Goal: Information Seeking & Learning: Learn about a topic

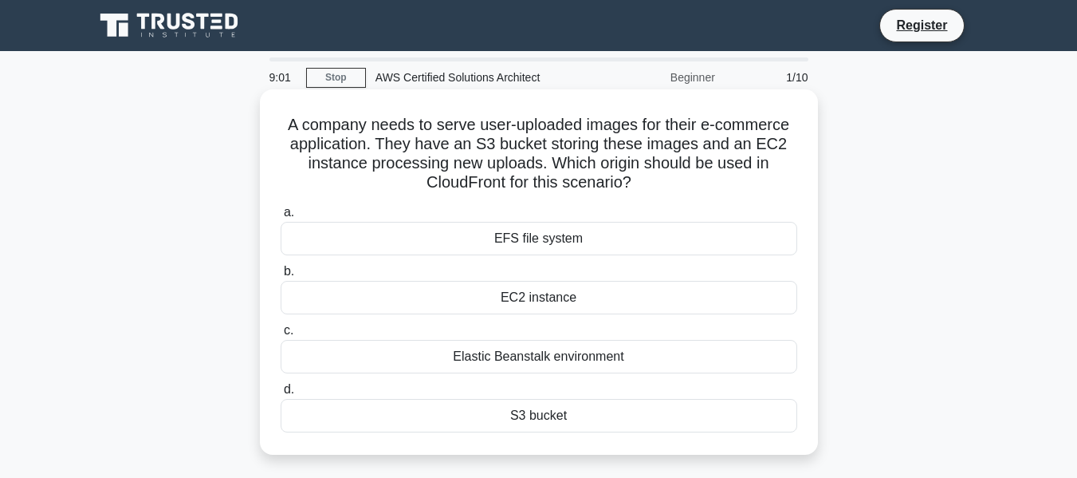
click at [508, 426] on div "S3 bucket" at bounding box center [539, 415] width 517 height 33
click at [281, 395] on input "d. S3 bucket" at bounding box center [281, 389] width 0 height 10
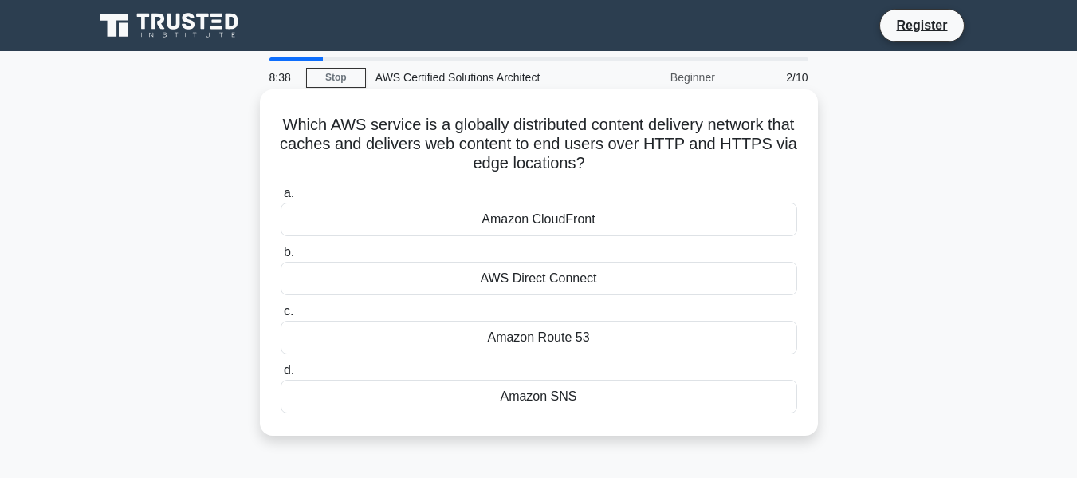
click at [566, 228] on div "Amazon CloudFront" at bounding box center [539, 219] width 517 height 33
click at [281, 199] on input "a. Amazon CloudFront" at bounding box center [281, 193] width 0 height 10
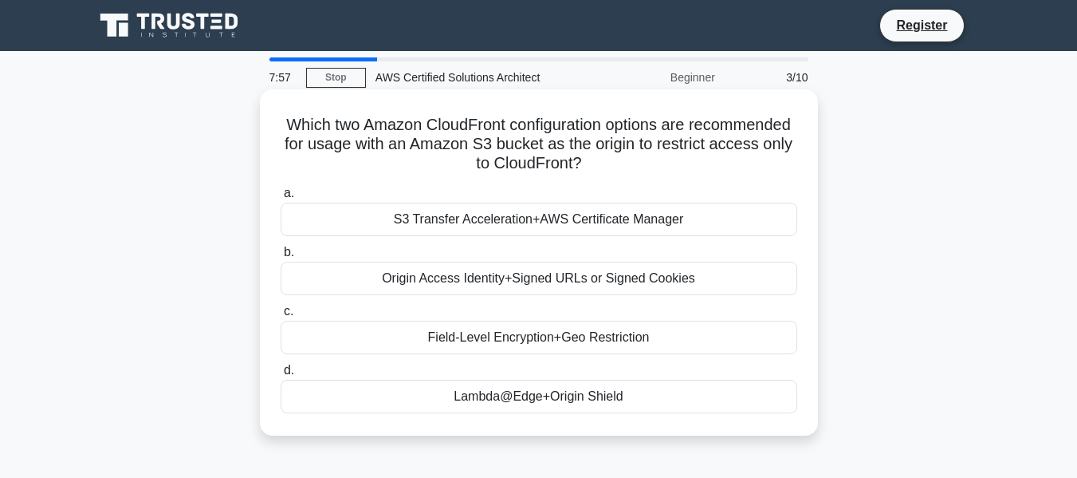
click at [530, 283] on div "Origin Access Identity+Signed URLs or Signed Cookies" at bounding box center [539, 278] width 517 height 33
click at [281, 258] on input "b. Origin Access Identity+Signed URLs or Signed Cookies" at bounding box center [281, 252] width 0 height 10
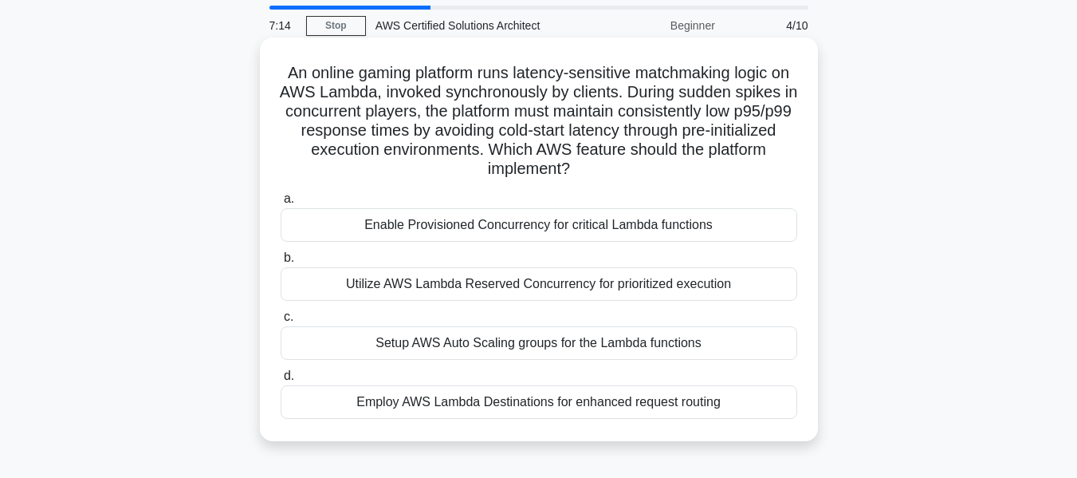
scroll to position [80, 0]
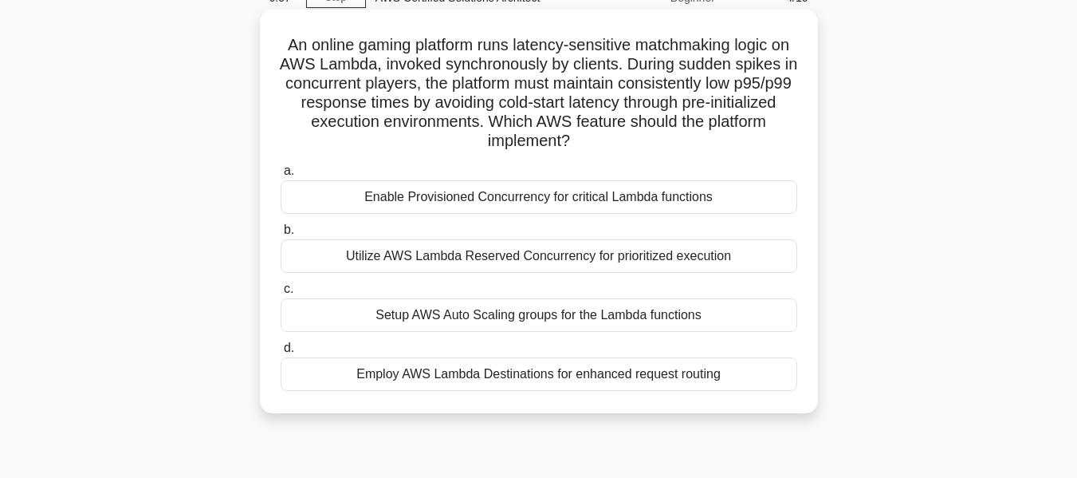
click at [551, 257] on div "Utilize AWS Lambda Reserved Concurrency for prioritized execution" at bounding box center [539, 255] width 517 height 33
click at [281, 235] on input "b. Utilize AWS Lambda Reserved Concurrency for prioritized execution" at bounding box center [281, 230] width 0 height 10
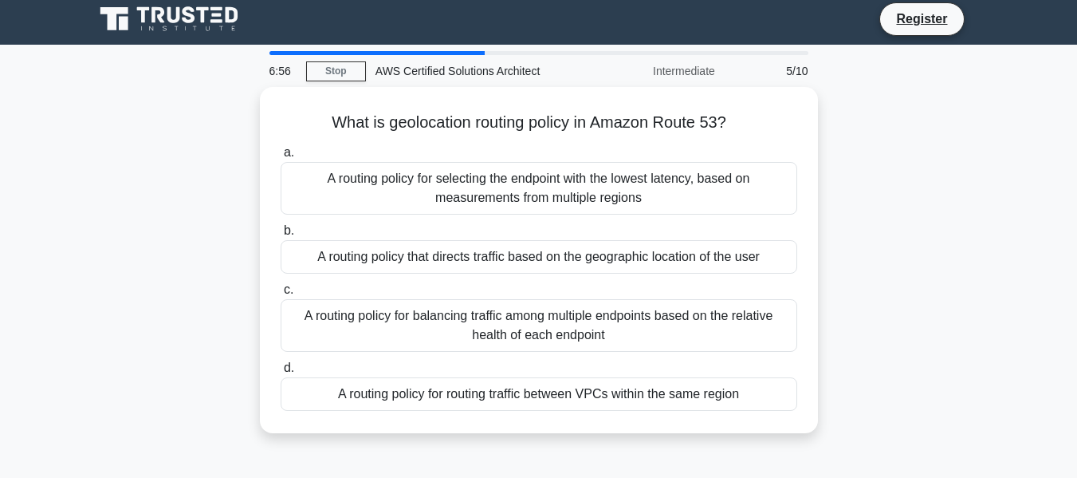
scroll to position [0, 0]
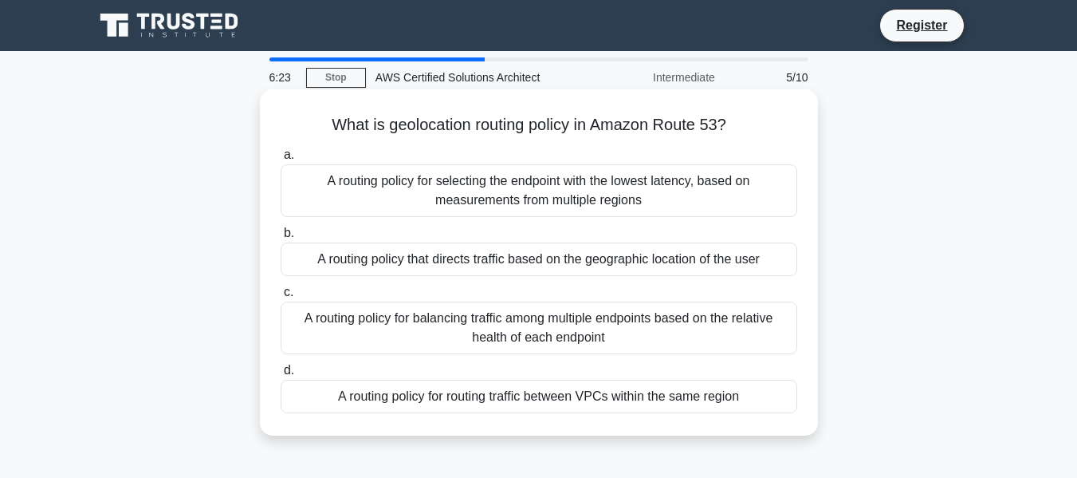
click at [667, 187] on div "A routing policy for selecting the endpoint with the lowest latency, based on m…" at bounding box center [539, 190] width 517 height 53
click at [281, 160] on input "a. A routing policy for selecting the endpoint with the lowest latency, based o…" at bounding box center [281, 155] width 0 height 10
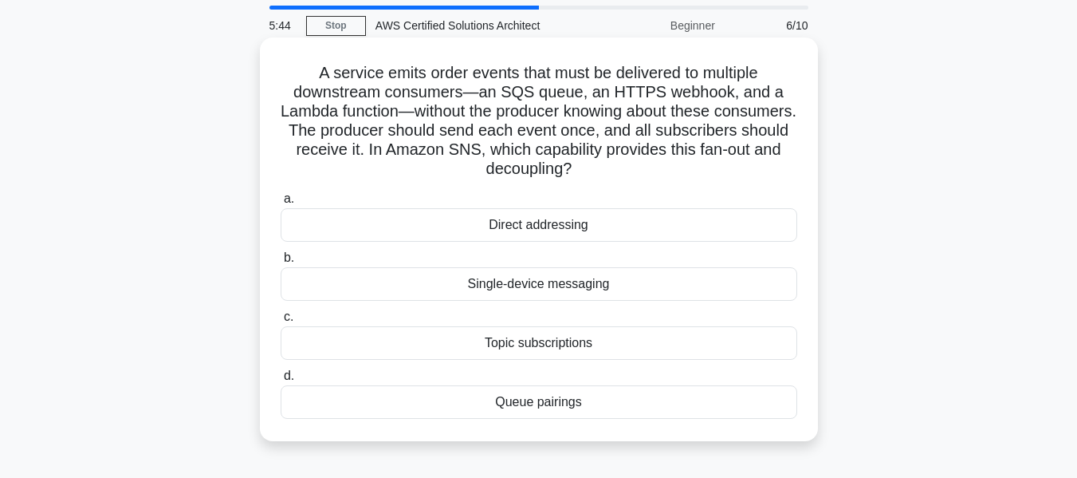
scroll to position [80, 0]
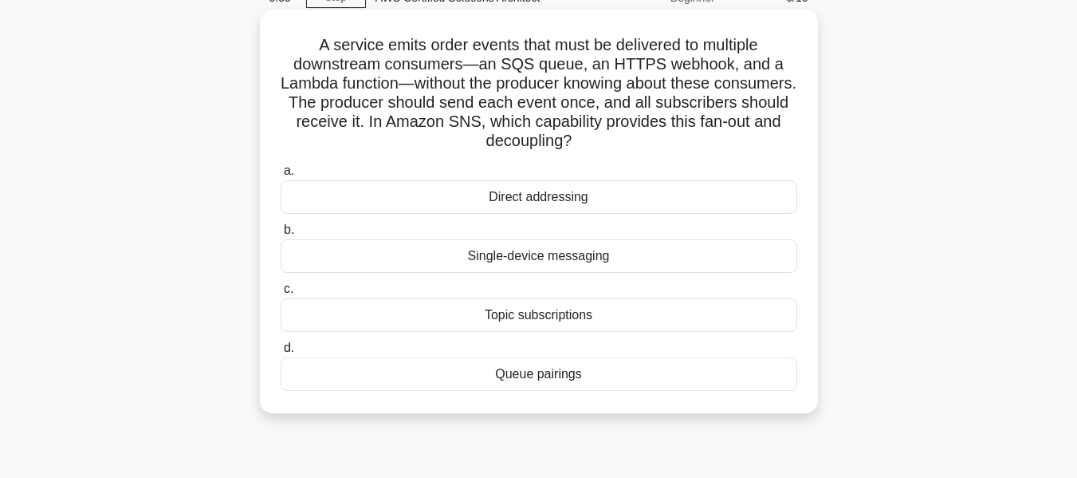
click at [509, 381] on div "Queue pairings" at bounding box center [539, 373] width 517 height 33
click at [281, 353] on input "d. Queue pairings" at bounding box center [281, 348] width 0 height 10
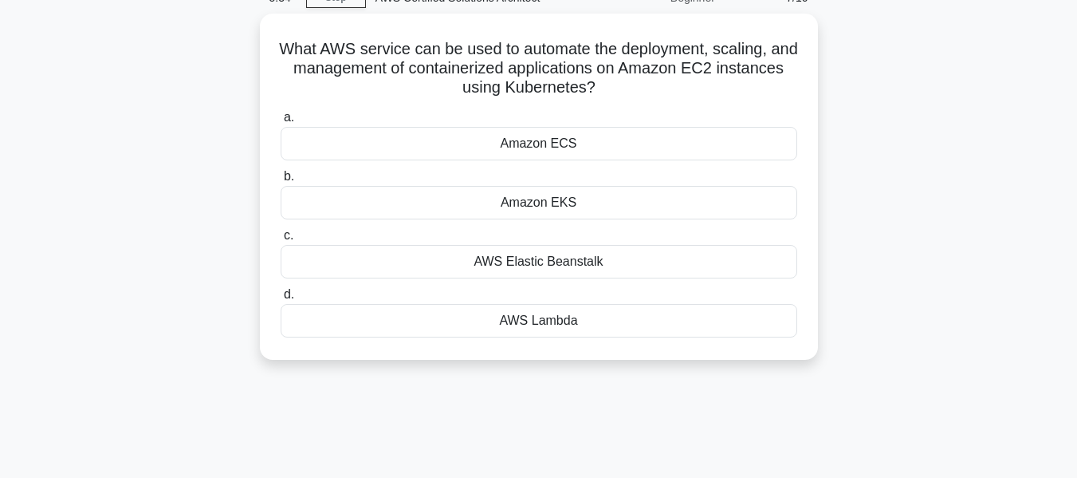
scroll to position [0, 0]
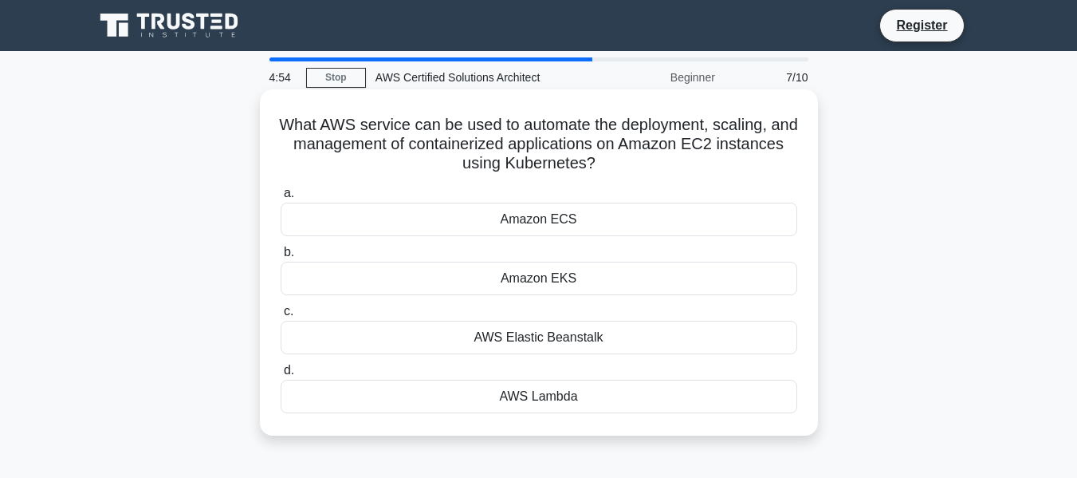
click at [495, 343] on div "AWS Elastic Beanstalk" at bounding box center [539, 337] width 517 height 33
click at [281, 317] on input "c. AWS Elastic Beanstalk" at bounding box center [281, 311] width 0 height 10
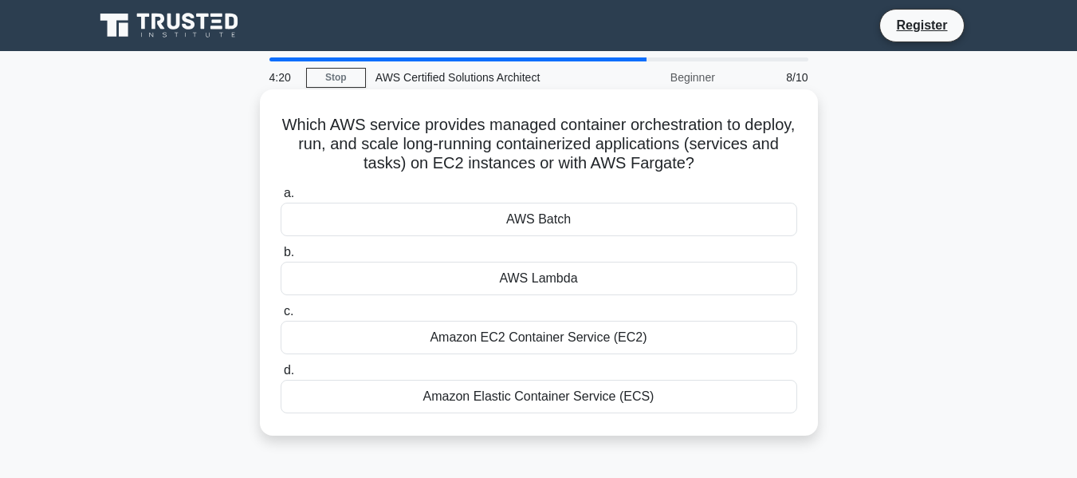
click at [593, 401] on div "Amazon Elastic Container Service (ECS)" at bounding box center [539, 396] width 517 height 33
click at [281, 376] on input "d. Amazon Elastic Container Service (ECS)" at bounding box center [281, 370] width 0 height 10
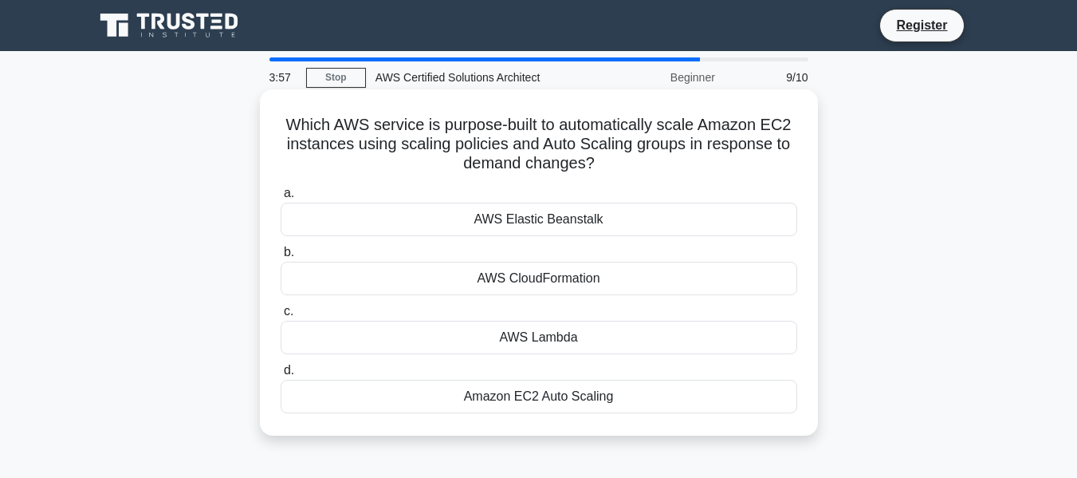
click at [585, 408] on div "Amazon EC2 Auto Scaling" at bounding box center [539, 396] width 517 height 33
click at [281, 376] on input "d. Amazon EC2 Auto Scaling" at bounding box center [281, 370] width 0 height 10
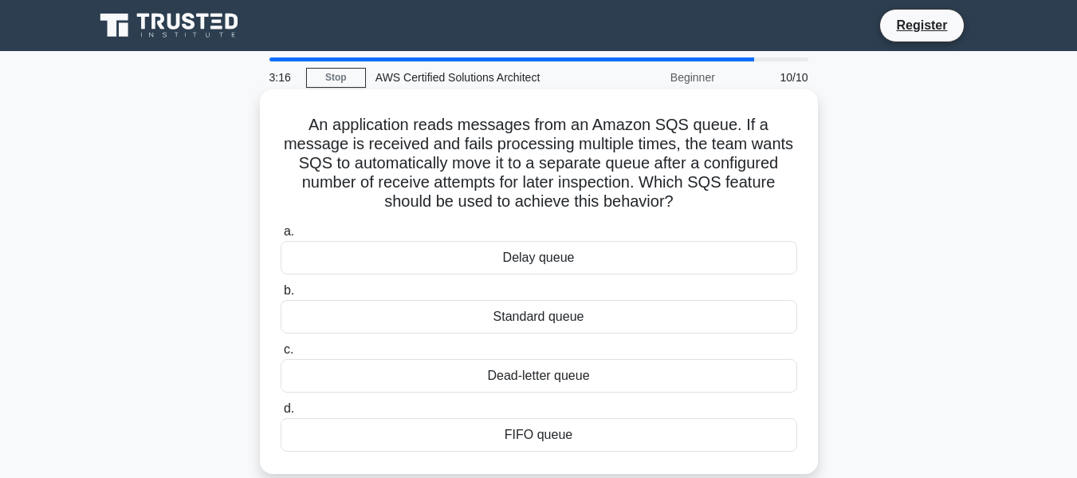
click at [577, 380] on div "Dead-letter queue" at bounding box center [539, 375] width 517 height 33
click at [281, 355] on input "c. Dead-letter queue" at bounding box center [281, 349] width 0 height 10
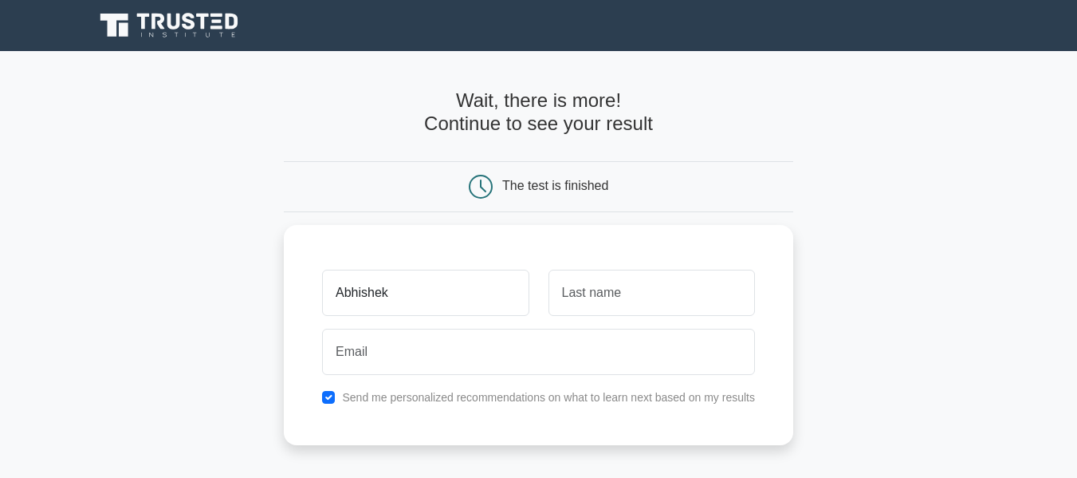
type input "Abhishek"
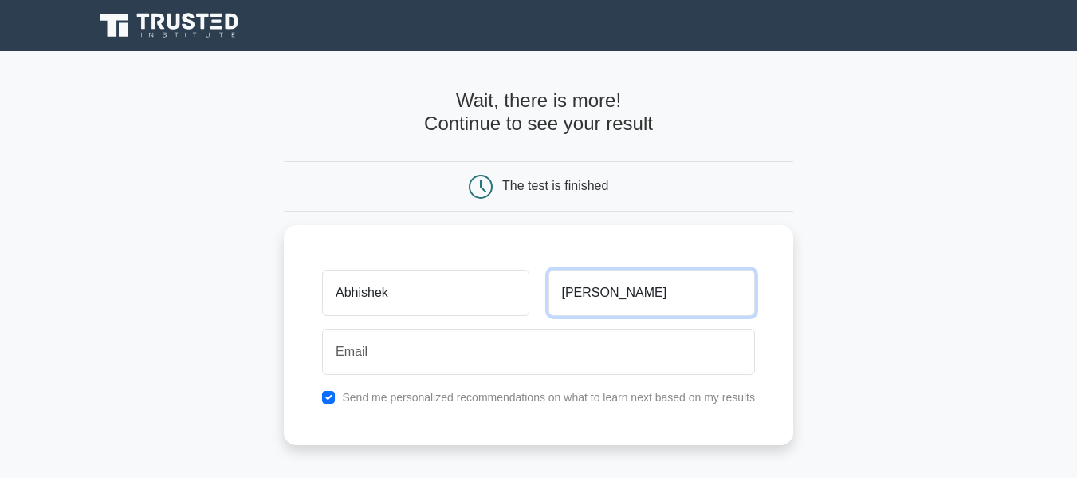
type input "Kumar"
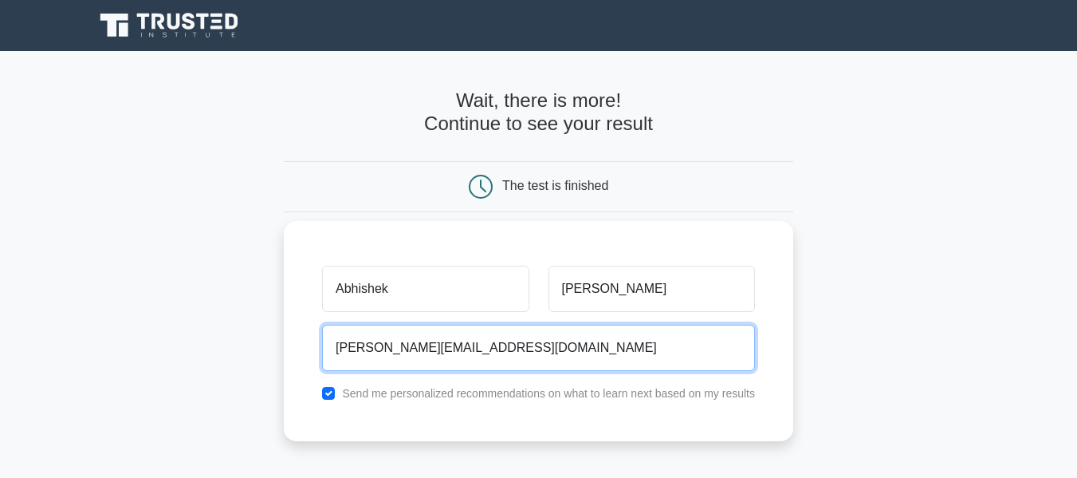
type input "abhishekkumar.xap@gmail.com"
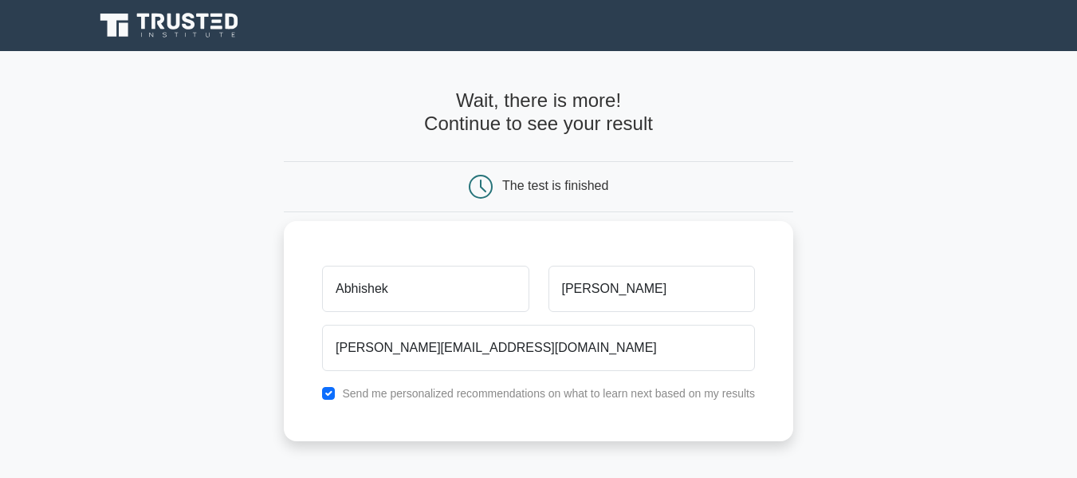
click at [633, 397] on label "Send me personalized recommendations on what to learn next based on my results" at bounding box center [548, 393] width 413 height 13
click at [321, 404] on div "Abhishek Kumar abhishekkumar.xap@gmail.com Send me personalized recommendations…" at bounding box center [538, 331] width 509 height 220
click at [328, 392] on input "checkbox" at bounding box center [328, 393] width 13 height 13
checkbox input "false"
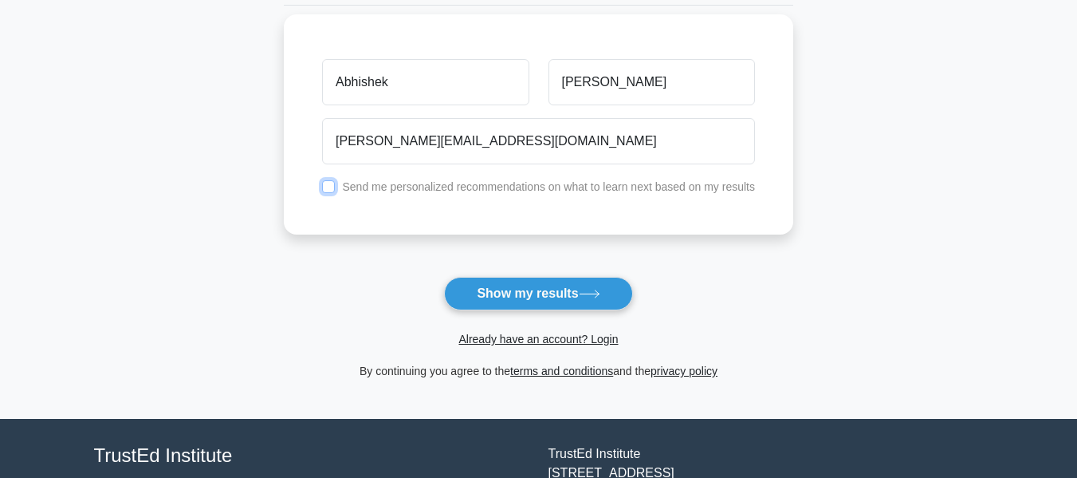
scroll to position [325, 0]
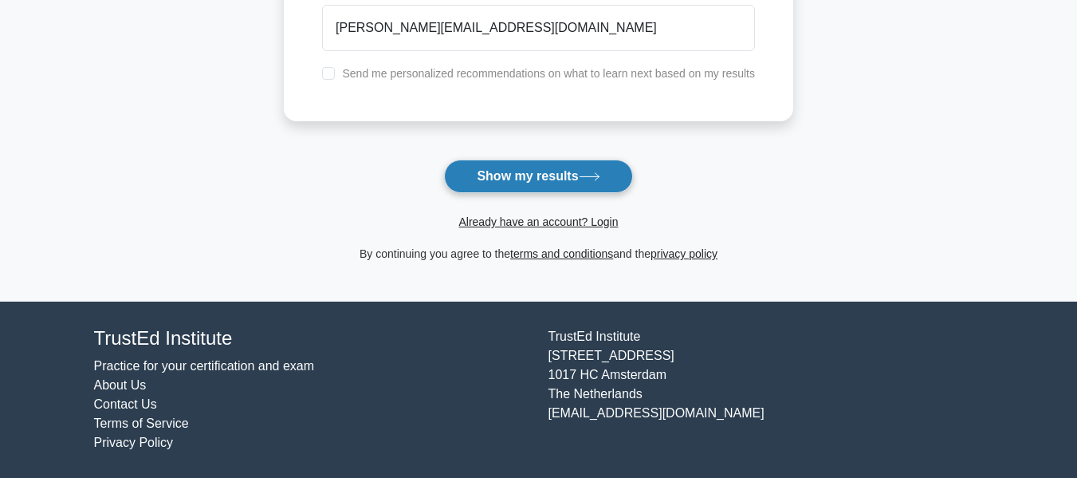
click at [567, 184] on button "Show my results" at bounding box center [538, 175] width 188 height 33
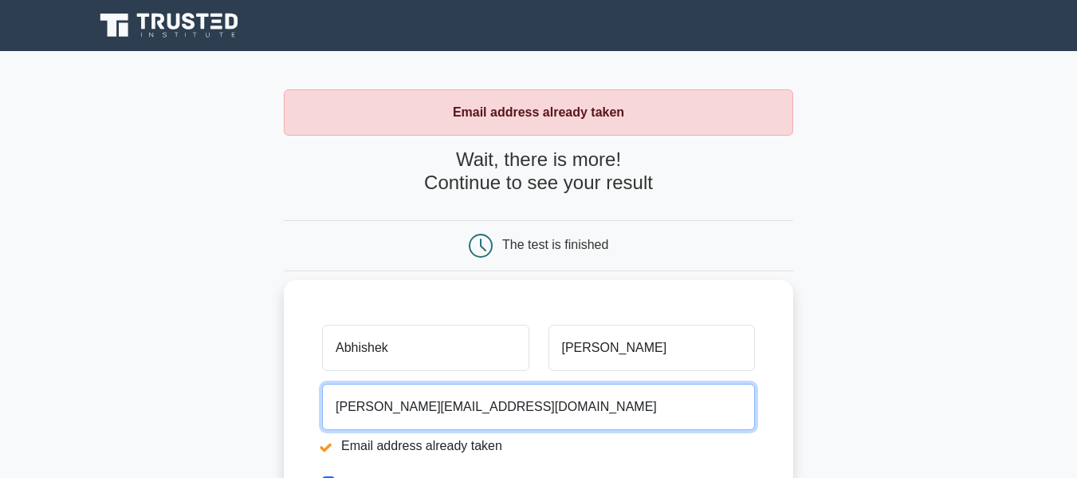
click at [441, 407] on input "[PERSON_NAME][EMAIL_ADDRESS][DOMAIN_NAME]" at bounding box center [538, 407] width 433 height 46
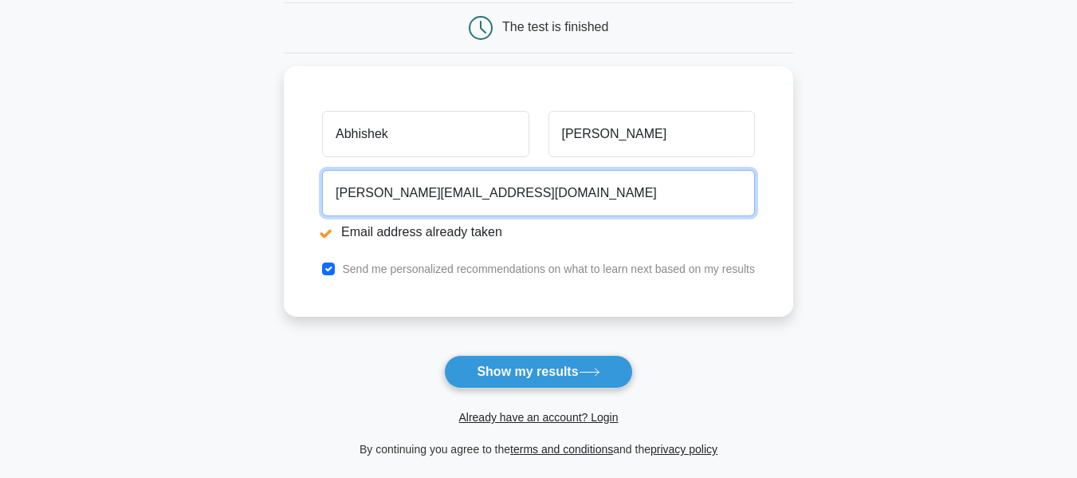
scroll to position [239, 0]
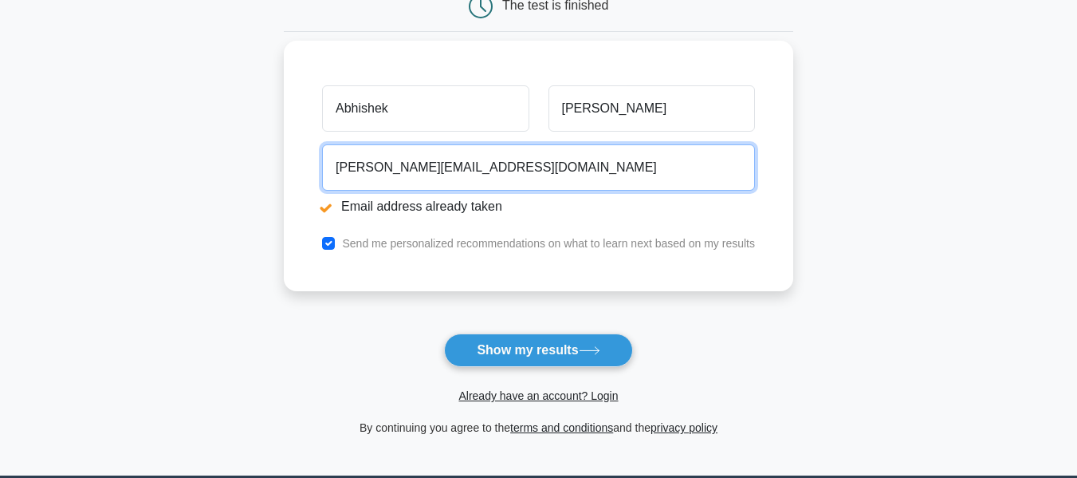
type input "abhishekkumar.aapx@gmail.com"
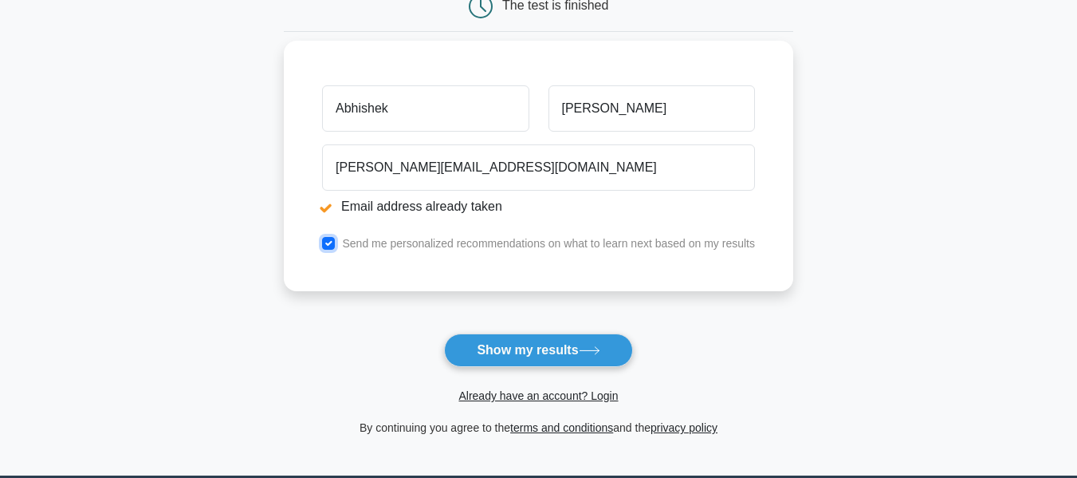
click at [326, 243] on input "checkbox" at bounding box center [328, 243] width 13 height 13
checkbox input "false"
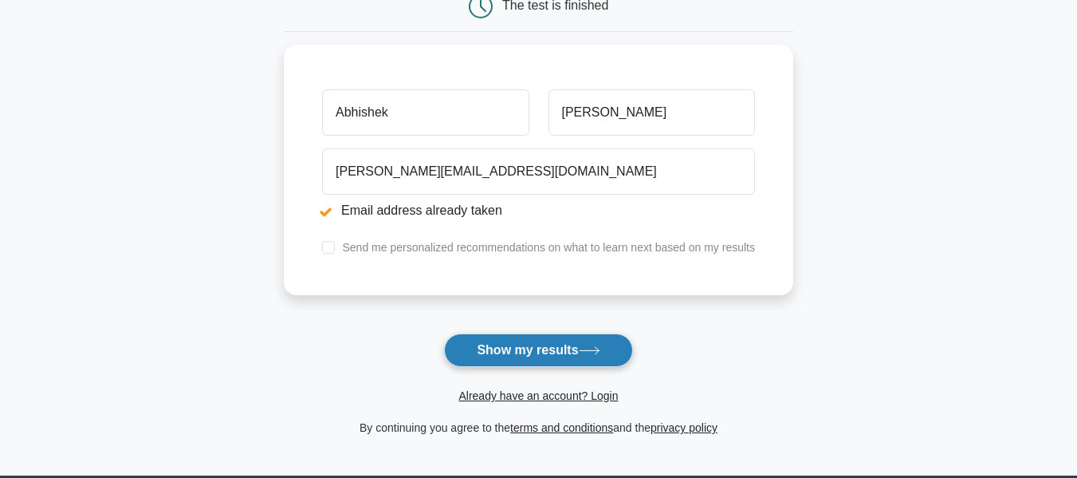
click at [522, 367] on button "Show my results" at bounding box center [538, 349] width 188 height 33
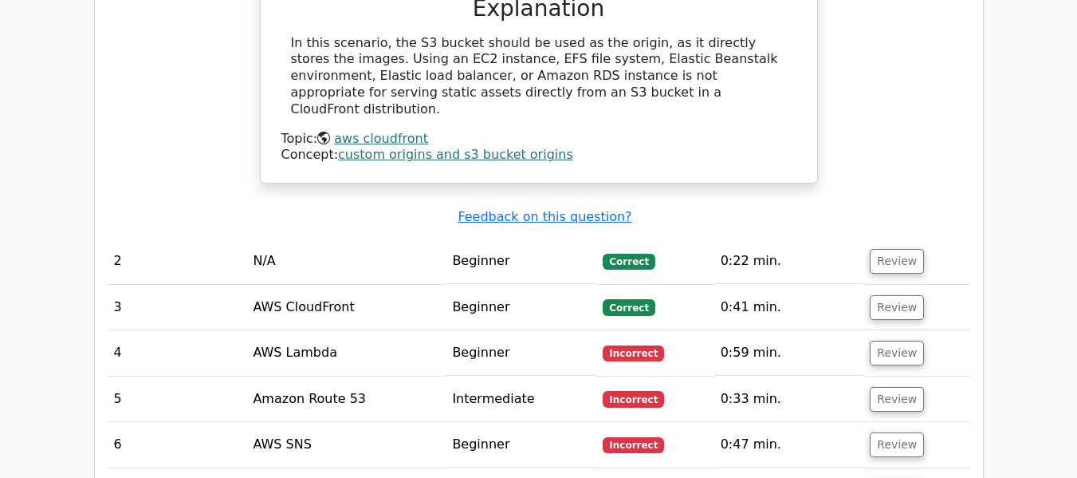
scroll to position [1674, 0]
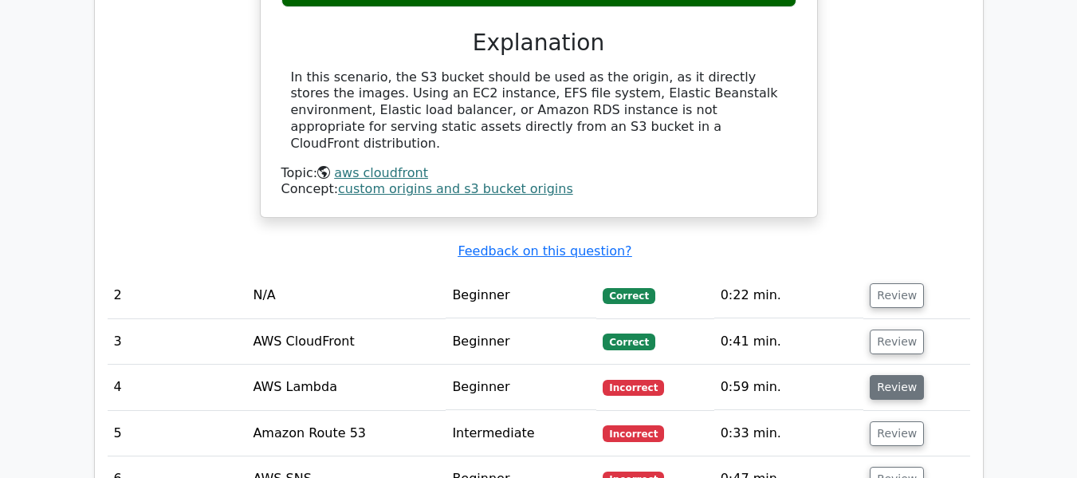
click at [883, 375] on button "Review" at bounding box center [897, 387] width 54 height 25
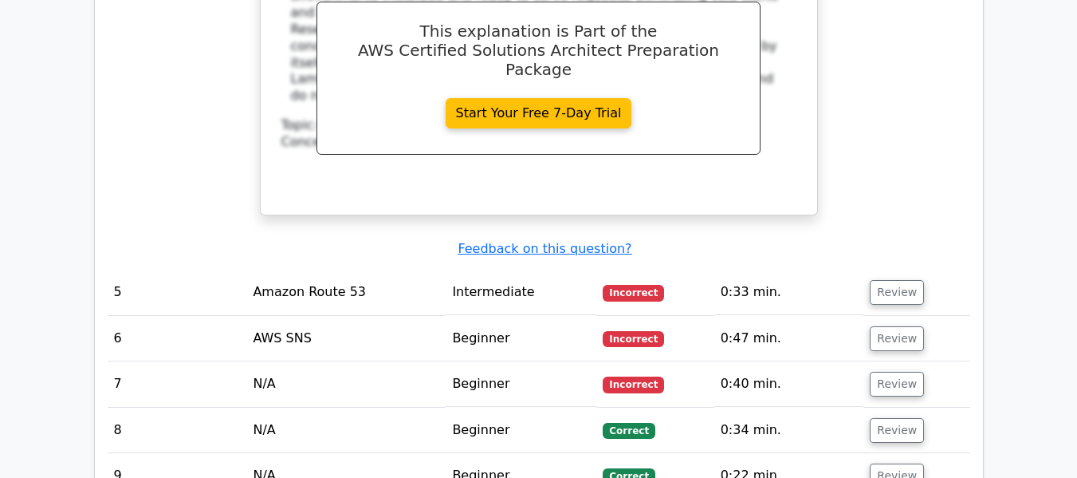
scroll to position [2551, 0]
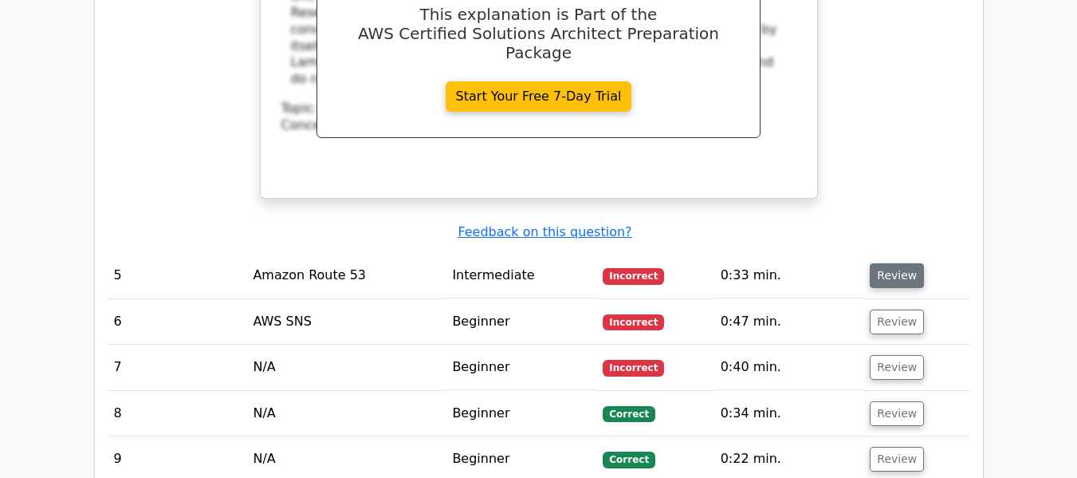
click at [892, 263] on button "Review" at bounding box center [897, 275] width 54 height 25
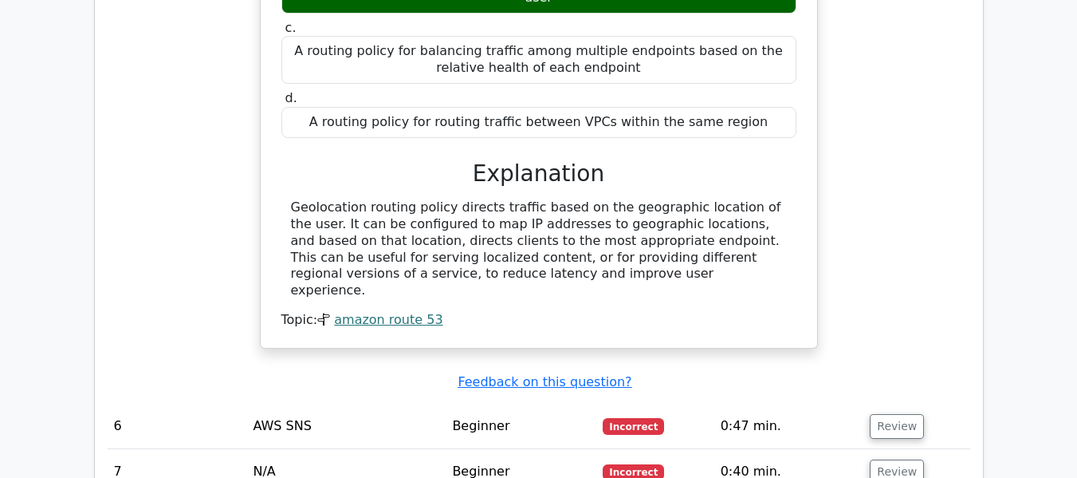
scroll to position [3110, 0]
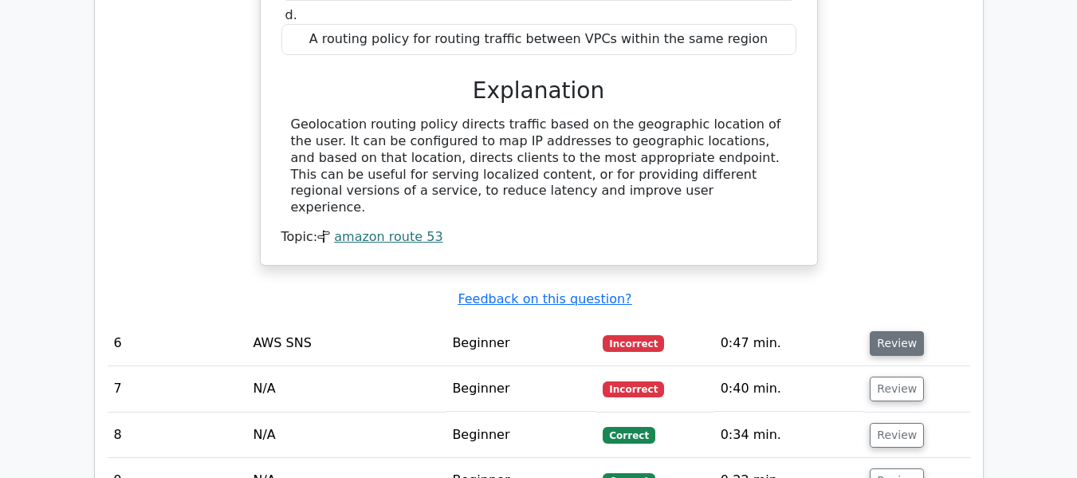
click at [902, 331] on button "Review" at bounding box center [897, 343] width 54 height 25
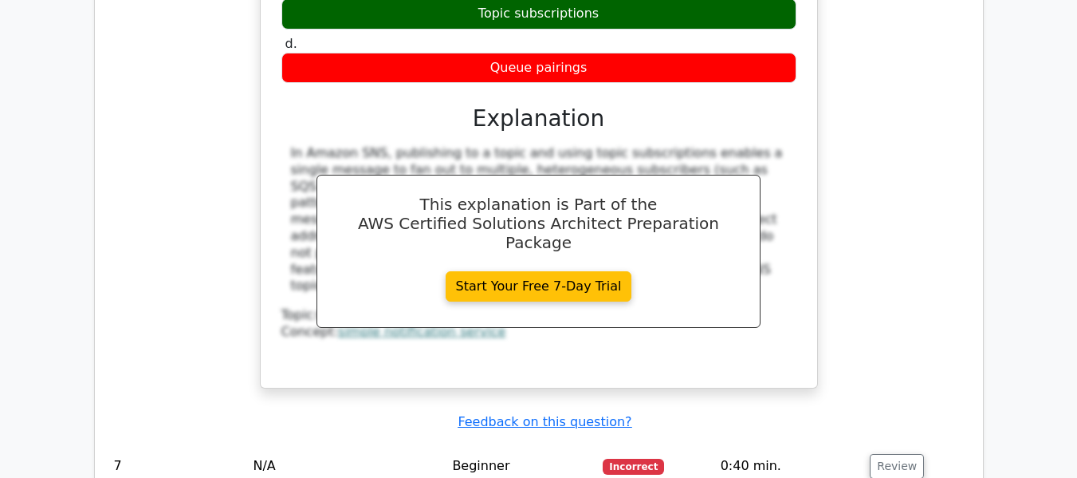
scroll to position [3907, 0]
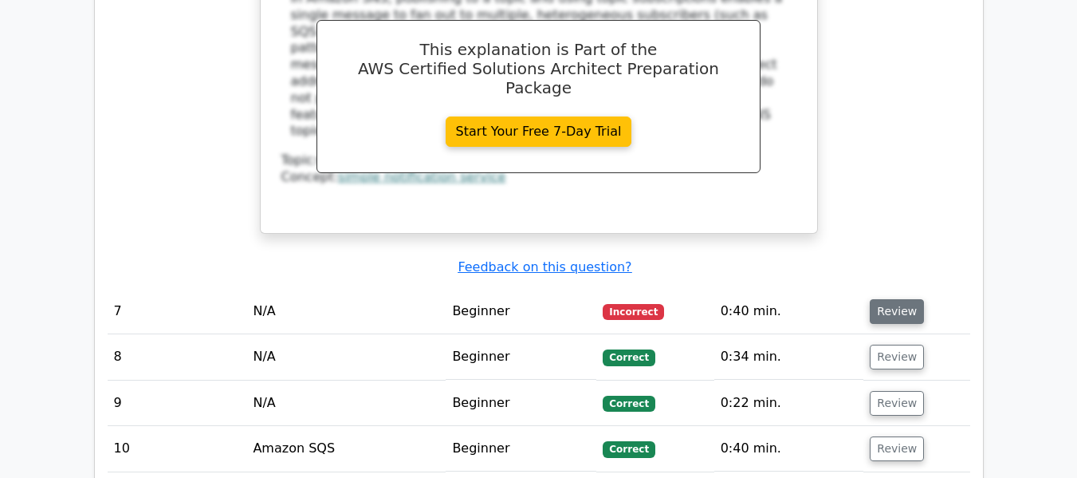
click at [896, 299] on button "Review" at bounding box center [897, 311] width 54 height 25
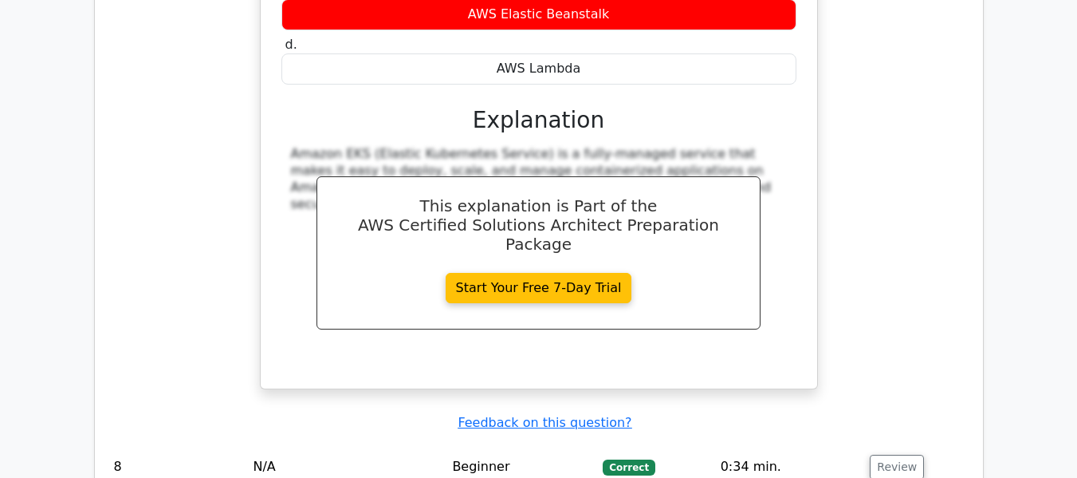
scroll to position [4545, 0]
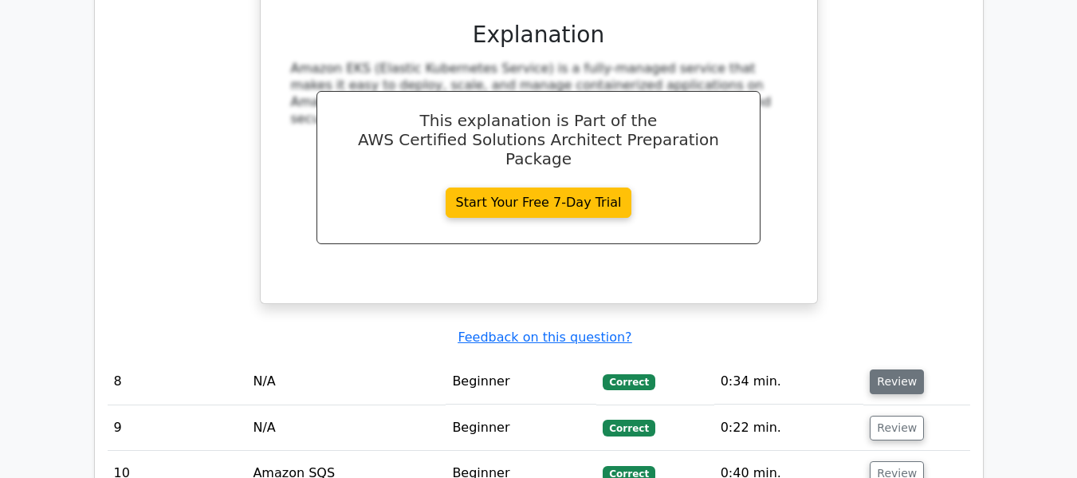
click at [890, 369] on button "Review" at bounding box center [897, 381] width 54 height 25
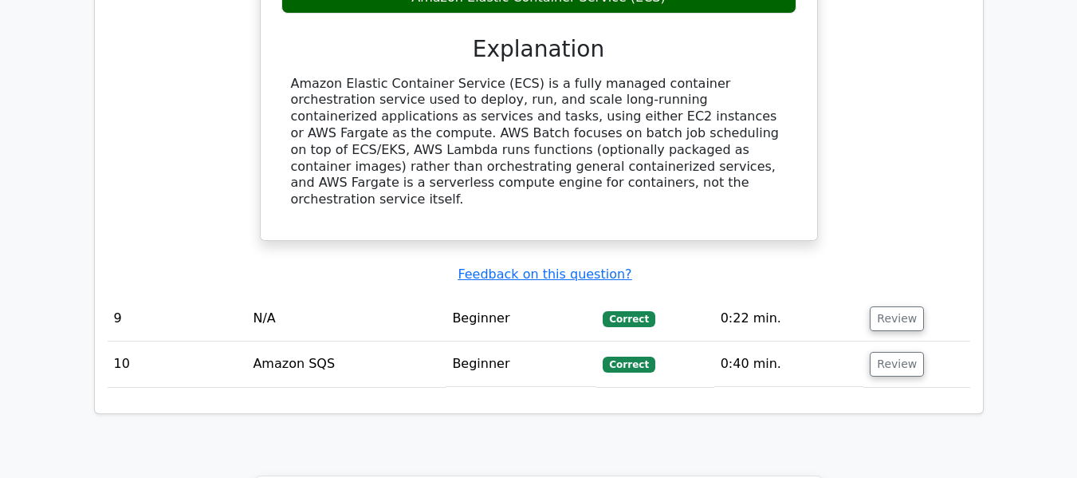
scroll to position [5262, 0]
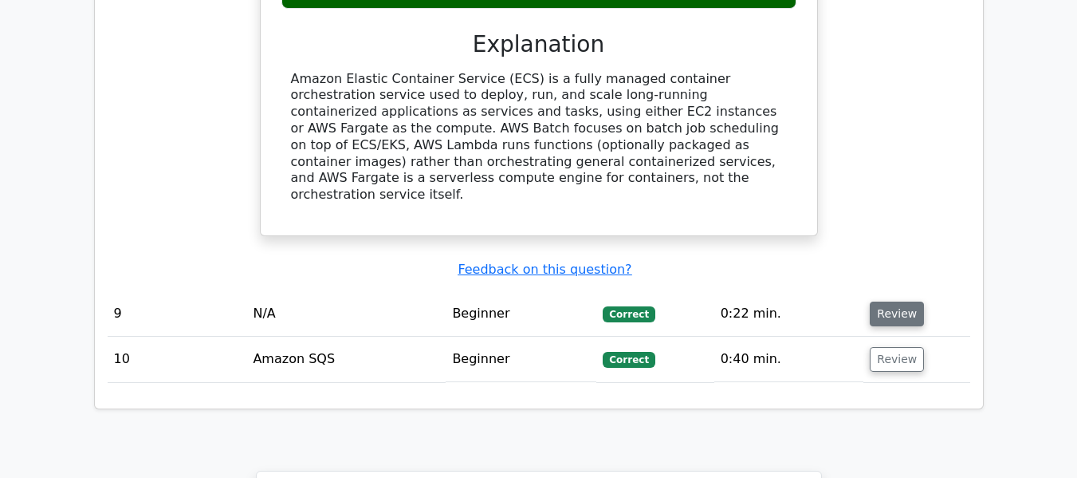
click at [896, 301] on button "Review" at bounding box center [897, 313] width 54 height 25
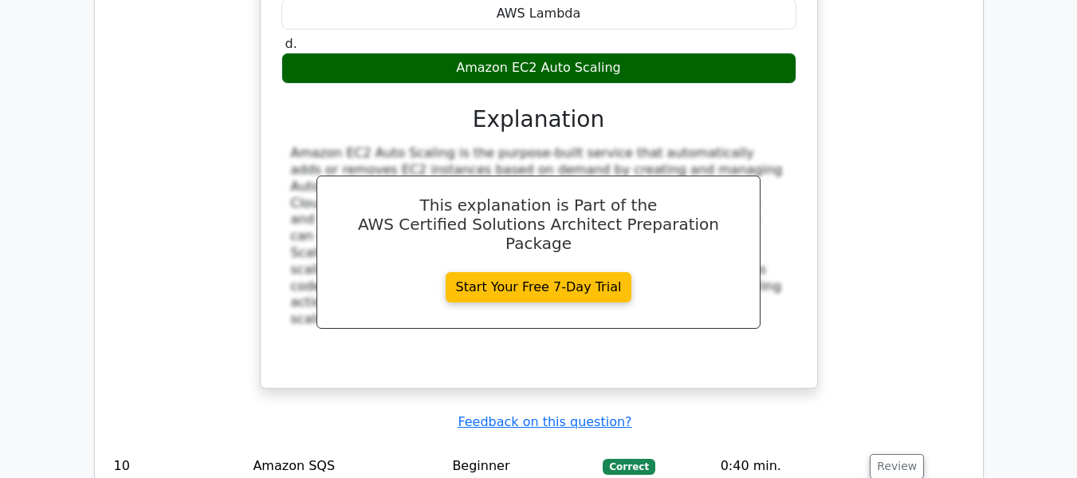
scroll to position [5820, 0]
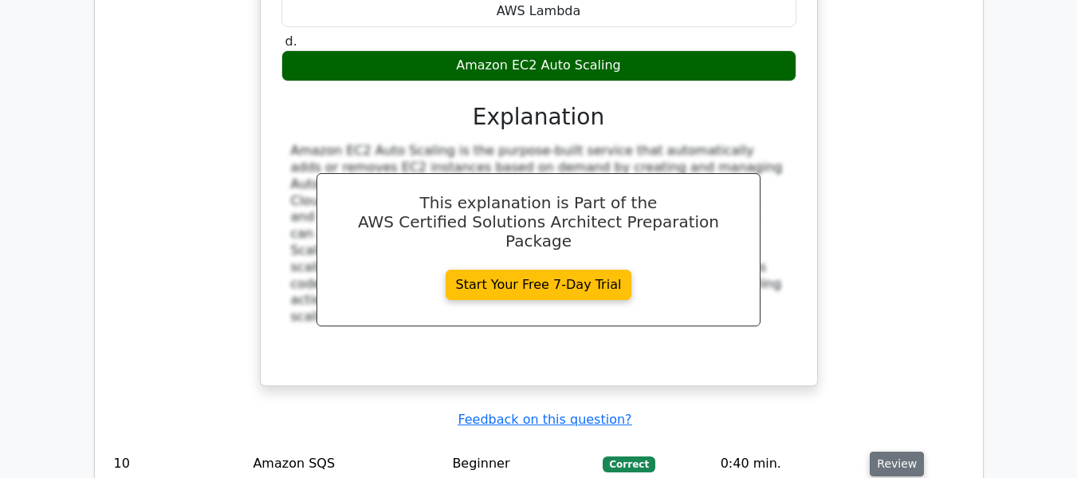
click at [889, 451] on button "Review" at bounding box center [897, 463] width 54 height 25
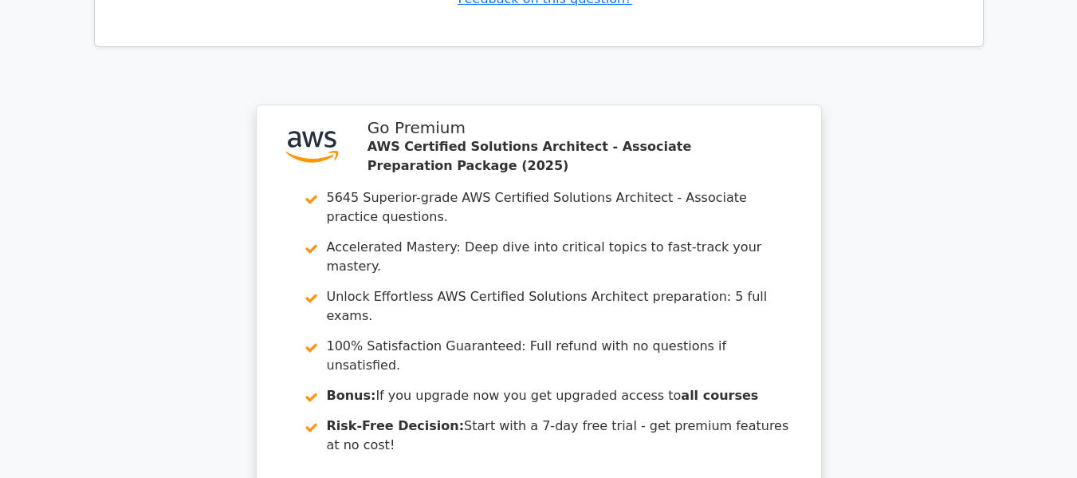
scroll to position [7150, 0]
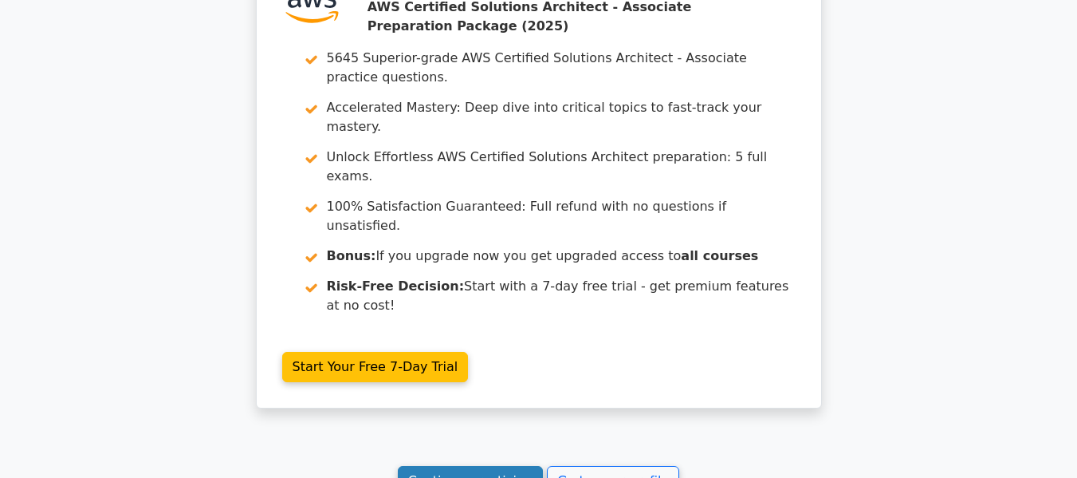
click at [452, 466] on link "Continue practicing" at bounding box center [471, 481] width 146 height 30
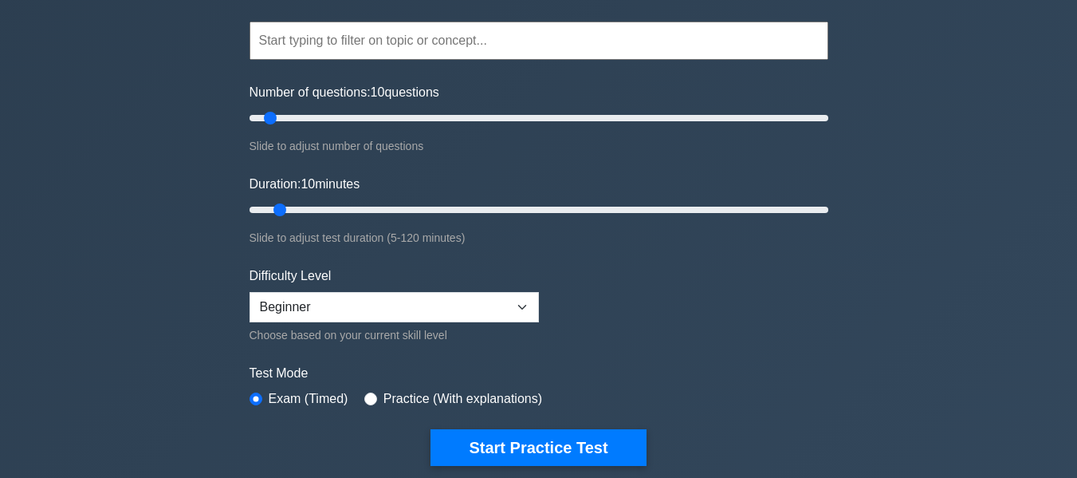
scroll to position [159, 0]
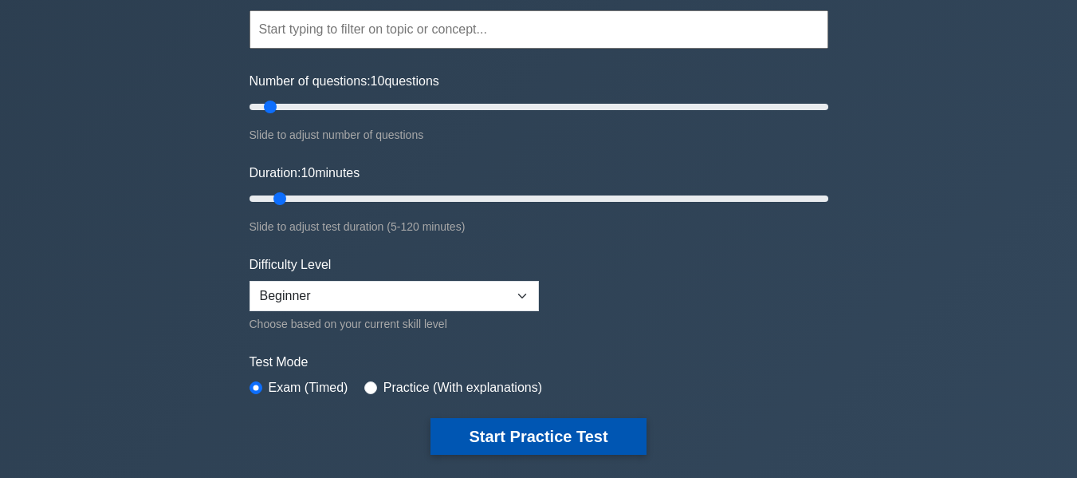
click at [538, 428] on button "Start Practice Test" at bounding box center [538, 436] width 215 height 37
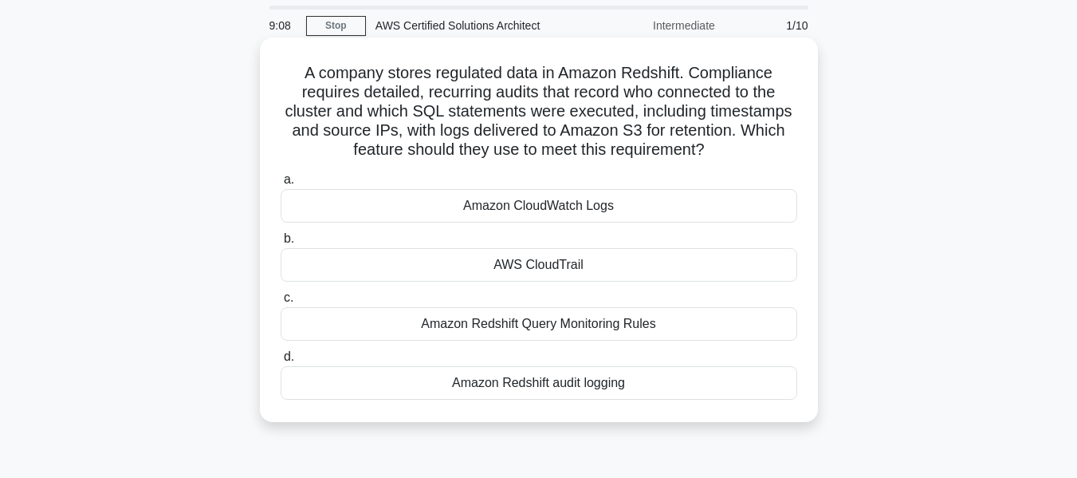
scroll to position [80, 0]
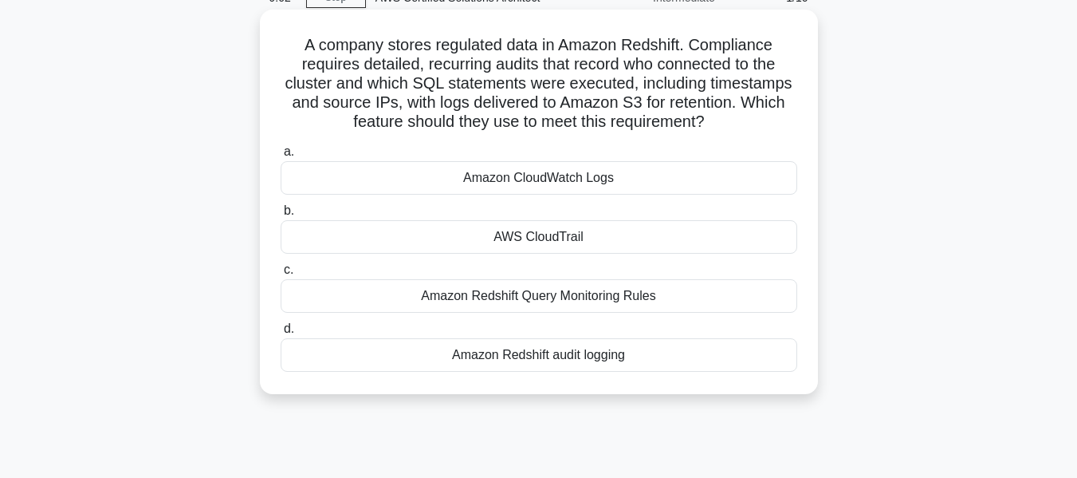
click at [539, 360] on div "Amazon Redshift audit logging" at bounding box center [539, 354] width 517 height 33
click at [281, 334] on input "d. Amazon Redshift audit logging" at bounding box center [281, 329] width 0 height 10
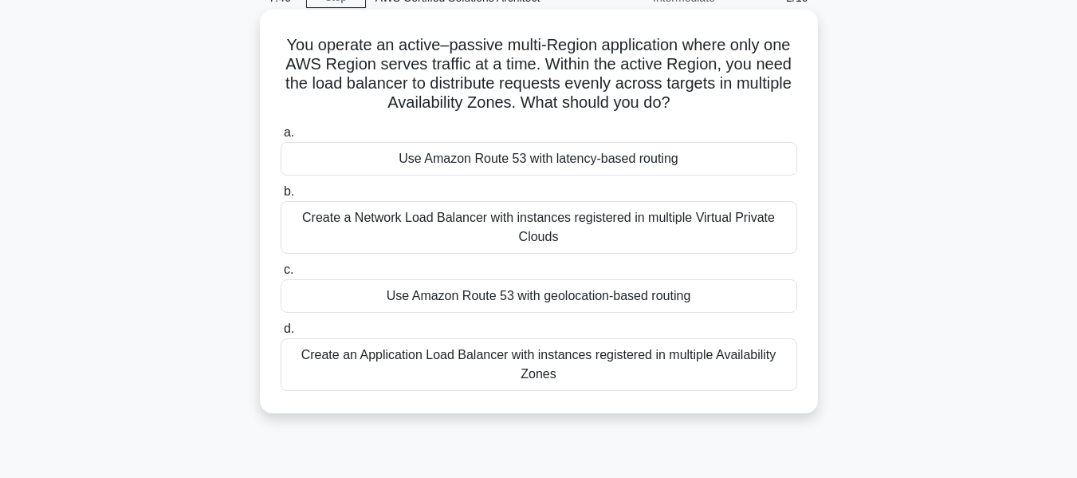
click at [508, 367] on div "Create an Application Load Balancer with instances registered in multiple Avail…" at bounding box center [539, 364] width 517 height 53
click at [281, 334] on input "d. Create an Application Load Balancer with instances registered in multiple Av…" at bounding box center [281, 329] width 0 height 10
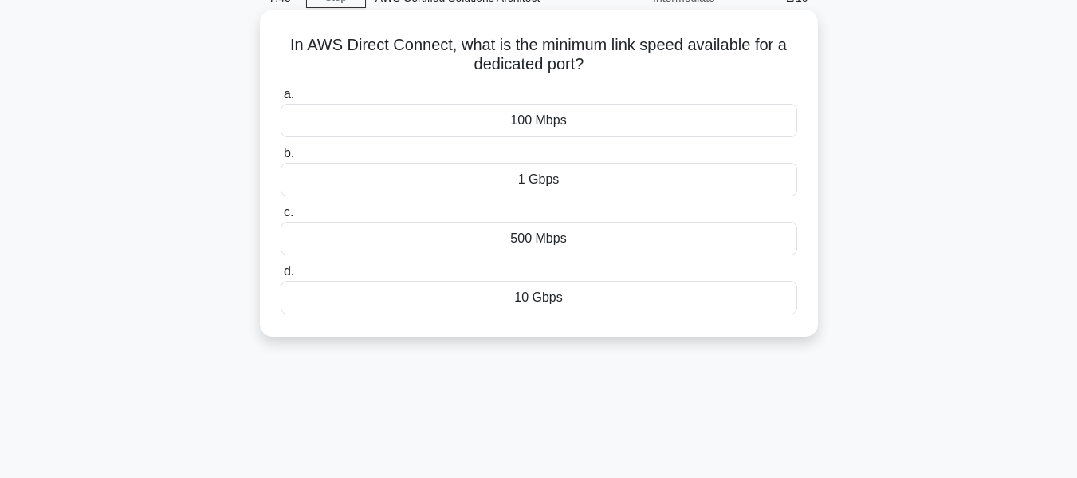
scroll to position [0, 0]
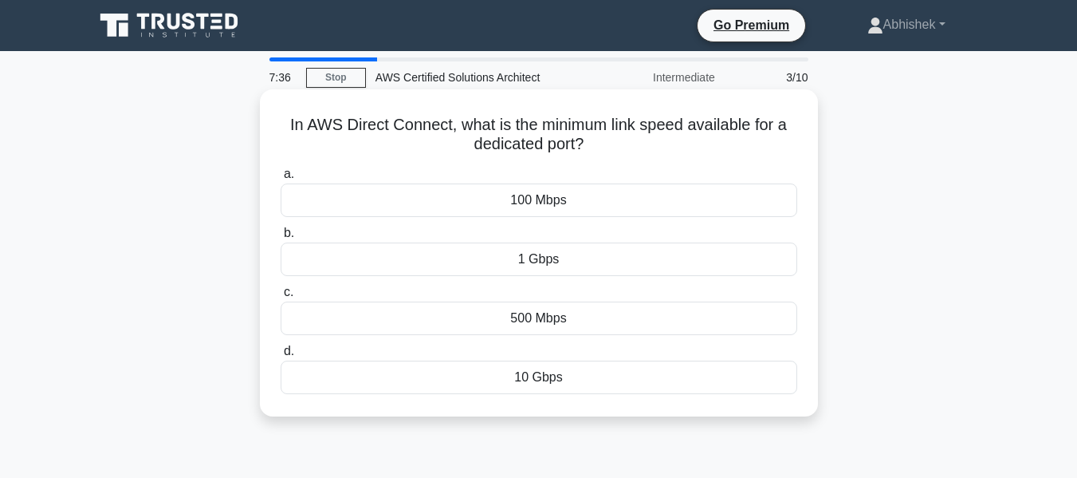
click at [596, 258] on div "1 Gbps" at bounding box center [539, 258] width 517 height 33
click at [281, 238] on input "b. 1 Gbps" at bounding box center [281, 233] width 0 height 10
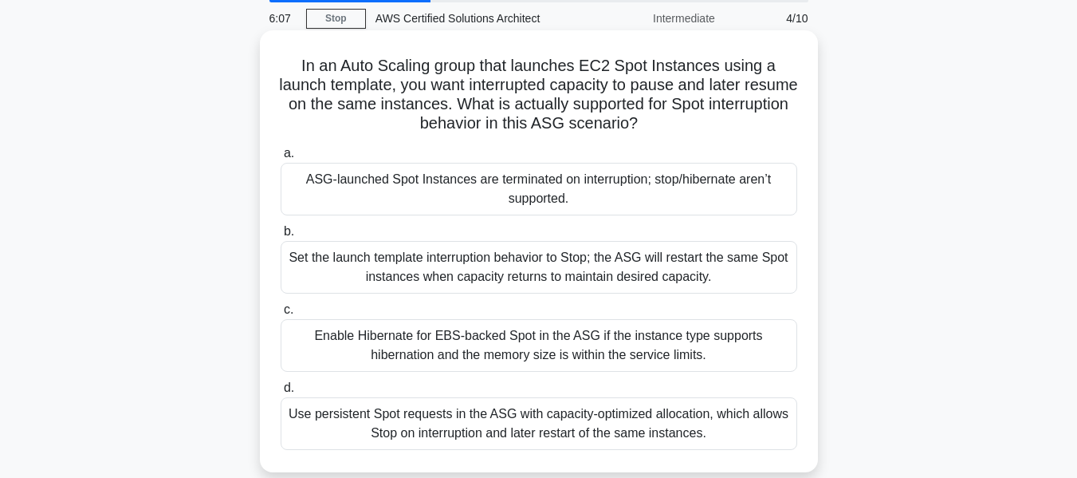
scroll to position [159, 0]
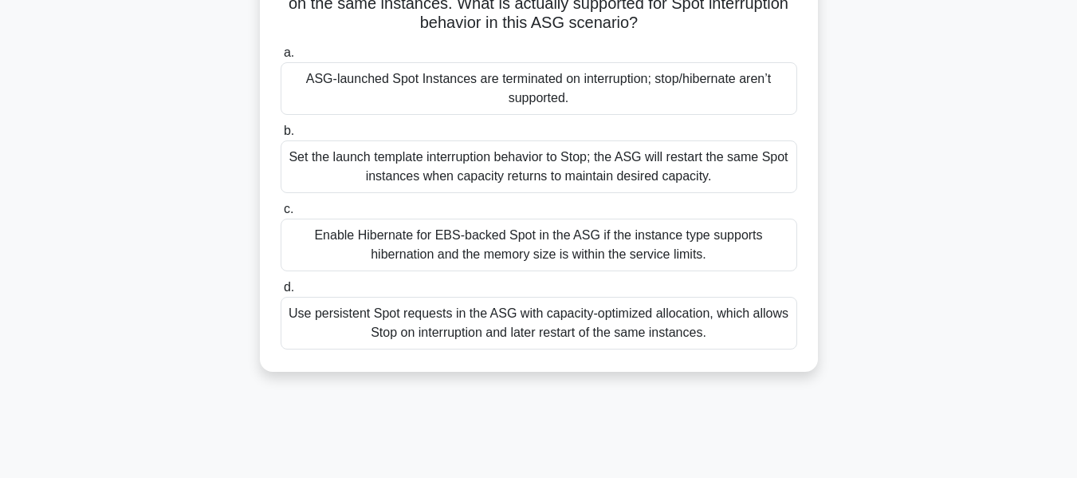
click at [735, 328] on div "Use persistent Spot requests in the ASG with capacity-optimized allocation, whi…" at bounding box center [539, 323] width 517 height 53
click at [281, 293] on input "d. Use persistent Spot requests in the ASG with capacity-optimized allocation, …" at bounding box center [281, 287] width 0 height 10
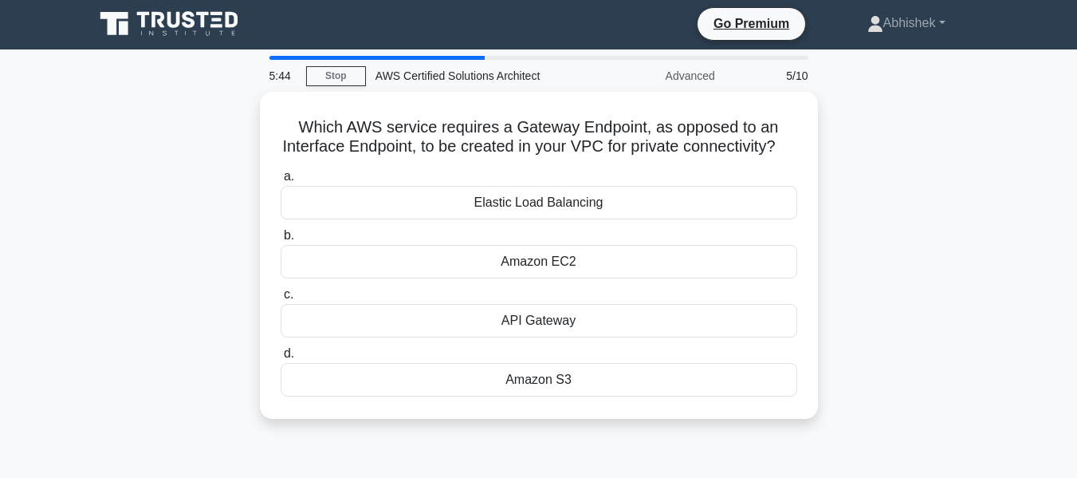
scroll to position [0, 0]
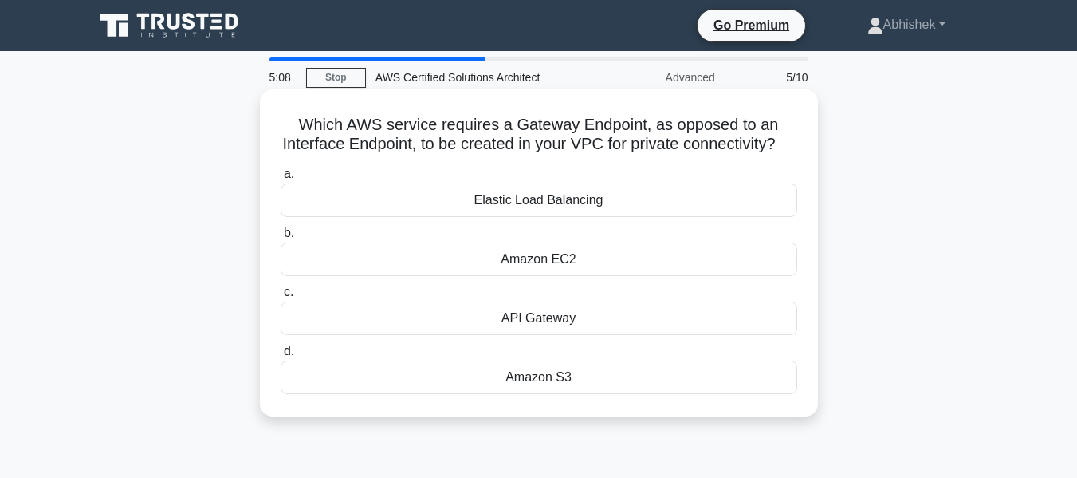
click at [477, 276] on div "Amazon EC2" at bounding box center [539, 258] width 517 height 33
click at [281, 238] on input "b. Amazon EC2" at bounding box center [281, 233] width 0 height 10
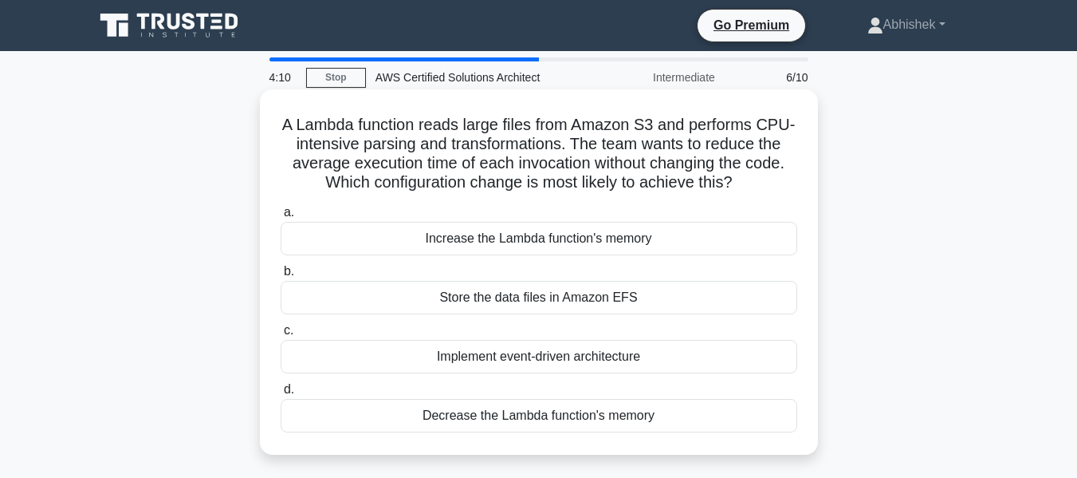
click at [482, 353] on div "Implement event-driven architecture" at bounding box center [539, 356] width 517 height 33
click at [281, 336] on input "c. Implement event-driven architecture" at bounding box center [281, 330] width 0 height 10
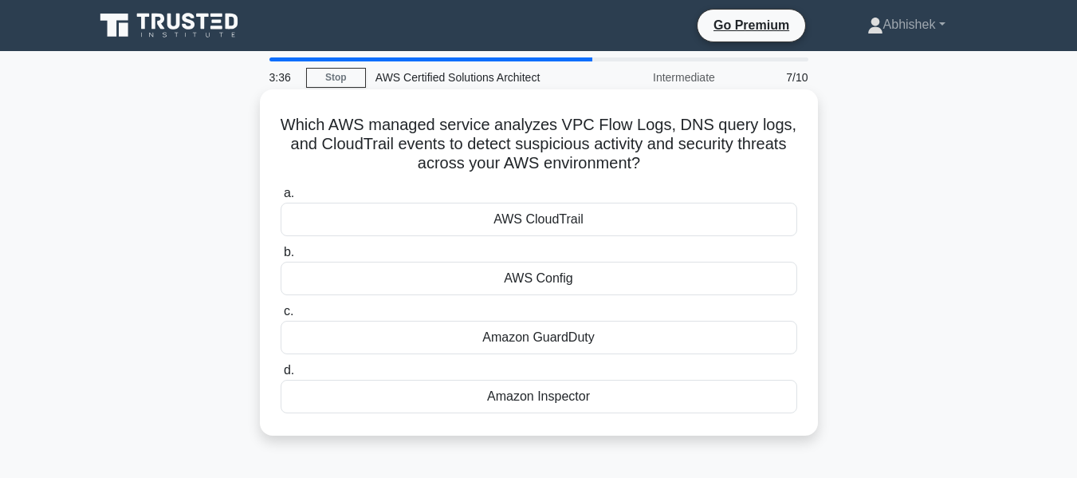
click at [599, 340] on div "Amazon GuardDuty" at bounding box center [539, 337] width 517 height 33
click at [281, 317] on input "c. Amazon GuardDuty" at bounding box center [281, 311] width 0 height 10
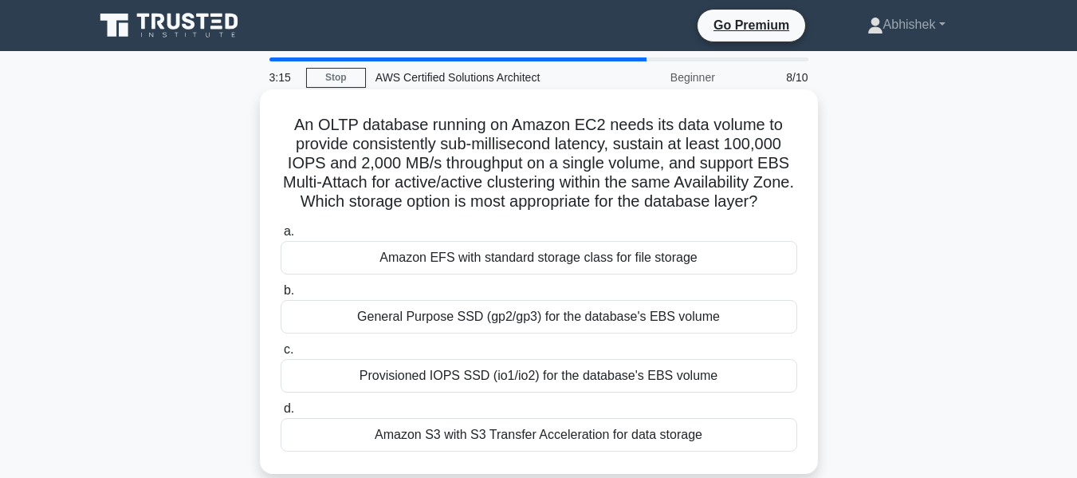
scroll to position [80, 0]
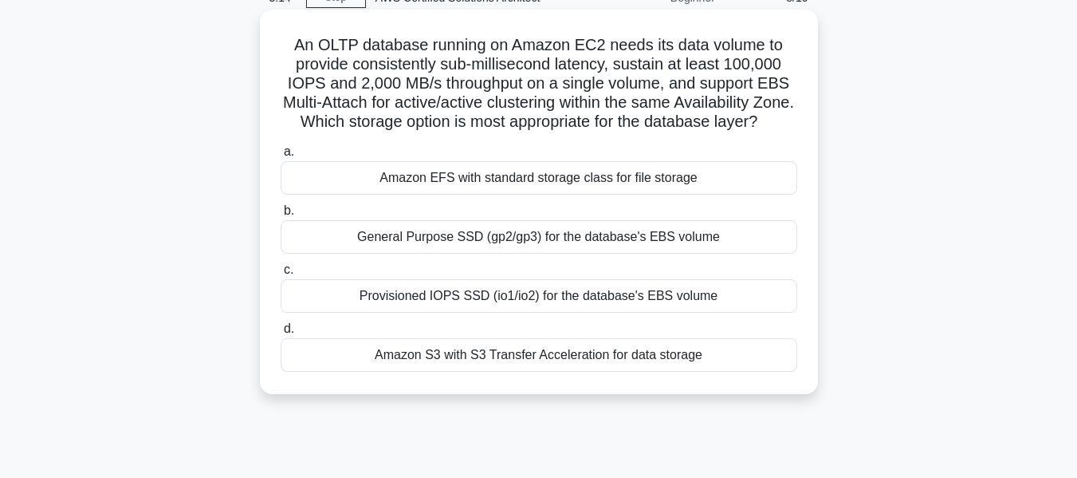
click at [484, 195] on div "Amazon EFS with standard storage class for file storage" at bounding box center [539, 177] width 517 height 33
click at [281, 157] on input "a. Amazon EFS with standard storage class for file storage" at bounding box center [281, 152] width 0 height 10
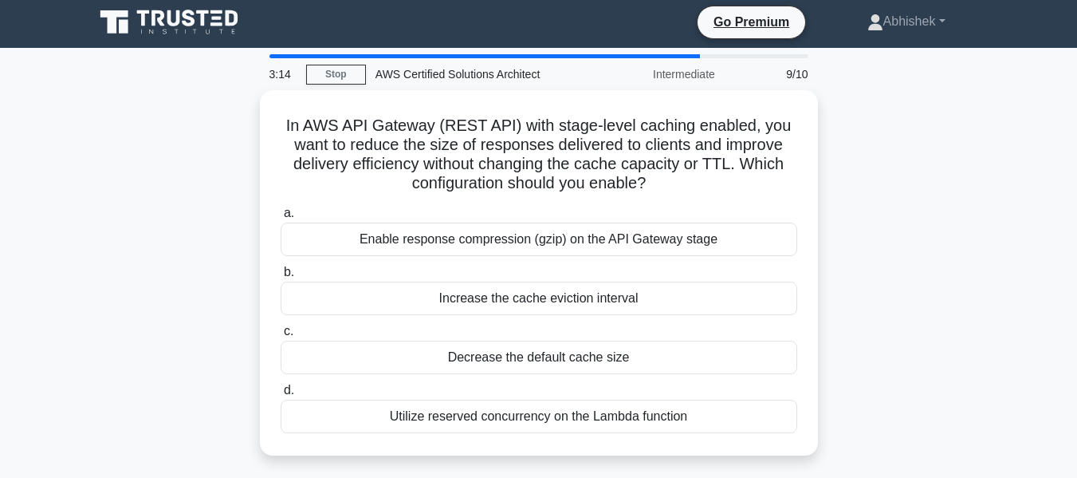
scroll to position [0, 0]
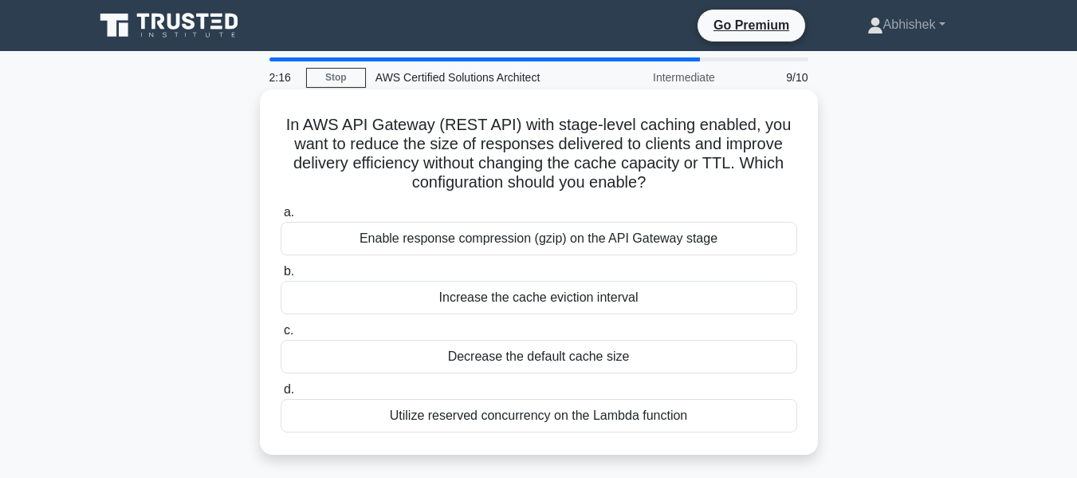
click at [658, 239] on div "Enable response compression (gzip) on the API Gateway stage" at bounding box center [539, 238] width 517 height 33
click at [281, 218] on input "a. Enable response compression (gzip) on the API Gateway stage" at bounding box center [281, 212] width 0 height 10
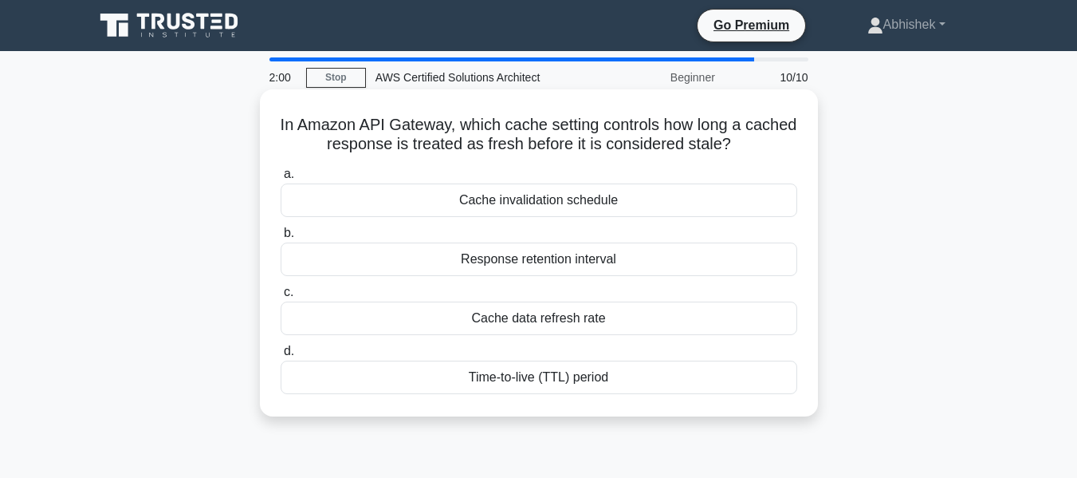
click at [576, 372] on div "Time-to-live (TTL) period" at bounding box center [539, 376] width 517 height 33
click at [281, 356] on input "d. Time-to-live (TTL) period" at bounding box center [281, 351] width 0 height 10
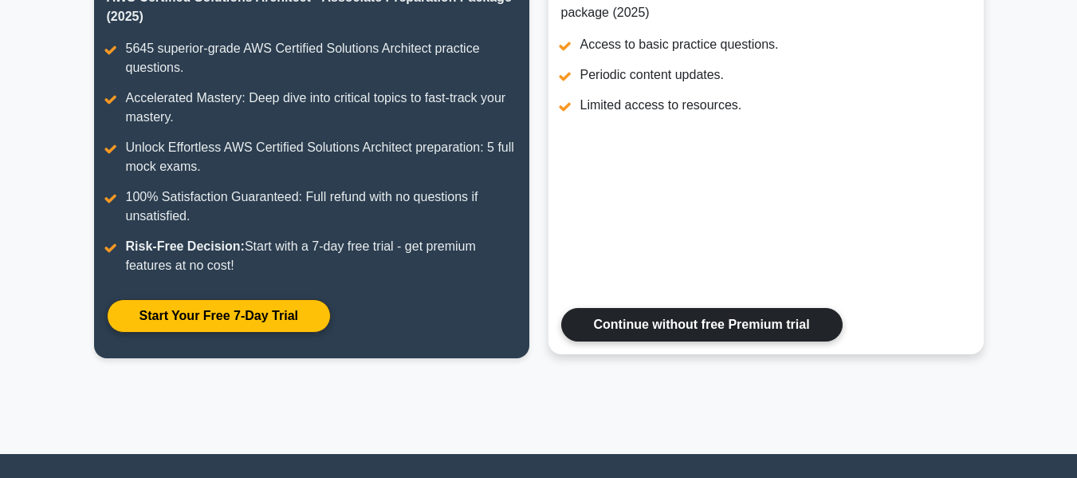
scroll to position [319, 0]
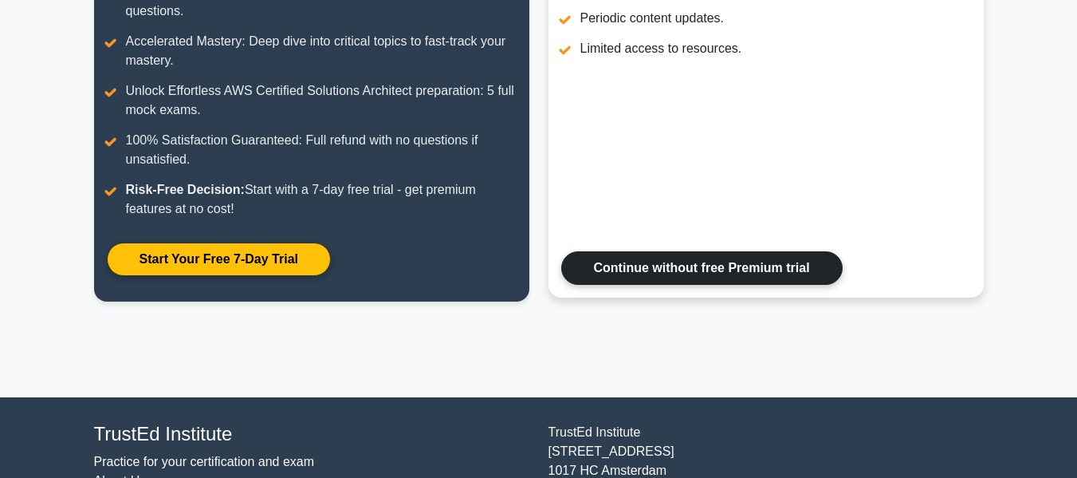
click at [669, 278] on link "Continue without free Premium trial" at bounding box center [701, 267] width 281 height 33
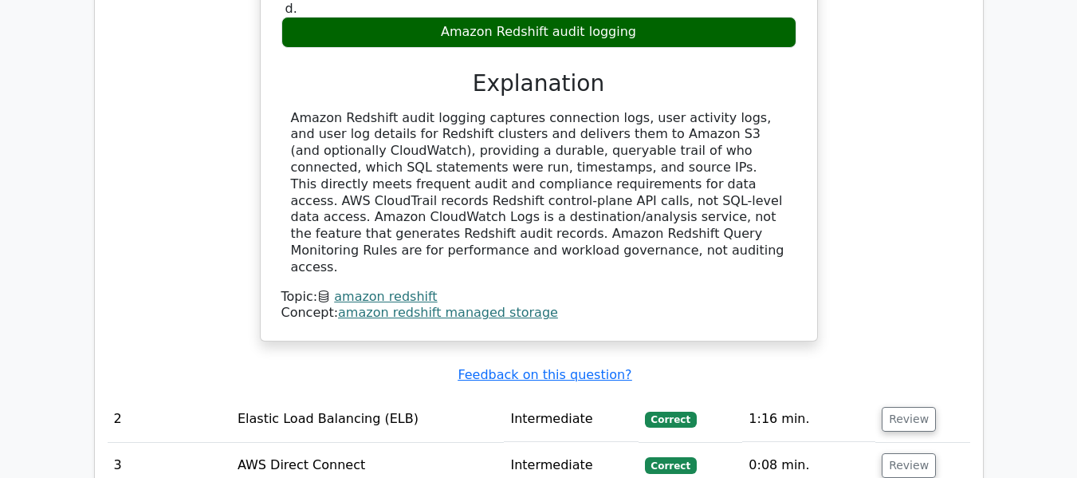
scroll to position [1914, 0]
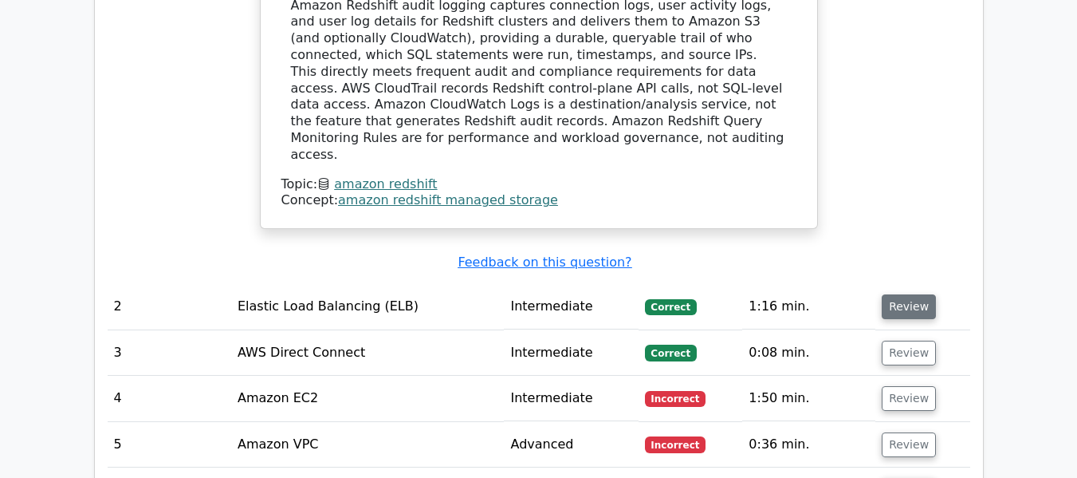
click at [895, 294] on button "Review" at bounding box center [909, 306] width 54 height 25
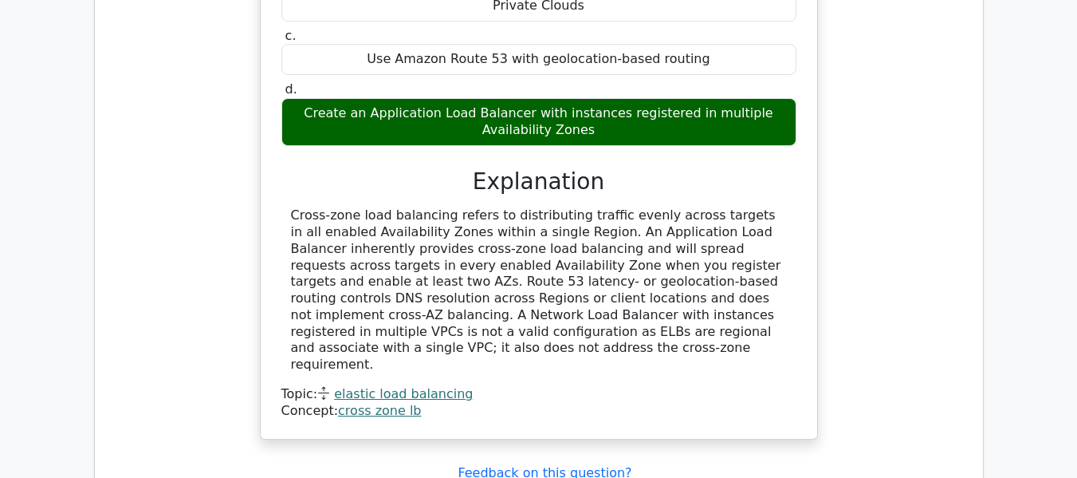
scroll to position [2631, 0]
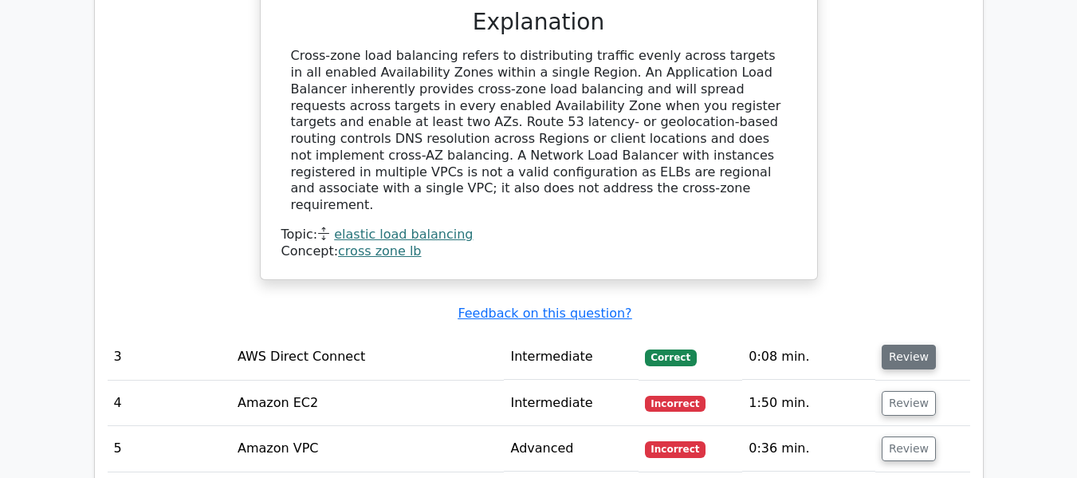
click at [909, 344] on button "Review" at bounding box center [909, 356] width 54 height 25
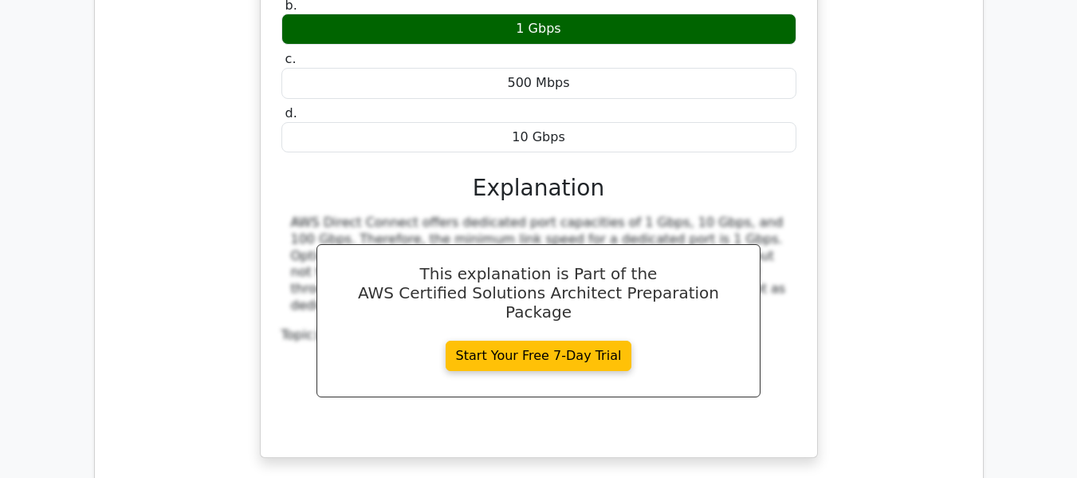
scroll to position [3269, 0]
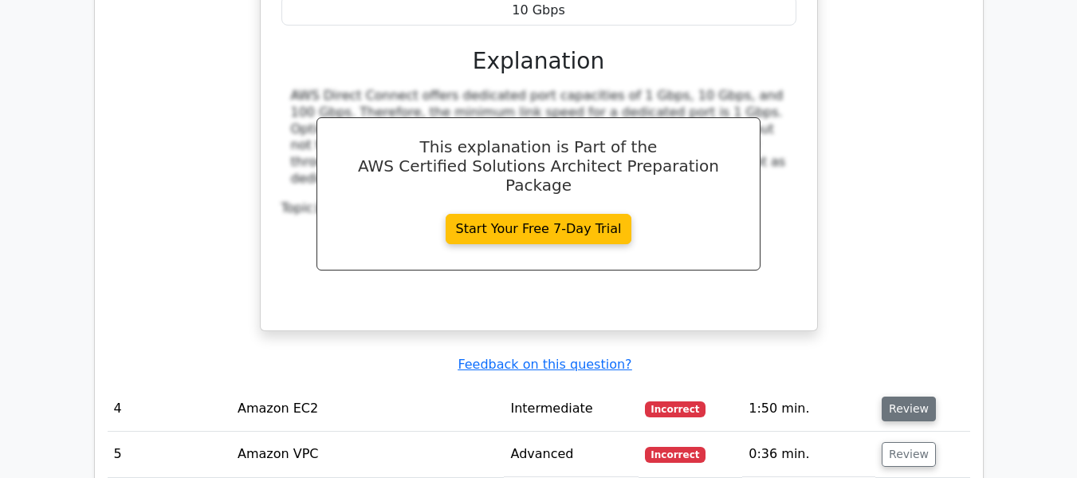
click at [915, 396] on button "Review" at bounding box center [909, 408] width 54 height 25
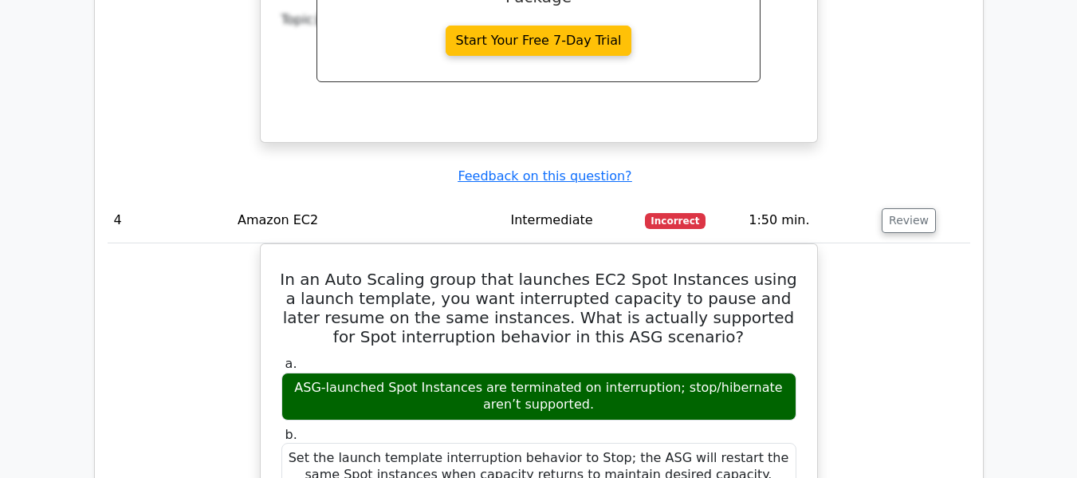
scroll to position [3428, 0]
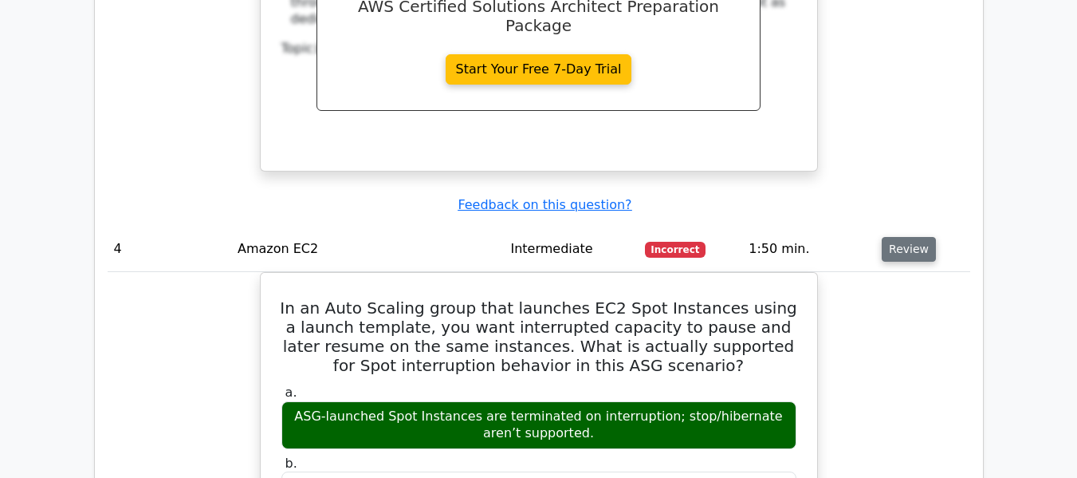
click at [910, 237] on button "Review" at bounding box center [909, 249] width 54 height 25
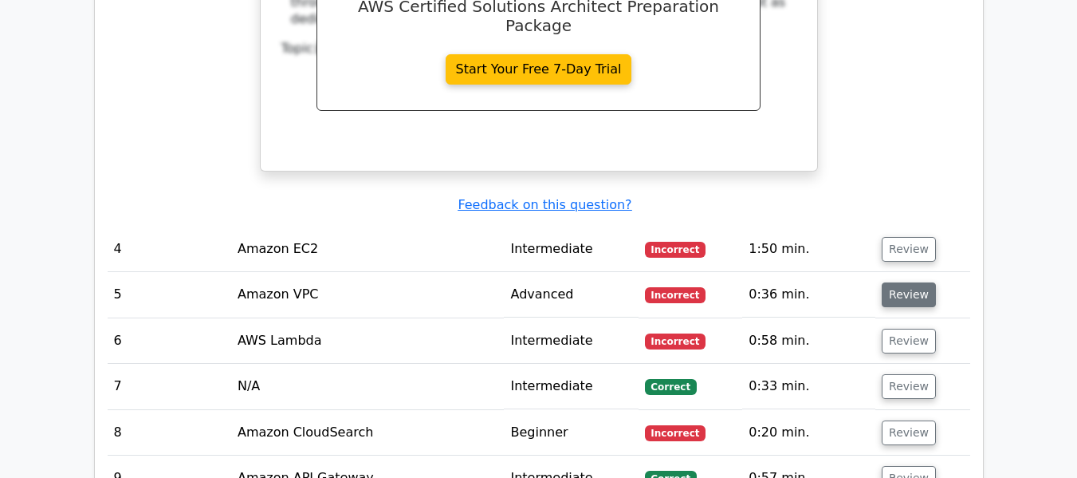
click at [901, 282] on button "Review" at bounding box center [909, 294] width 54 height 25
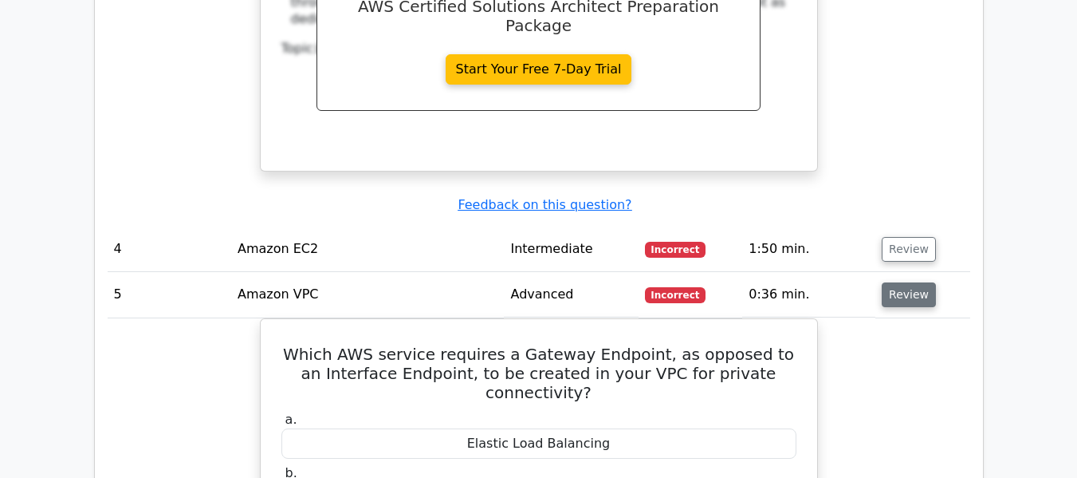
click at [901, 282] on button "Review" at bounding box center [909, 294] width 54 height 25
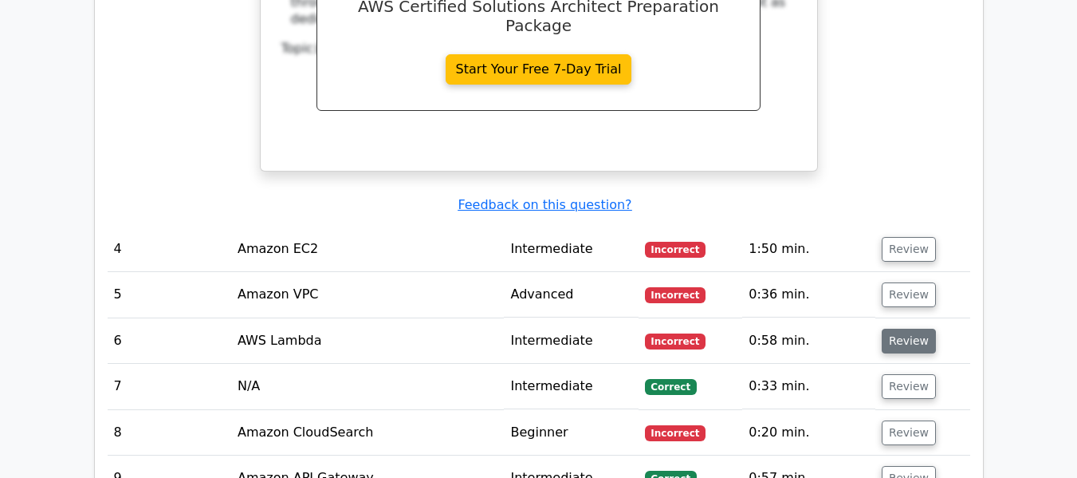
click at [906, 328] on button "Review" at bounding box center [909, 340] width 54 height 25
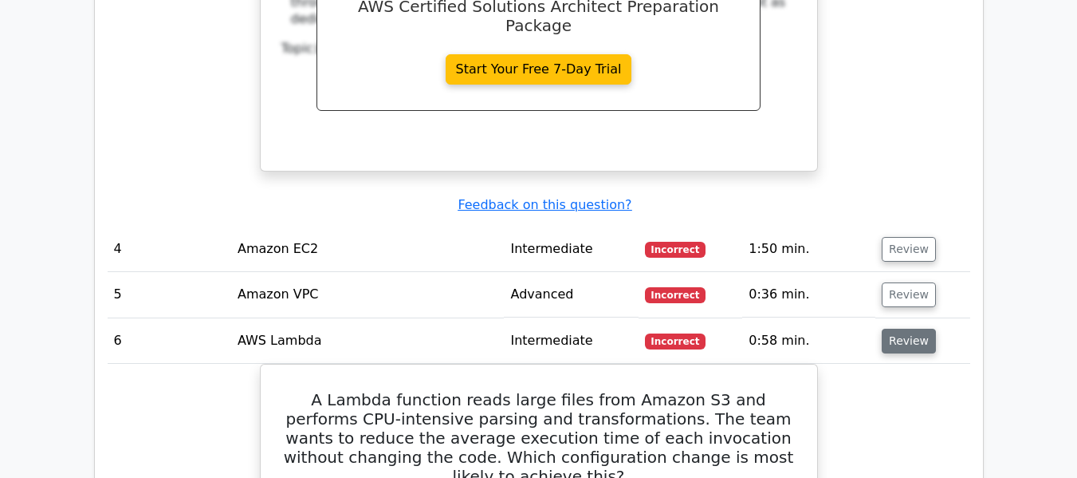
click at [906, 328] on button "Review" at bounding box center [909, 340] width 54 height 25
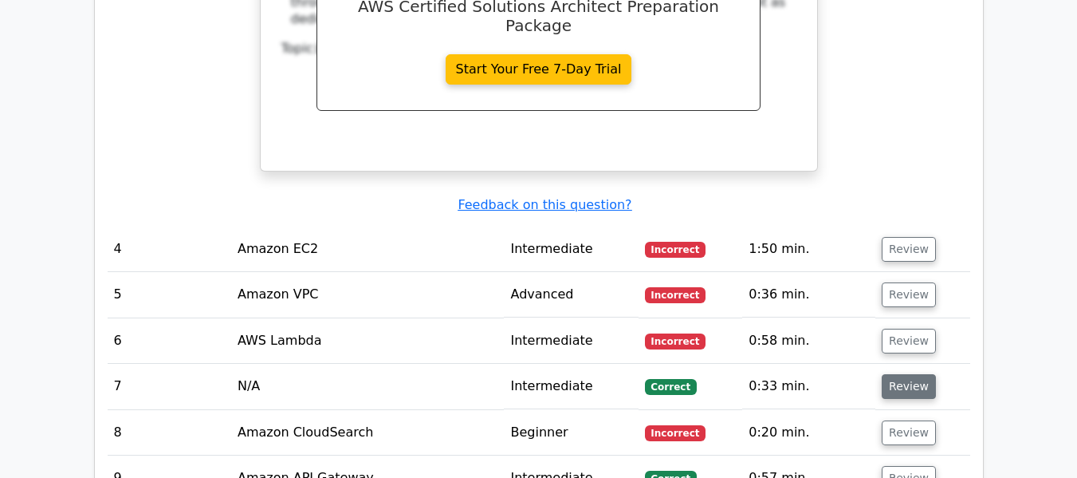
click at [903, 374] on button "Review" at bounding box center [909, 386] width 54 height 25
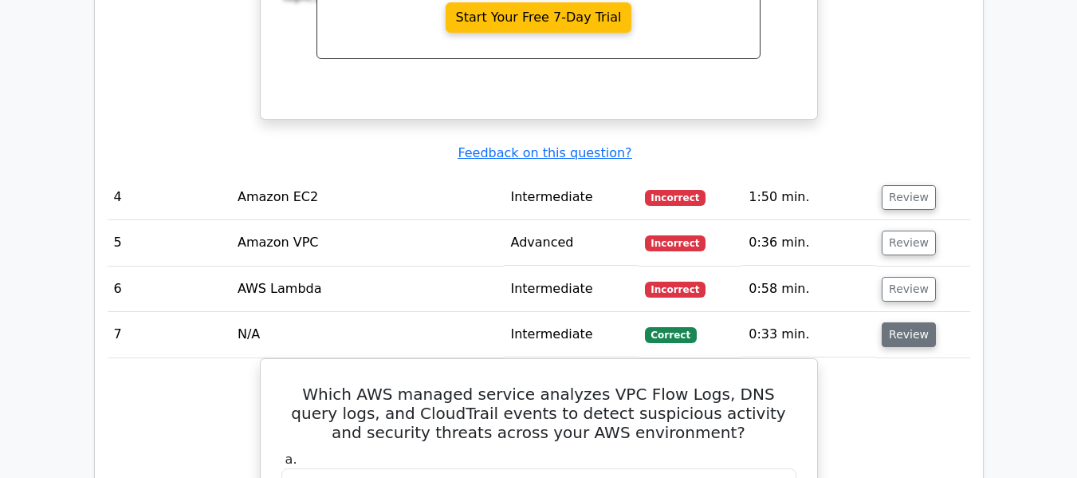
scroll to position [3508, 0]
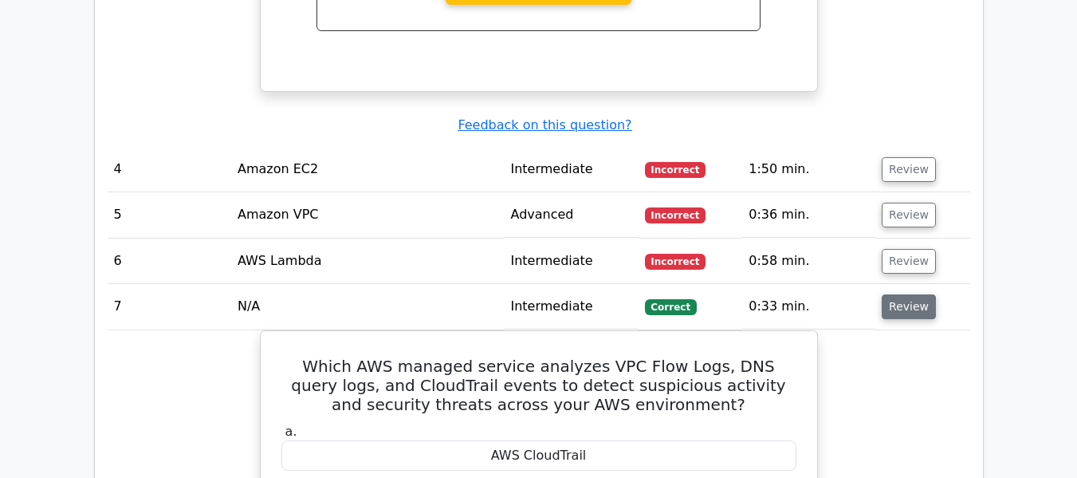
click at [892, 294] on button "Review" at bounding box center [909, 306] width 54 height 25
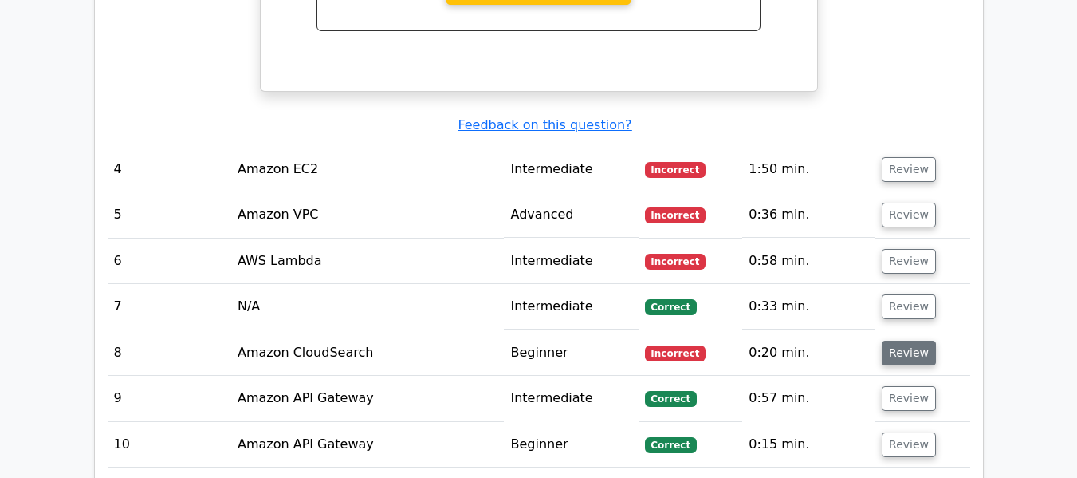
click at [898, 340] on button "Review" at bounding box center [909, 352] width 54 height 25
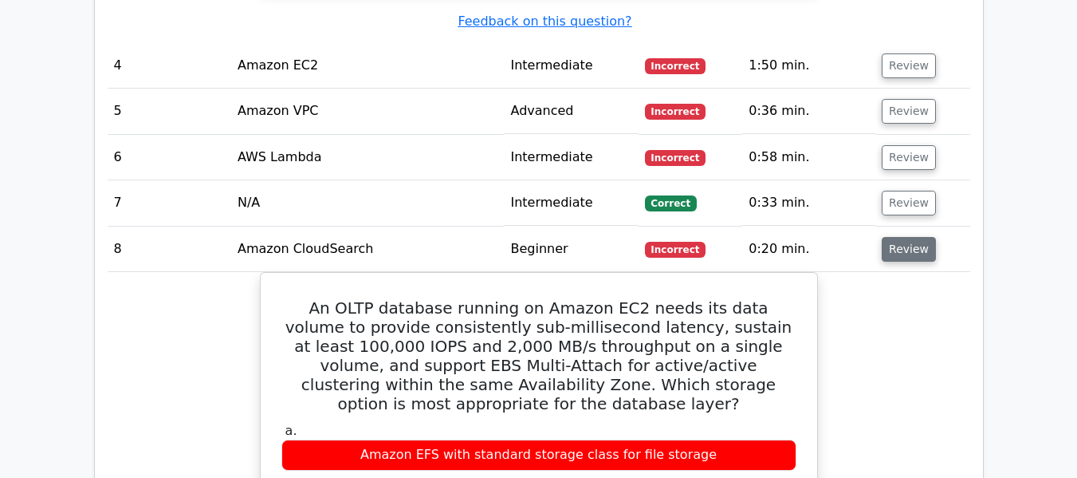
scroll to position [3588, 0]
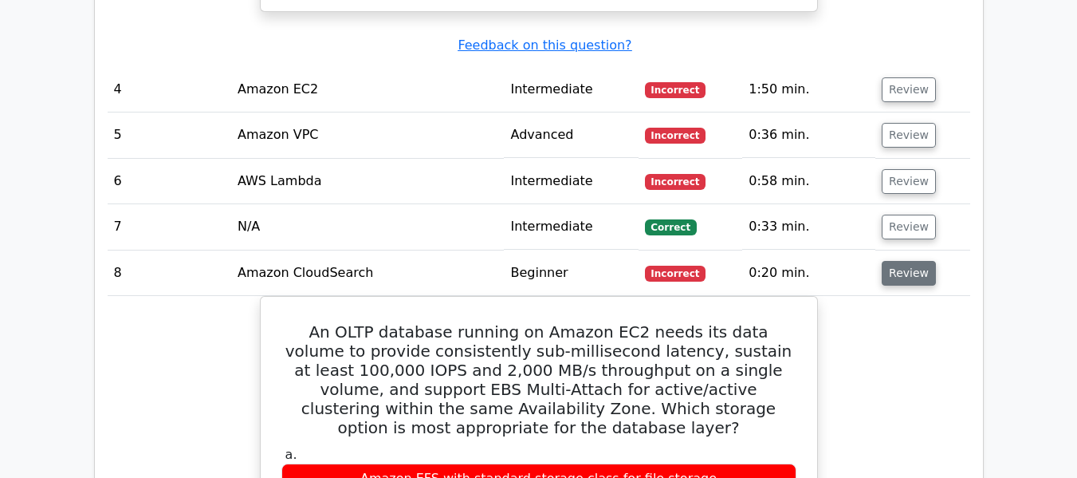
click at [907, 261] on button "Review" at bounding box center [909, 273] width 54 height 25
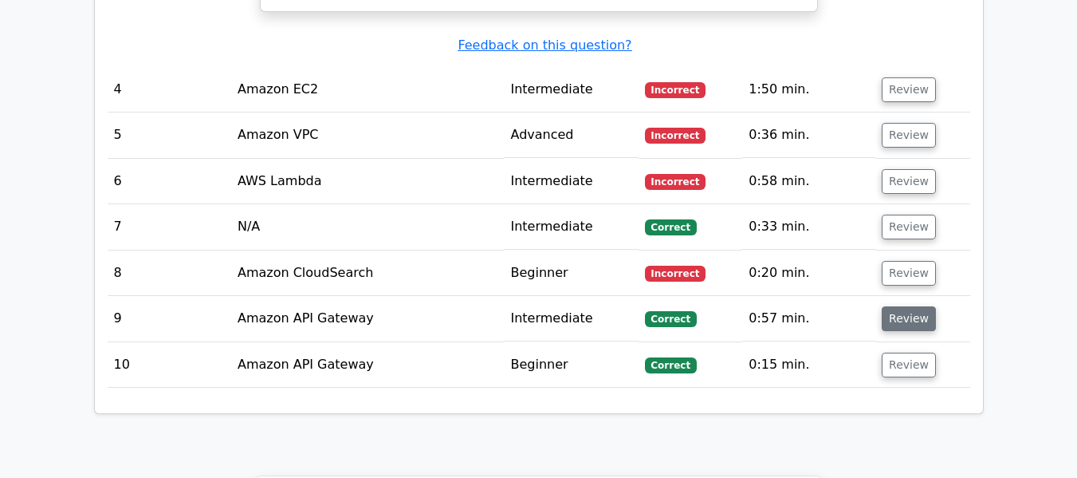
click at [913, 306] on button "Review" at bounding box center [909, 318] width 54 height 25
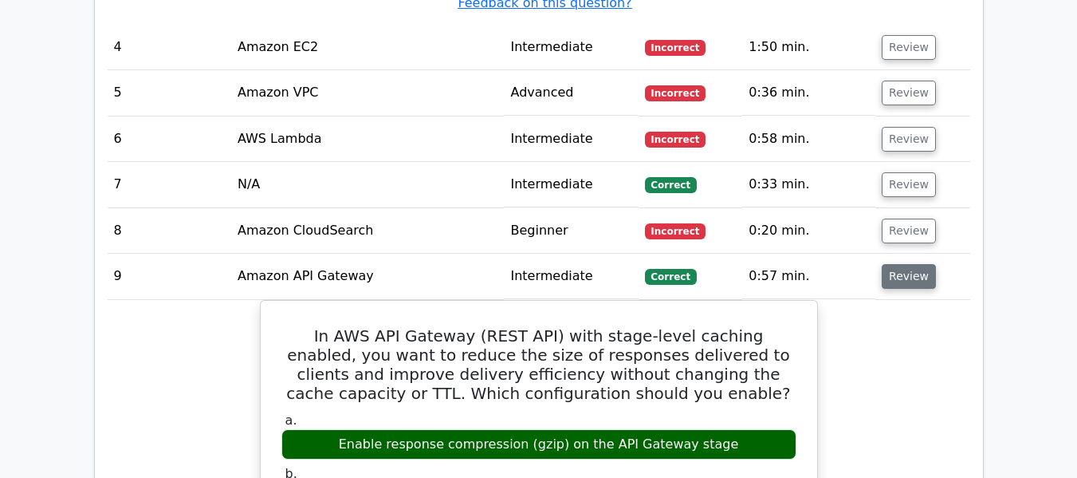
scroll to position [3668, 0]
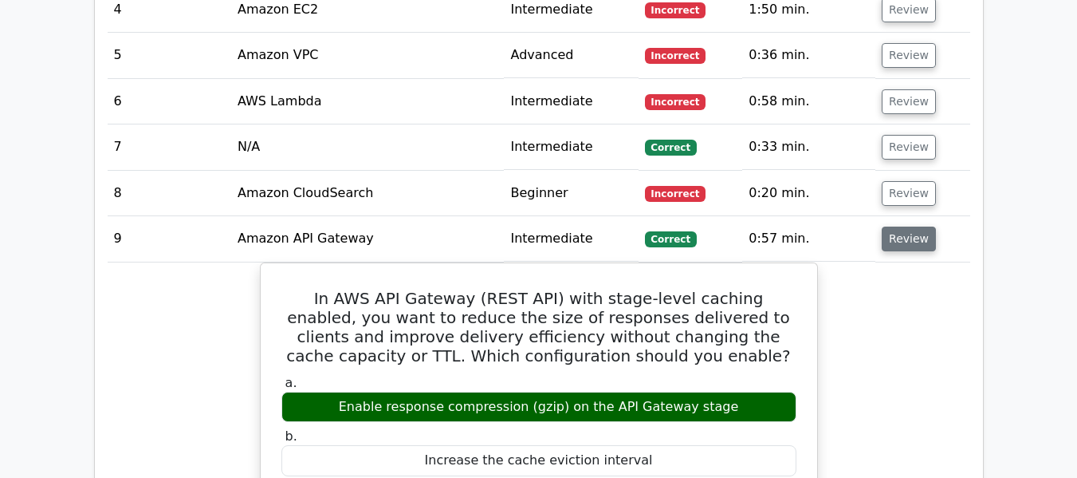
click at [907, 226] on button "Review" at bounding box center [909, 238] width 54 height 25
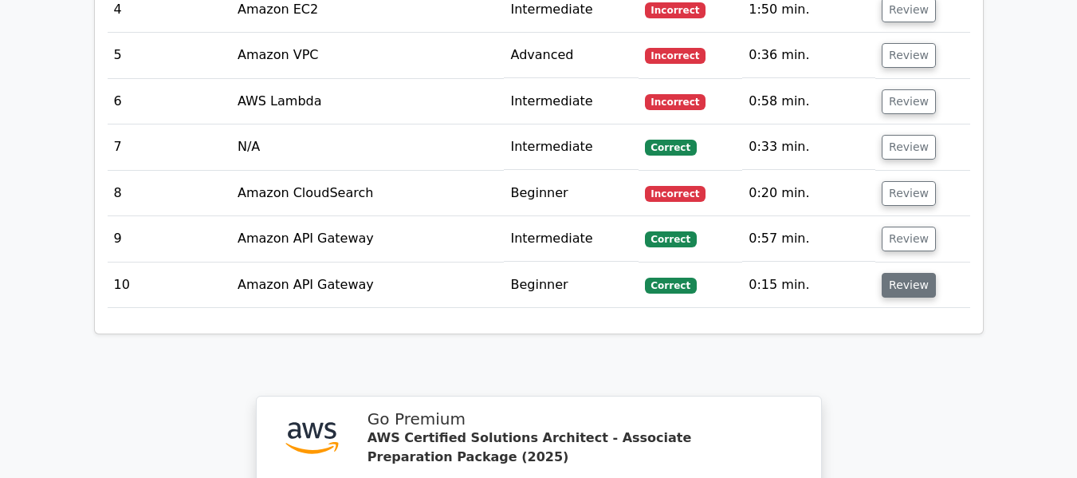
click at [896, 273] on button "Review" at bounding box center [909, 285] width 54 height 25
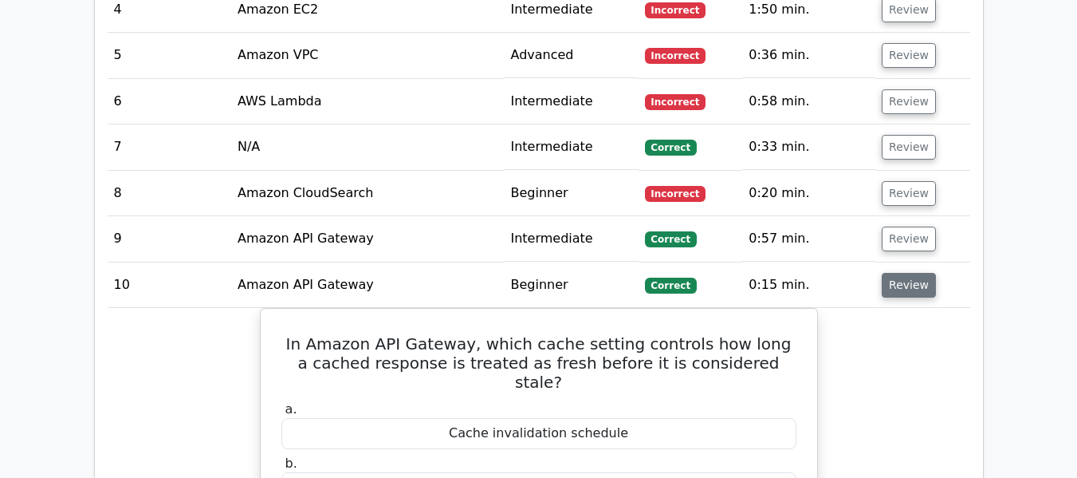
click at [896, 273] on button "Review" at bounding box center [909, 285] width 54 height 25
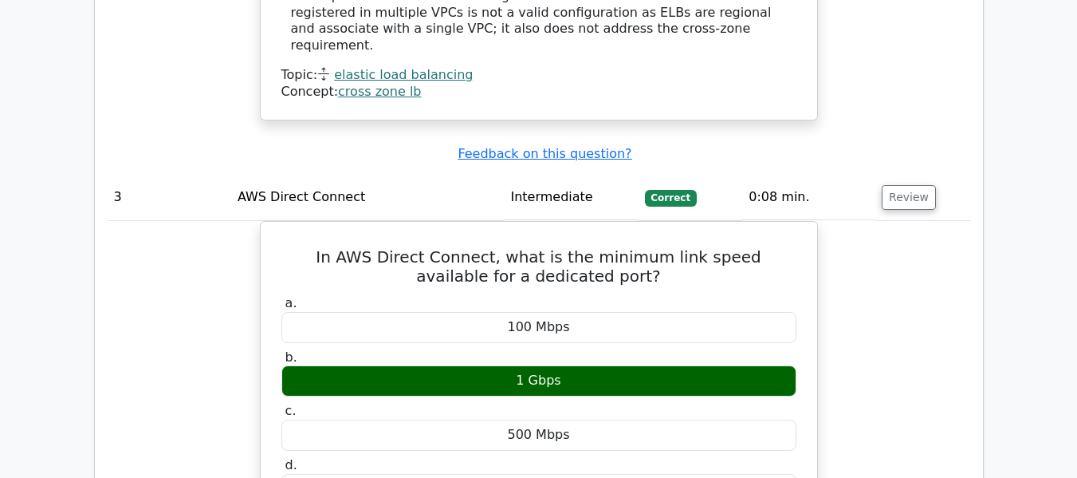
scroll to position [2631, 0]
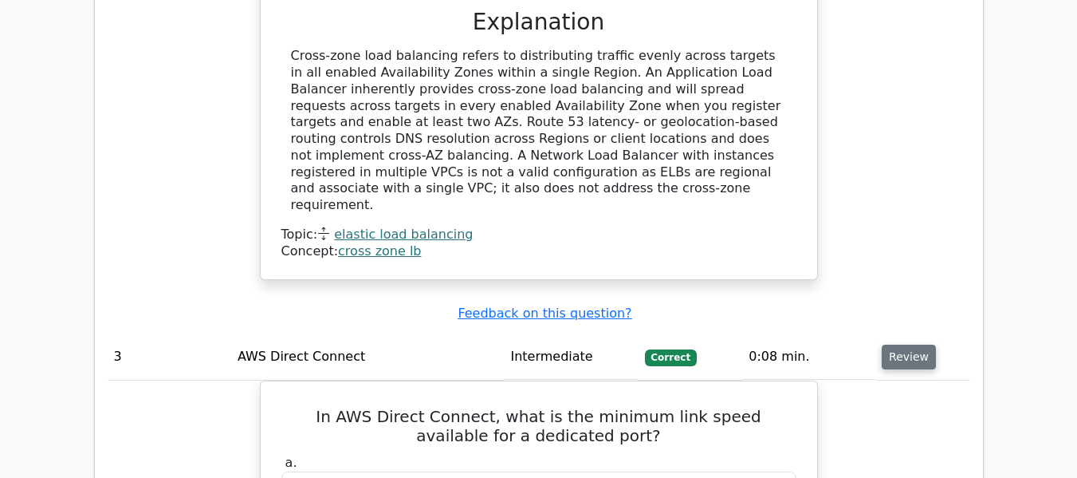
click at [895, 344] on button "Review" at bounding box center [909, 356] width 54 height 25
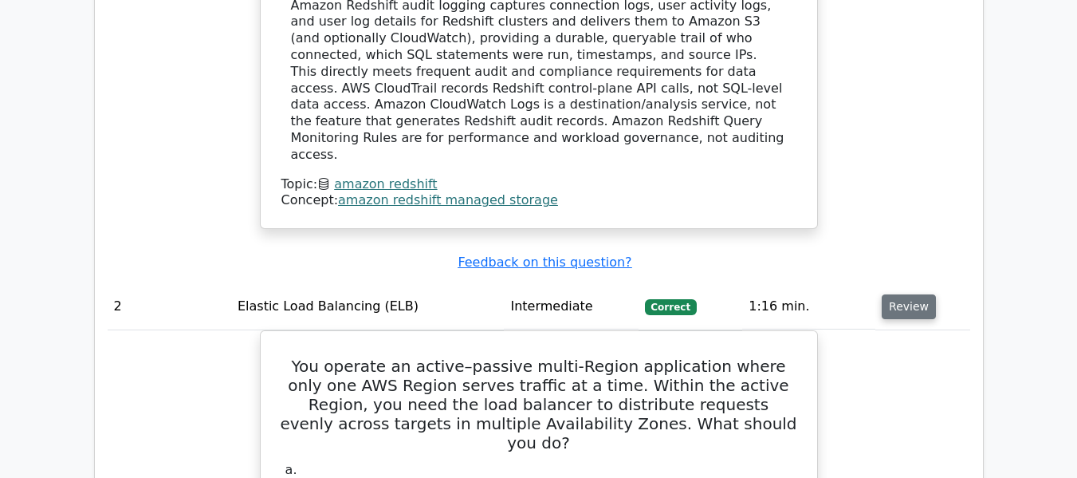
click at [895, 294] on button "Review" at bounding box center [909, 306] width 54 height 25
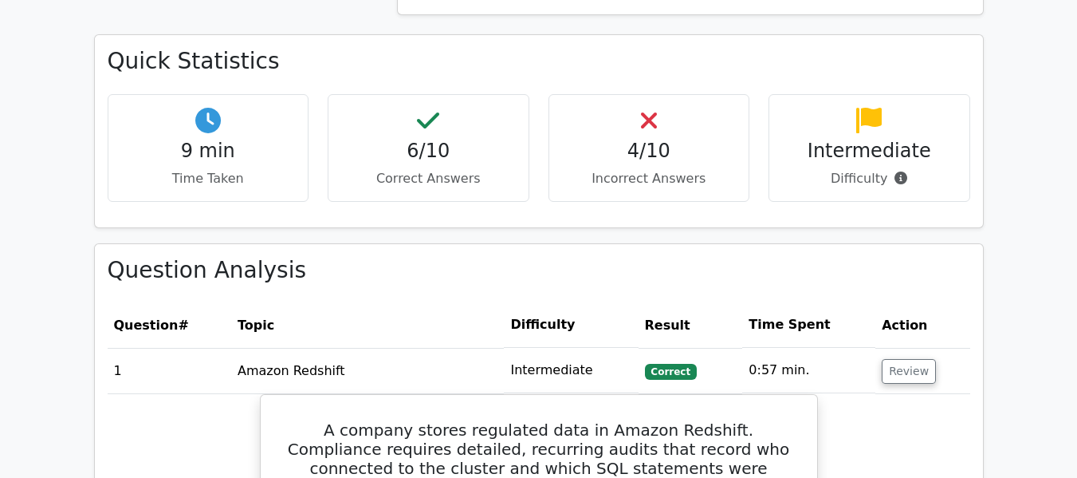
scroll to position [1037, 0]
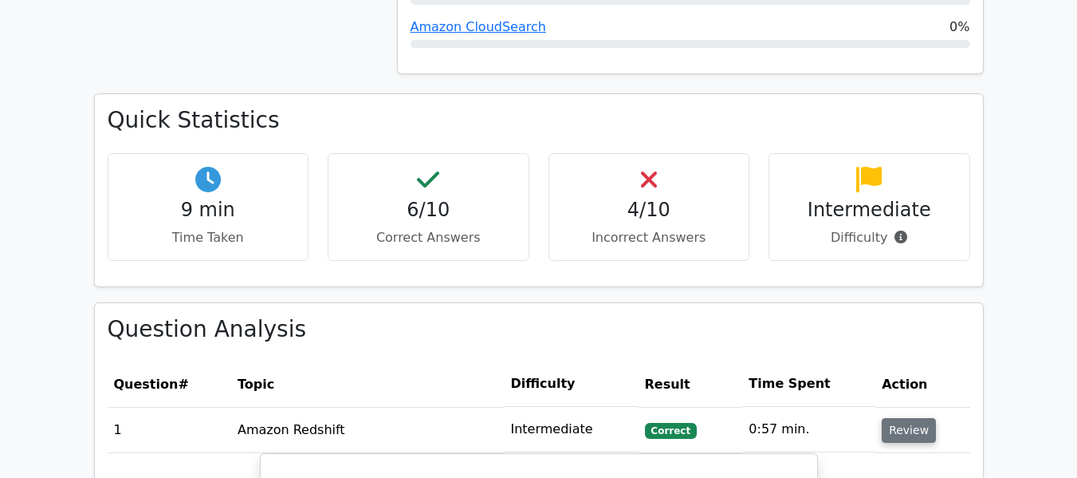
click at [908, 418] on button "Review" at bounding box center [909, 430] width 54 height 25
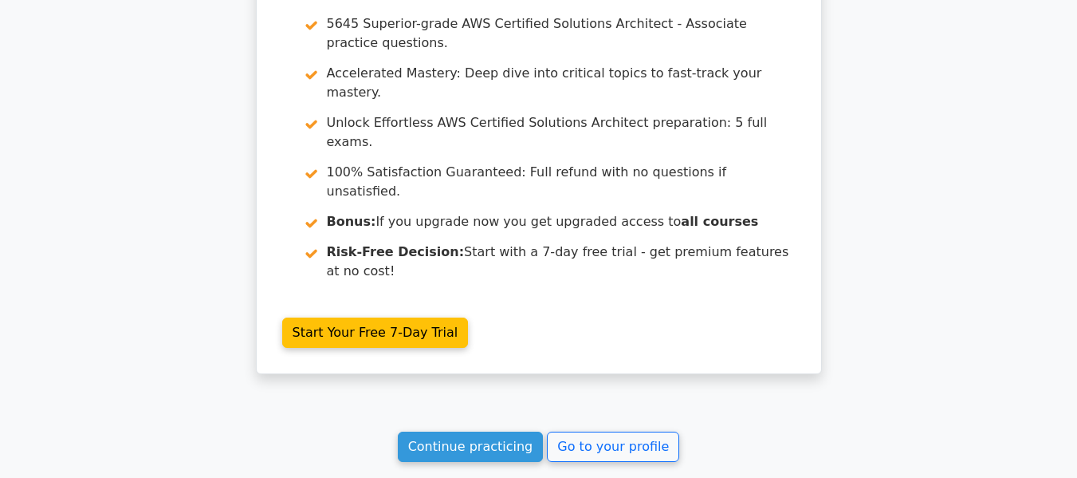
scroll to position [2117, 0]
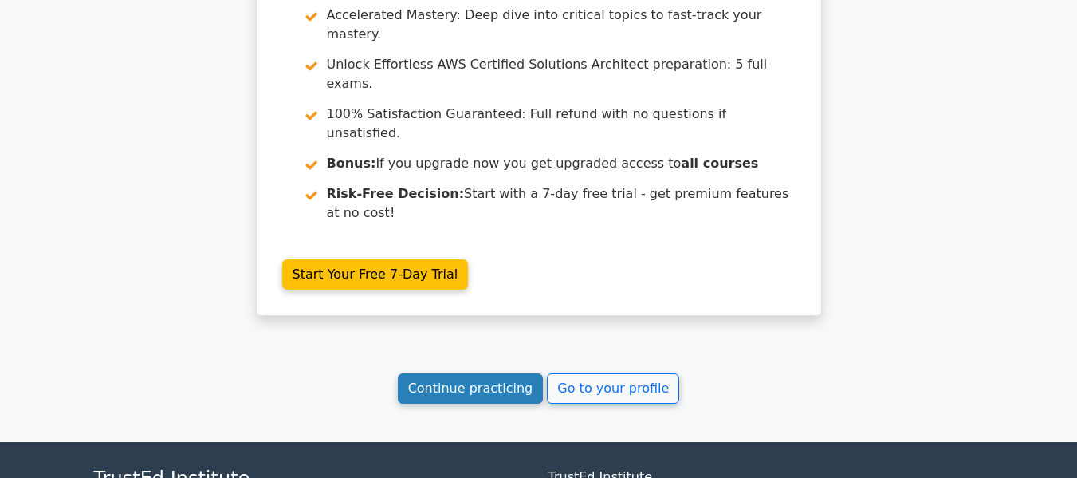
click at [487, 373] on link "Continue practicing" at bounding box center [471, 388] width 146 height 30
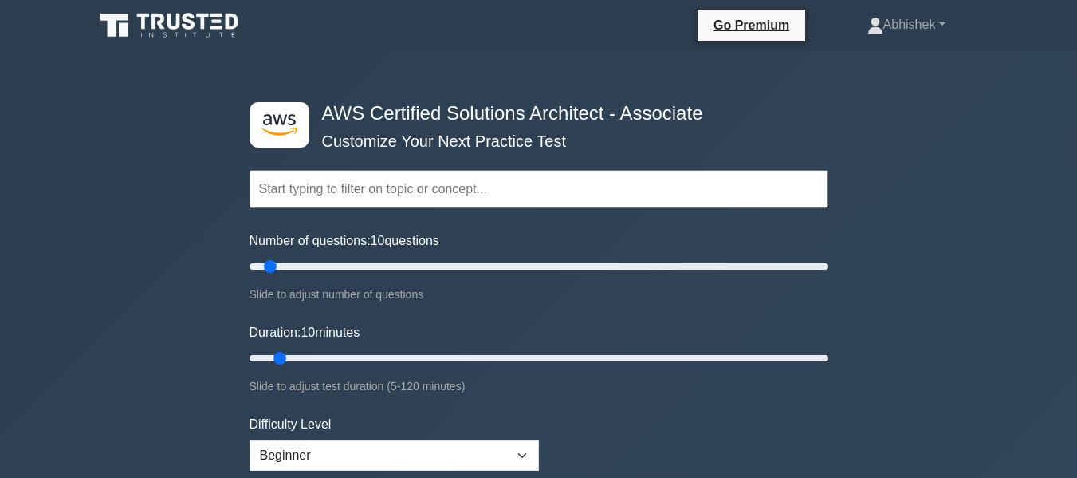
scroll to position [159, 0]
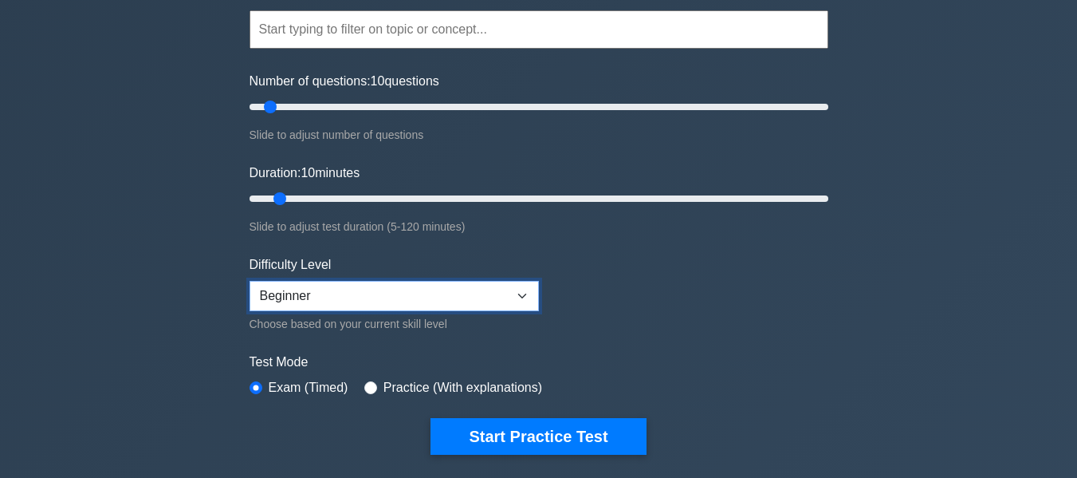
click at [445, 293] on select "Beginner Intermediate Expert" at bounding box center [394, 296] width 289 height 30
click at [250, 281] on select "Beginner Intermediate Expert" at bounding box center [394, 296] width 289 height 30
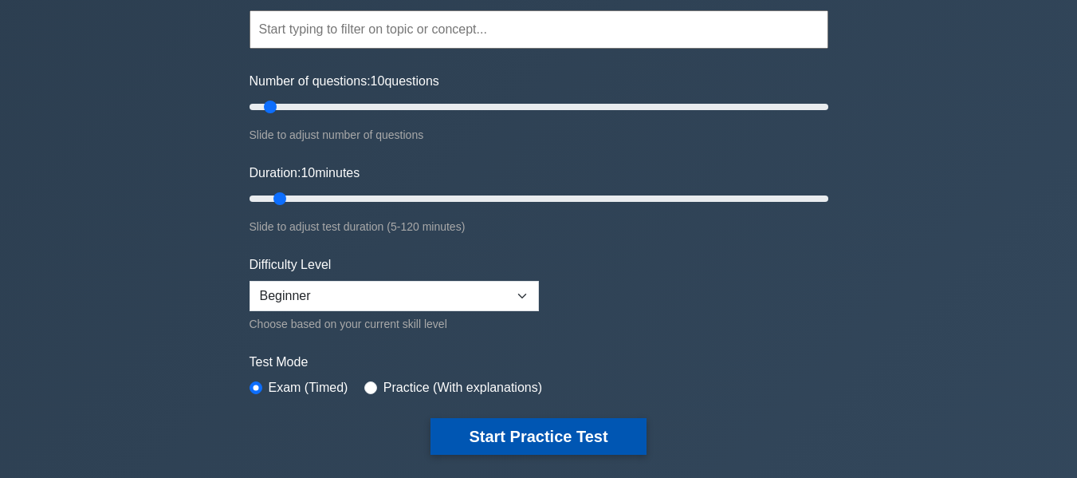
click at [545, 430] on button "Start Practice Test" at bounding box center [538, 436] width 215 height 37
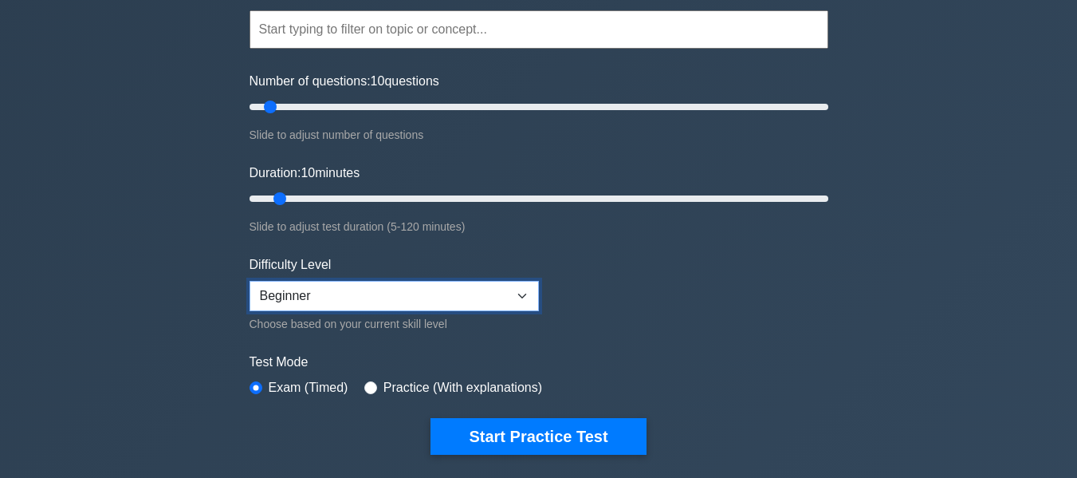
click at [376, 281] on select "Beginner Intermediate Expert" at bounding box center [394, 296] width 289 height 30
click at [250, 281] on select "Beginner Intermediate Expert" at bounding box center [394, 296] width 289 height 30
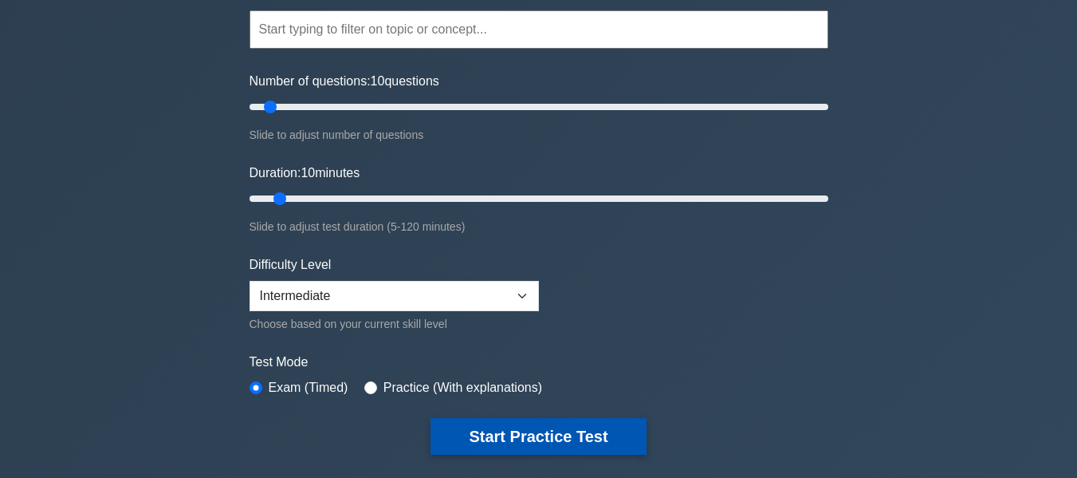
click at [551, 446] on button "Start Practice Test" at bounding box center [538, 436] width 215 height 37
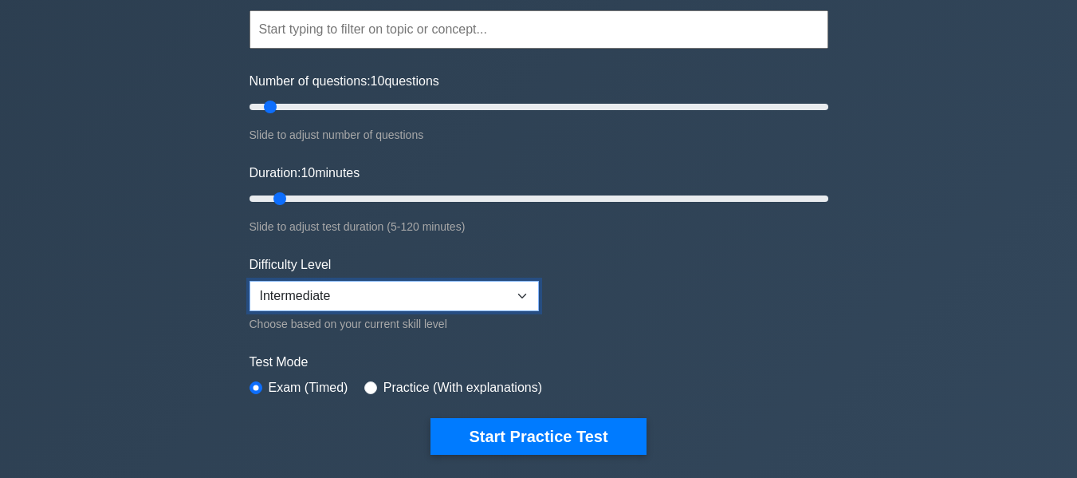
click at [509, 301] on select "Beginner Intermediate Expert" at bounding box center [394, 296] width 289 height 30
select select "beginner"
click at [250, 281] on select "Beginner Intermediate Expert" at bounding box center [394, 296] width 289 height 30
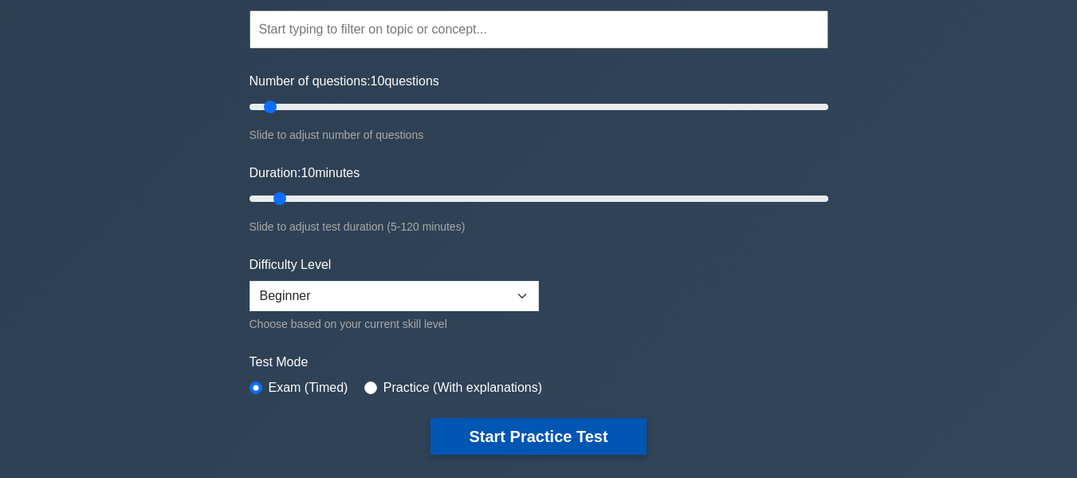
click at [537, 436] on button "Start Practice Test" at bounding box center [538, 436] width 215 height 37
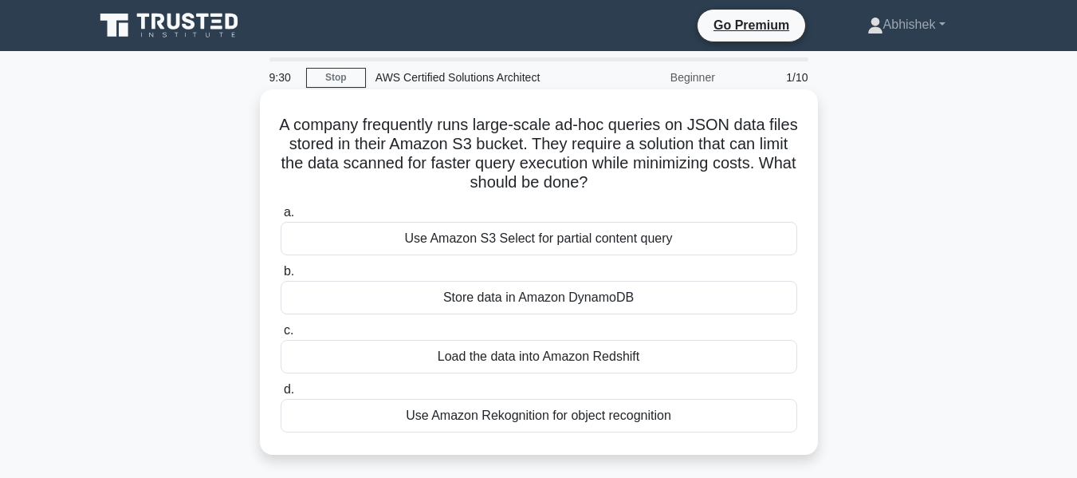
click at [683, 363] on div "Load the data into Amazon Redshift" at bounding box center [539, 356] width 517 height 33
click at [281, 336] on input "c. Load the data into Amazon Redshift" at bounding box center [281, 330] width 0 height 10
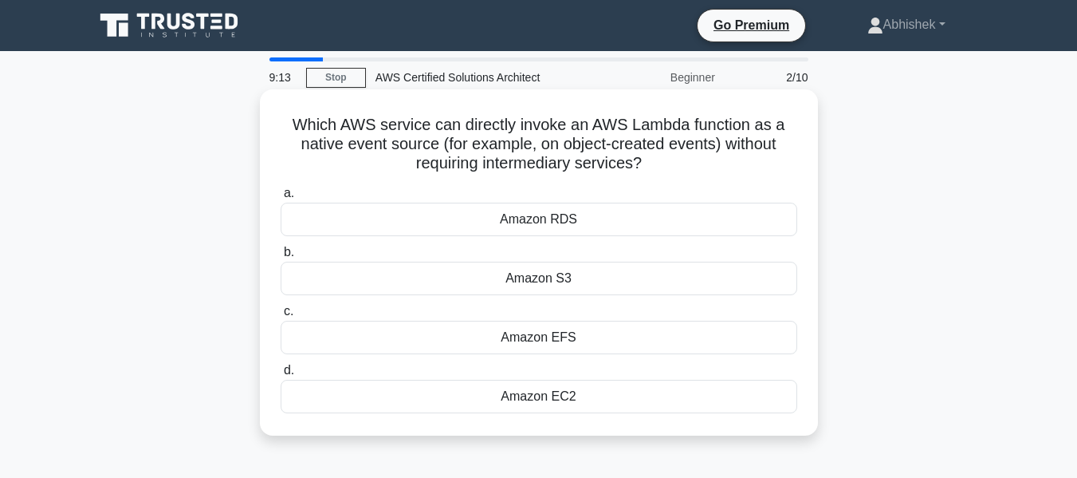
click at [564, 220] on div "Amazon RDS" at bounding box center [539, 219] width 517 height 33
click at [281, 199] on input "a. Amazon RDS" at bounding box center [281, 193] width 0 height 10
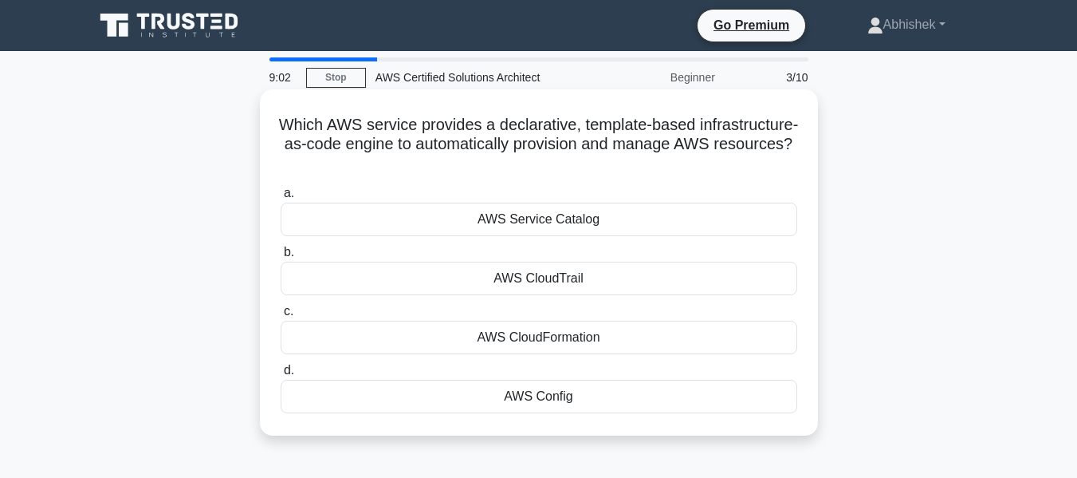
click at [587, 344] on div "AWS CloudFormation" at bounding box center [539, 337] width 517 height 33
click at [281, 317] on input "c. AWS CloudFormation" at bounding box center [281, 311] width 0 height 10
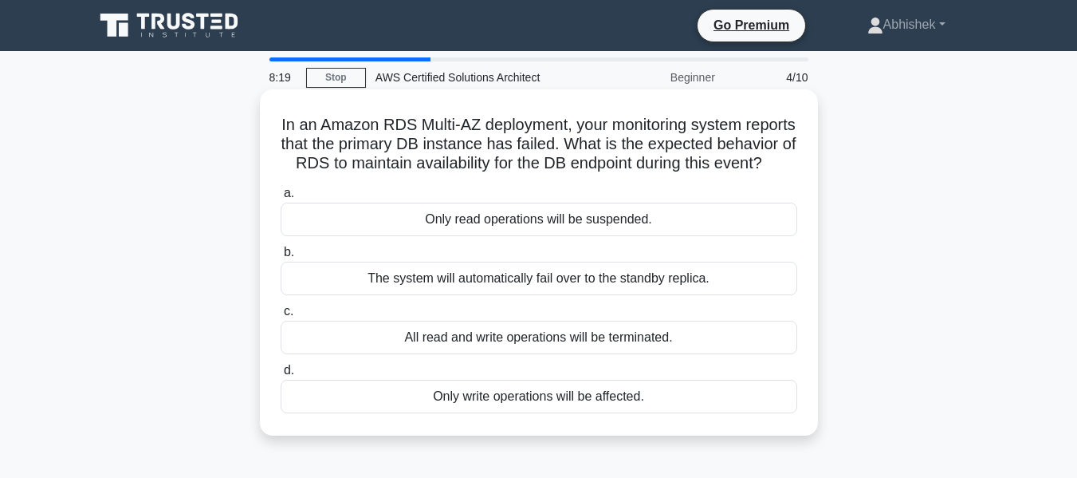
click at [484, 295] on div "The system will automatically fail over to the standby replica." at bounding box center [539, 278] width 517 height 33
click at [281, 258] on input "b. The system will automatically fail over to the standby replica." at bounding box center [281, 252] width 0 height 10
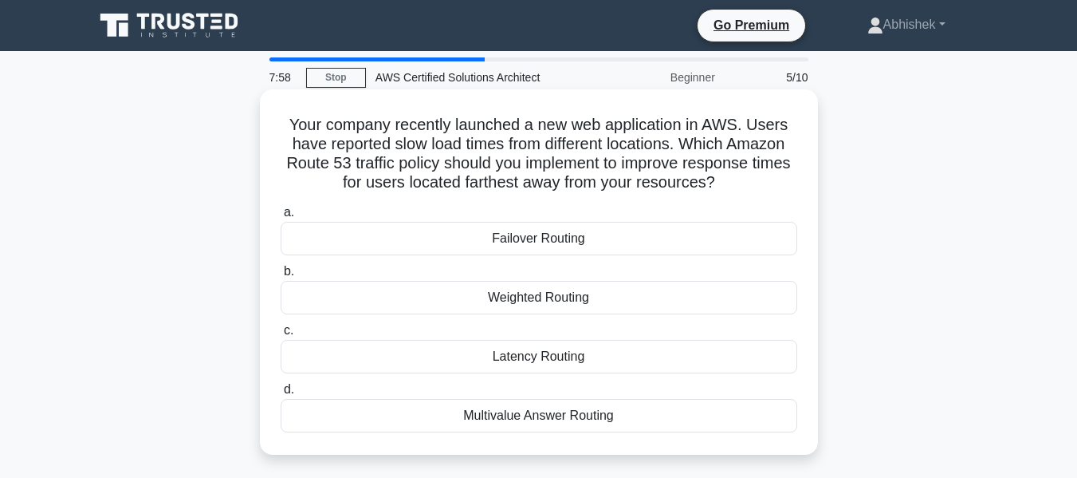
click at [575, 358] on div "Latency Routing" at bounding box center [539, 356] width 517 height 33
click at [281, 336] on input "c. Latency Routing" at bounding box center [281, 330] width 0 height 10
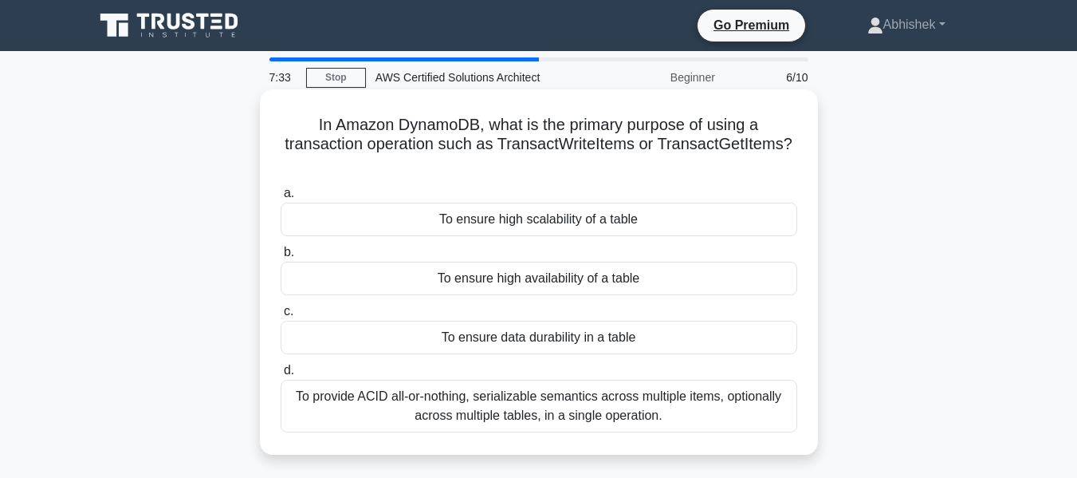
click at [438, 412] on div "To provide ACID all-or-nothing, serializable semantics across multiple items, o…" at bounding box center [539, 406] width 517 height 53
click at [281, 376] on input "d. To provide ACID all-or-nothing, serializable semantics across multiple items…" at bounding box center [281, 370] width 0 height 10
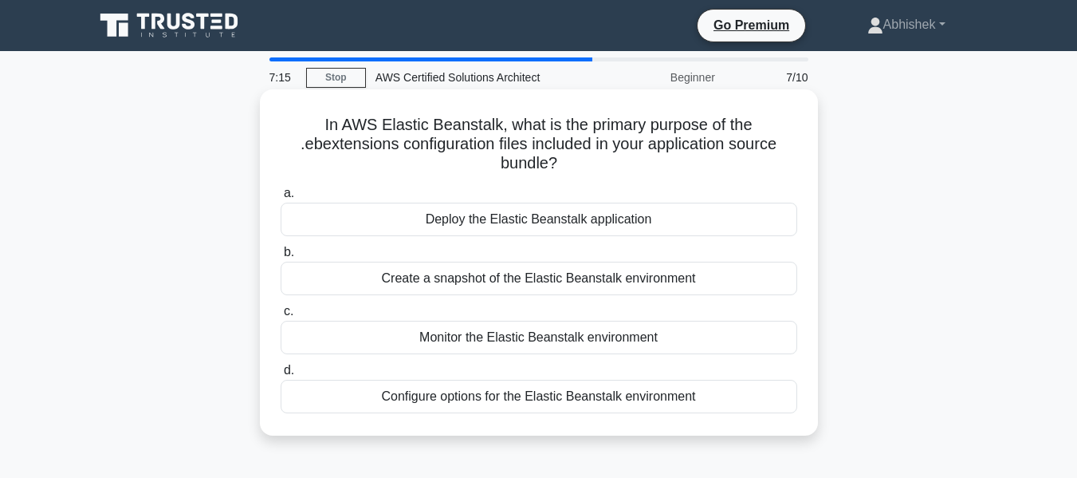
click at [544, 395] on div "Configure options for the Elastic Beanstalk environment" at bounding box center [539, 396] width 517 height 33
click at [281, 376] on input "d. Configure options for the Elastic Beanstalk environment" at bounding box center [281, 370] width 0 height 10
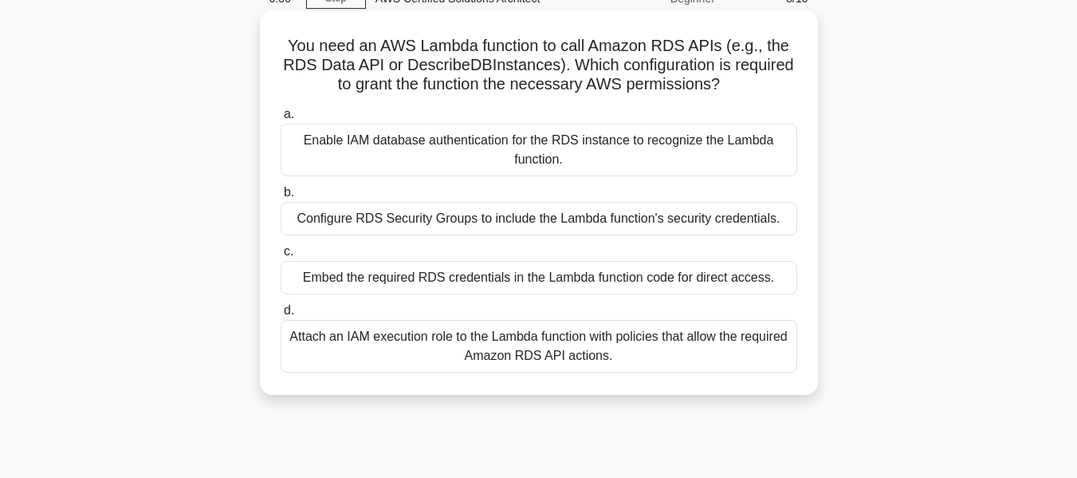
scroll to position [80, 0]
click at [395, 348] on div "Attach an IAM execution role to the Lambda function with policies that allow th…" at bounding box center [539, 345] width 517 height 53
click at [281, 315] on input "d. Attach an IAM execution role to the Lambda function with policies that allow…" at bounding box center [281, 310] width 0 height 10
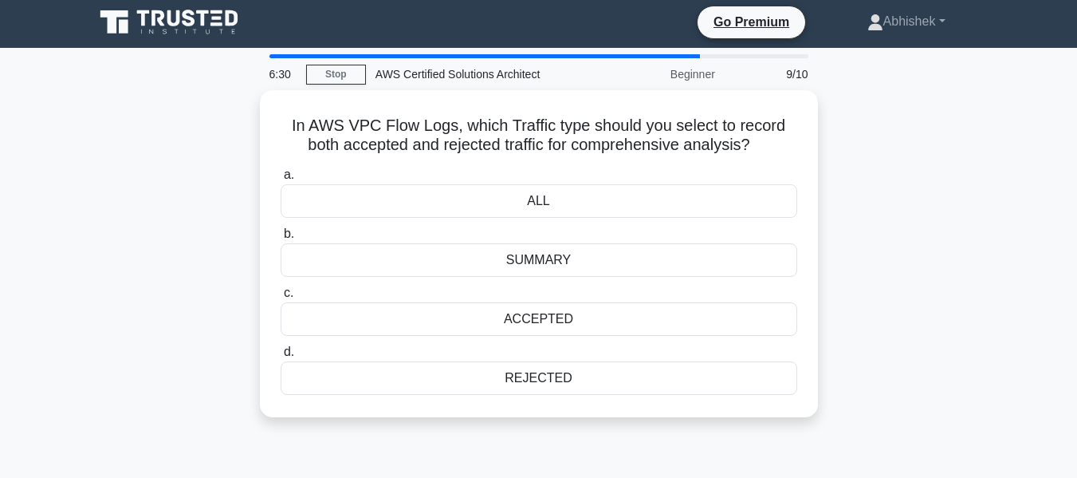
scroll to position [0, 0]
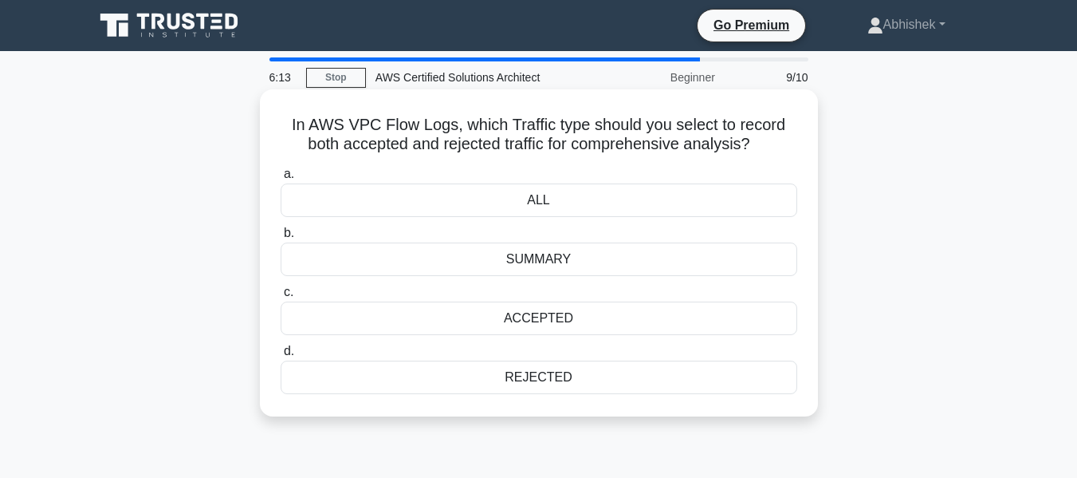
click at [587, 207] on div "ALL" at bounding box center [539, 199] width 517 height 33
click at [281, 179] on input "a. ALL" at bounding box center [281, 174] width 0 height 10
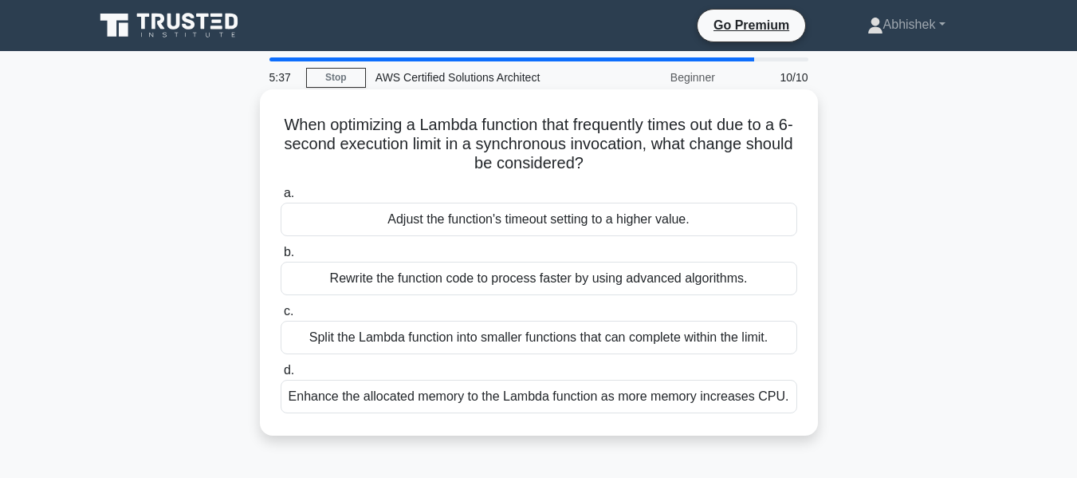
click at [481, 218] on div "Adjust the function's timeout setting to a higher value." at bounding box center [539, 219] width 517 height 33
click at [281, 199] on input "a. Adjust the function's timeout setting to a higher value." at bounding box center [281, 193] width 0 height 10
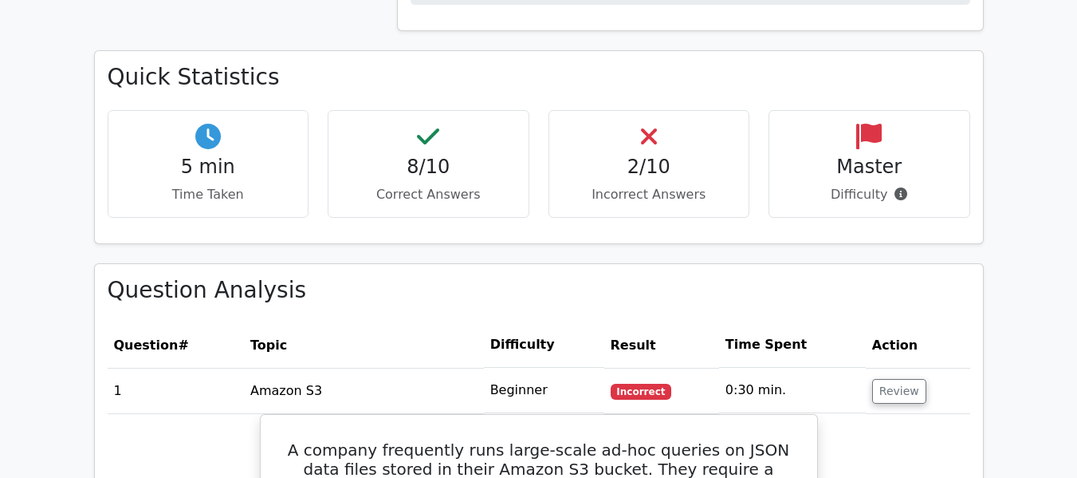
scroll to position [1196, 0]
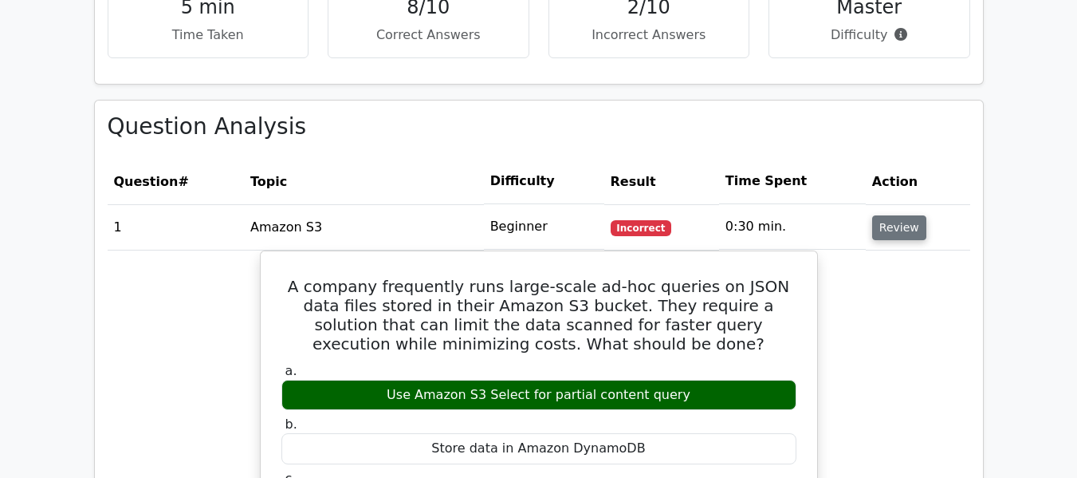
click at [883, 215] on button "Review" at bounding box center [899, 227] width 54 height 25
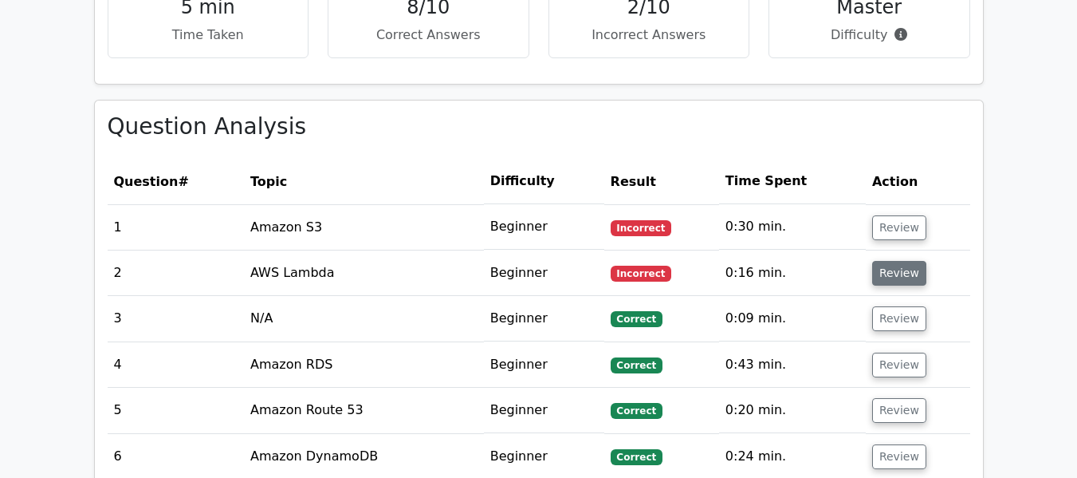
click at [874, 261] on button "Review" at bounding box center [899, 273] width 54 height 25
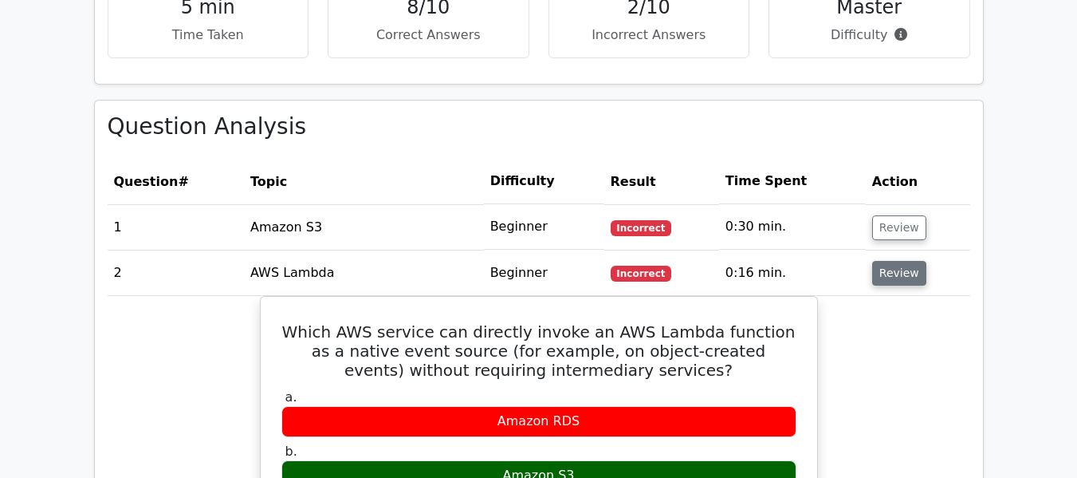
click at [874, 261] on button "Review" at bounding box center [899, 273] width 54 height 25
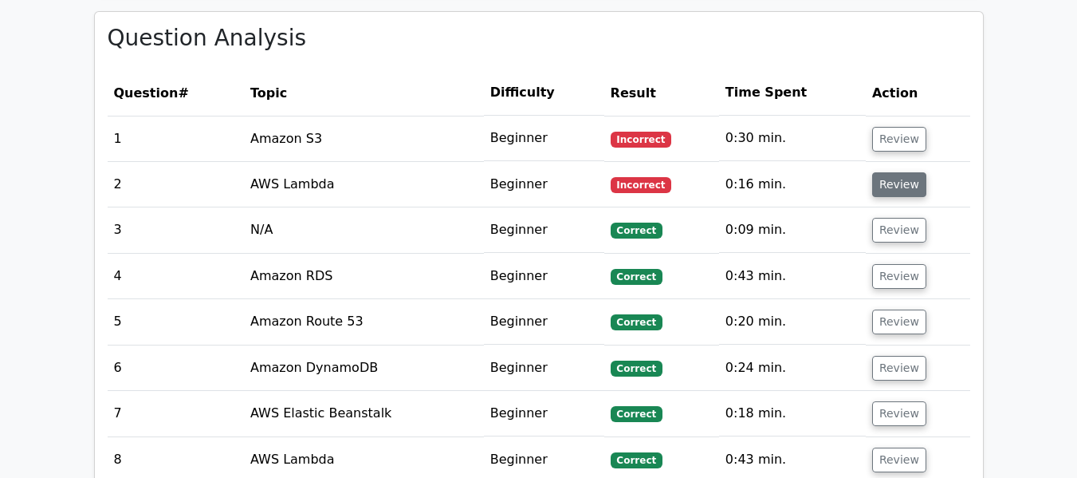
scroll to position [1276, 0]
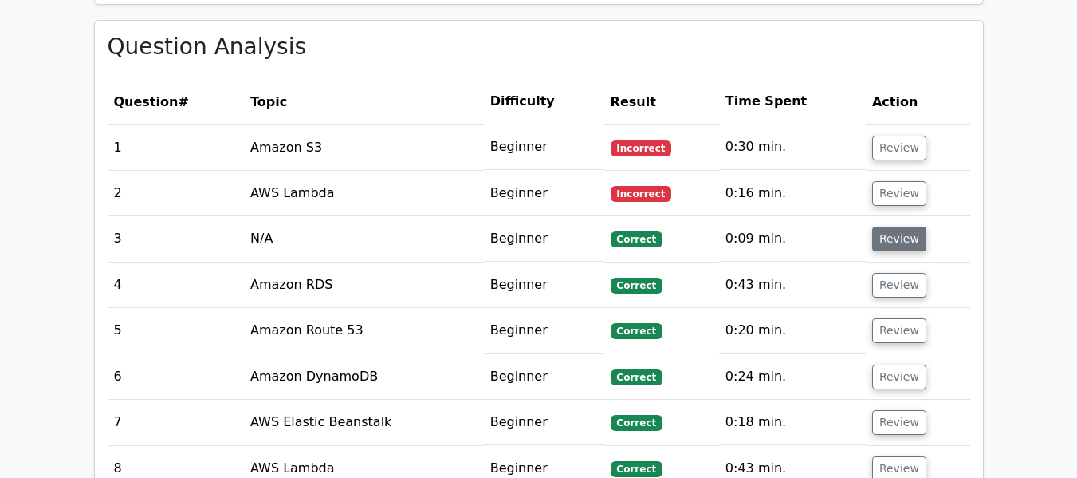
click at [910, 226] on button "Review" at bounding box center [899, 238] width 54 height 25
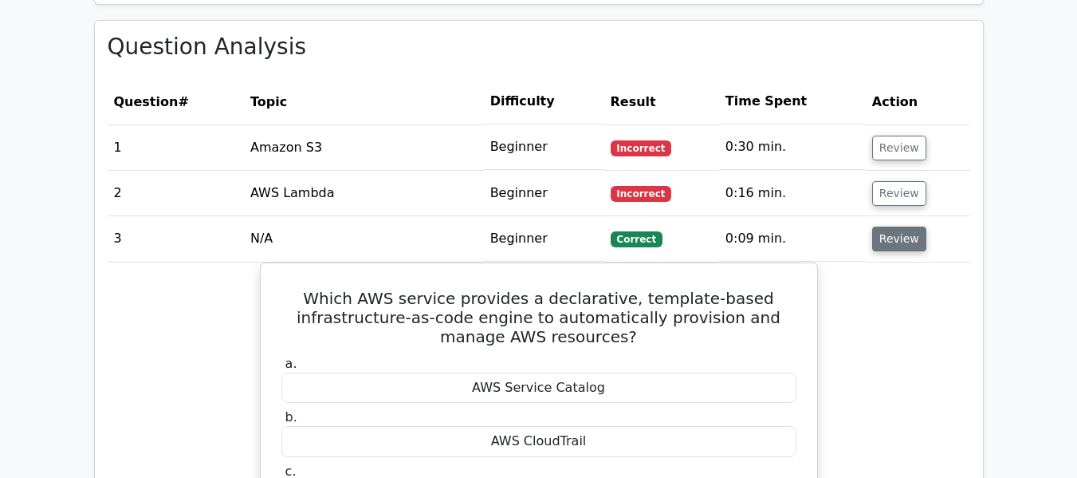
click at [910, 226] on button "Review" at bounding box center [899, 238] width 54 height 25
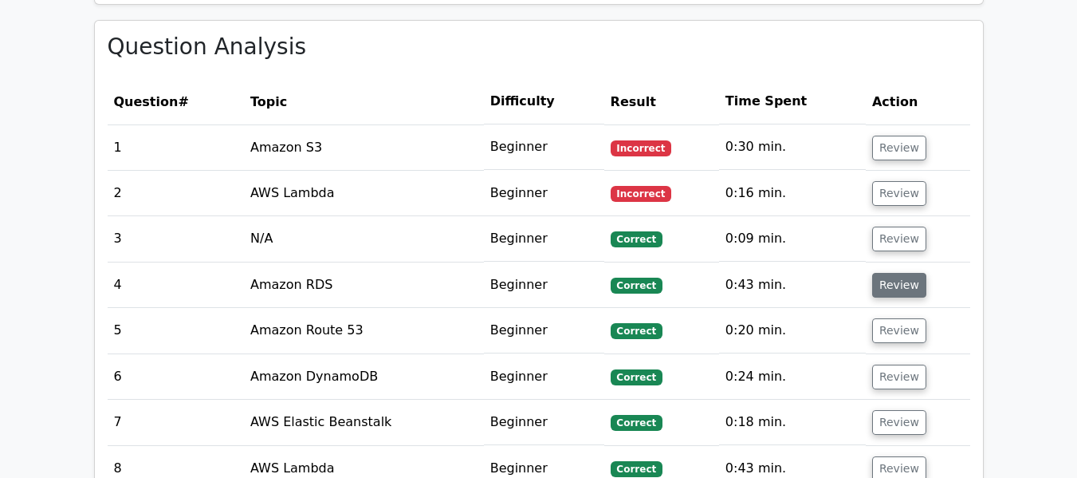
click at [907, 273] on button "Review" at bounding box center [899, 285] width 54 height 25
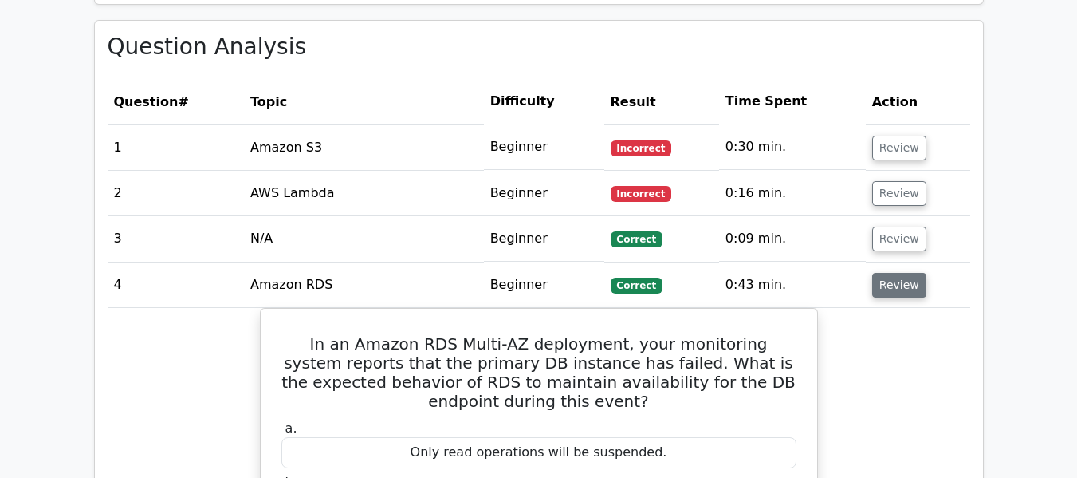
click at [907, 273] on button "Review" at bounding box center [899, 285] width 54 height 25
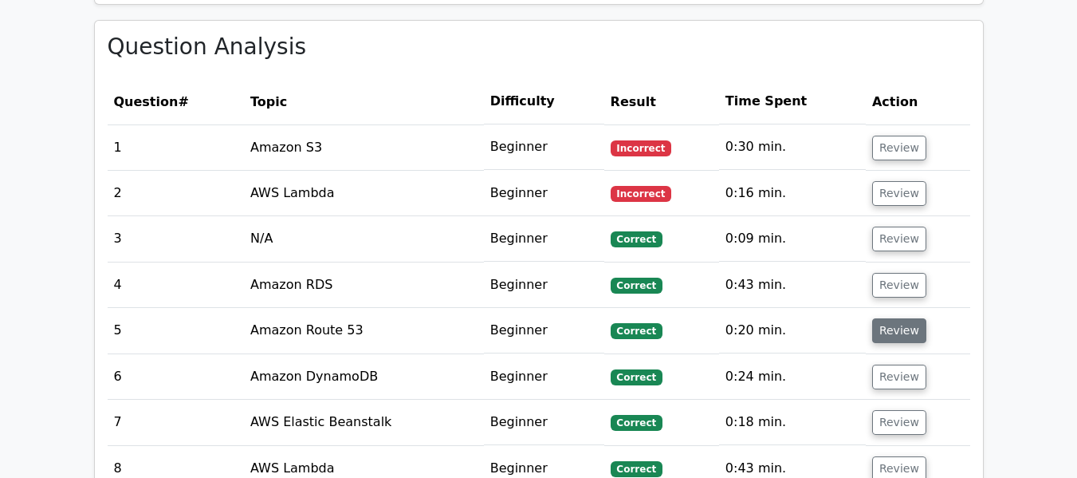
click at [905, 318] on button "Review" at bounding box center [899, 330] width 54 height 25
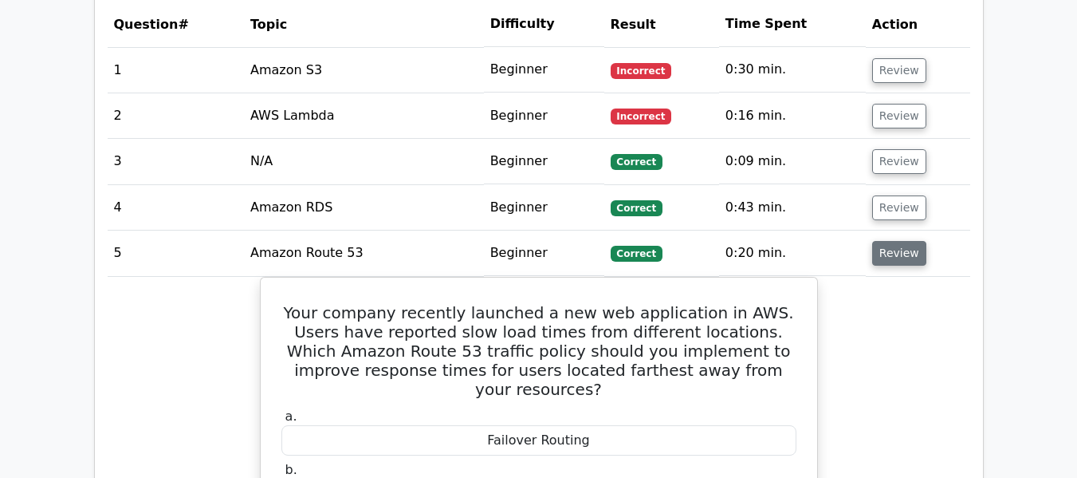
scroll to position [1355, 0]
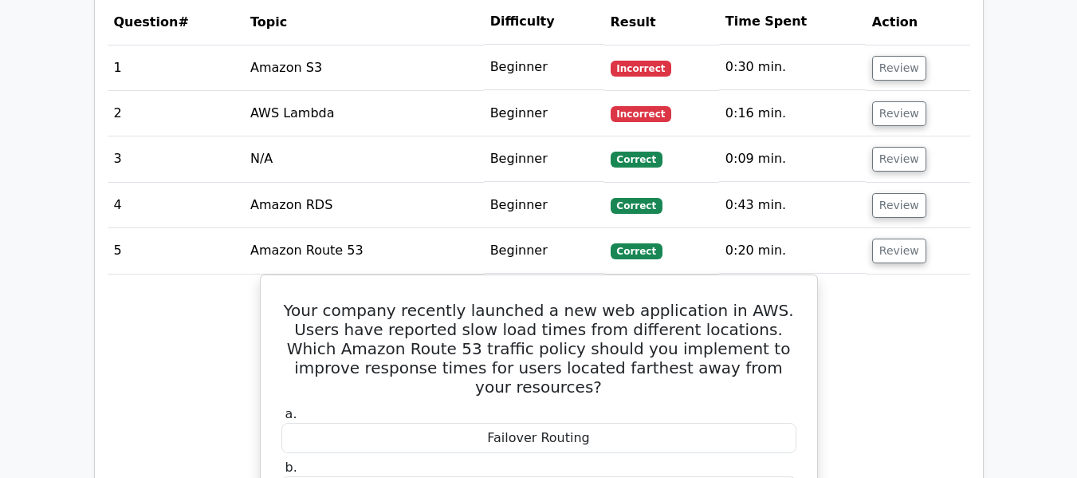
click at [872, 228] on td "Review" at bounding box center [918, 250] width 104 height 45
click at [875, 238] on button "Review" at bounding box center [899, 250] width 54 height 25
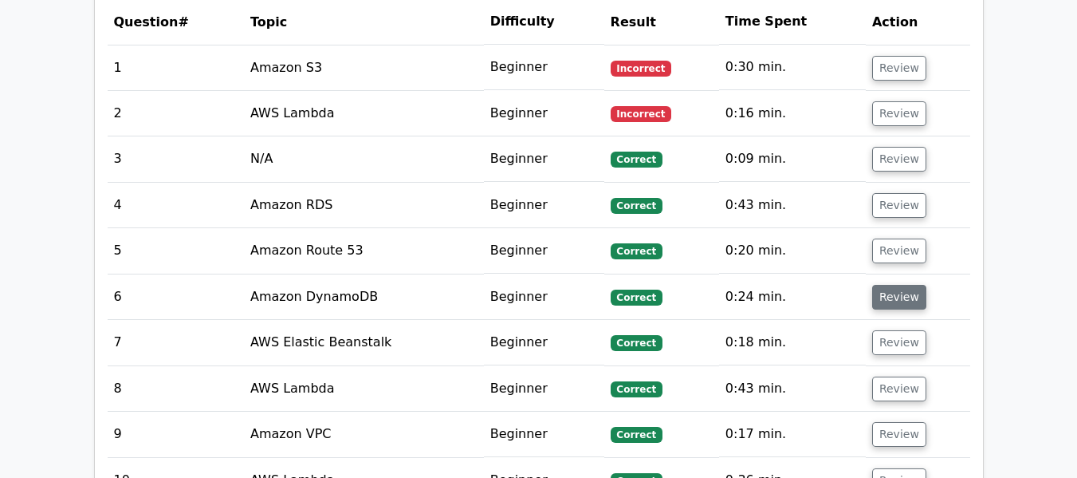
click at [877, 285] on button "Review" at bounding box center [899, 297] width 54 height 25
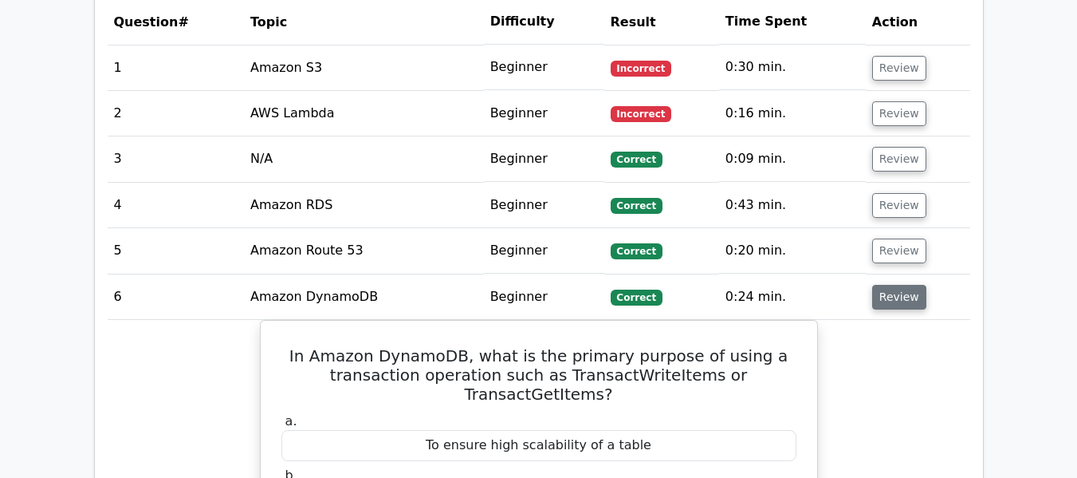
click at [877, 285] on button "Review" at bounding box center [899, 297] width 54 height 25
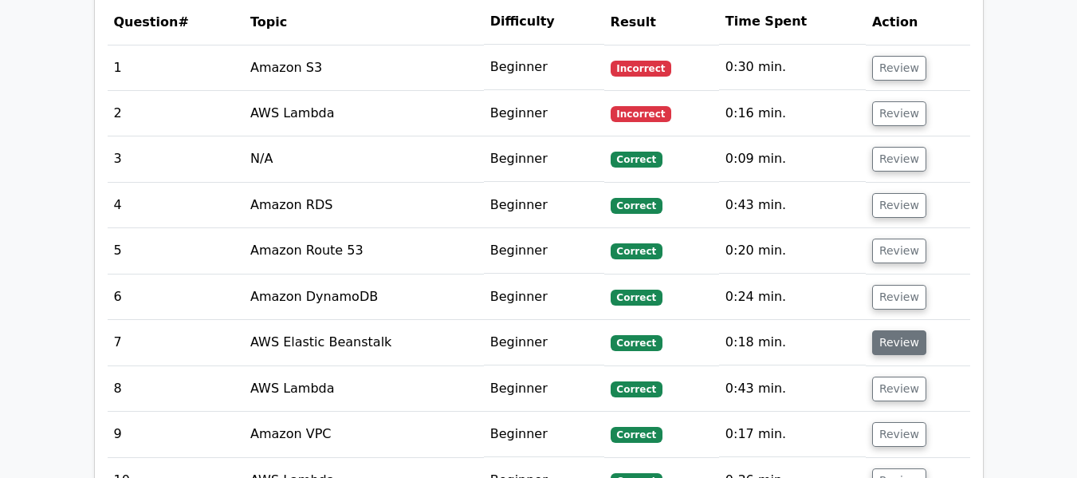
click at [891, 330] on button "Review" at bounding box center [899, 342] width 54 height 25
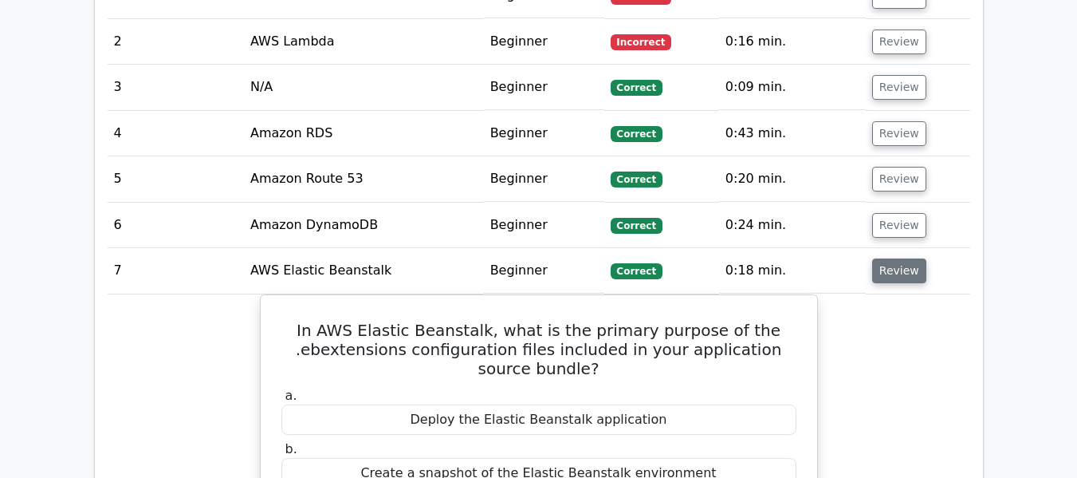
scroll to position [1515, 0]
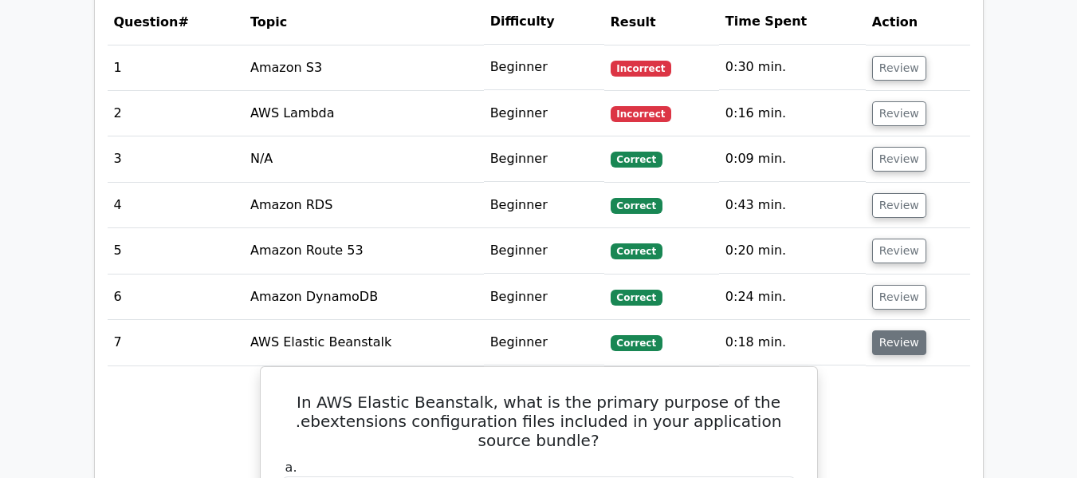
click at [893, 330] on button "Review" at bounding box center [899, 342] width 54 height 25
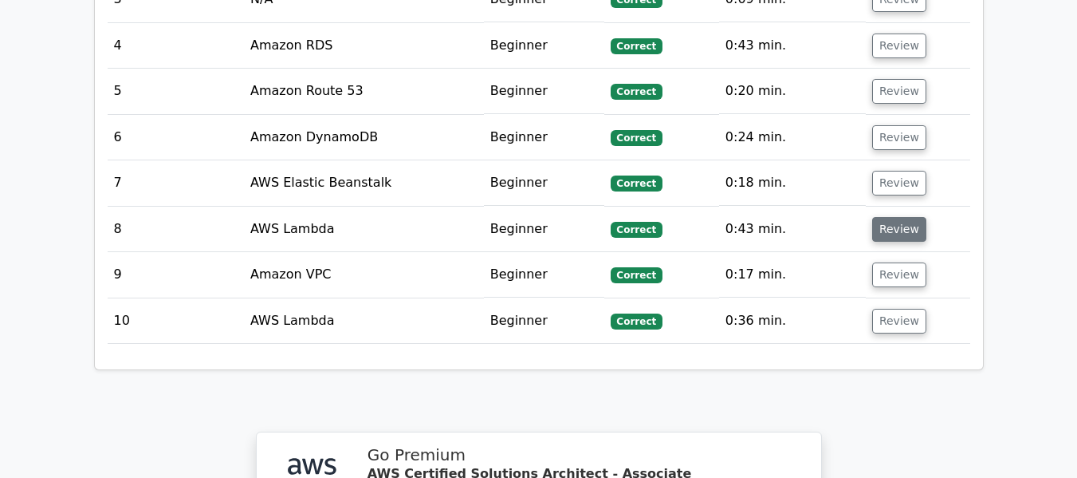
click at [895, 217] on button "Review" at bounding box center [899, 229] width 54 height 25
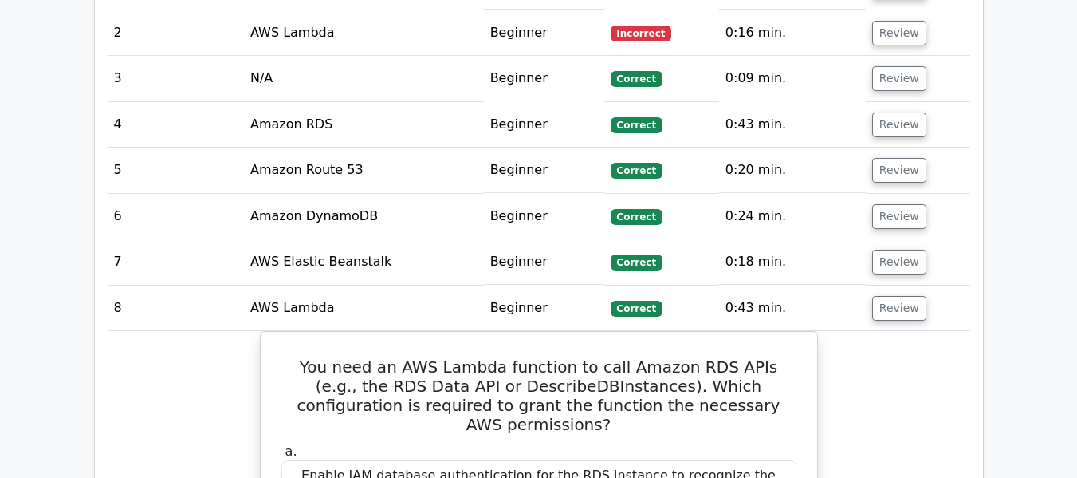
scroll to position [1435, 0]
click at [891, 297] on button "Review" at bounding box center [899, 309] width 54 height 25
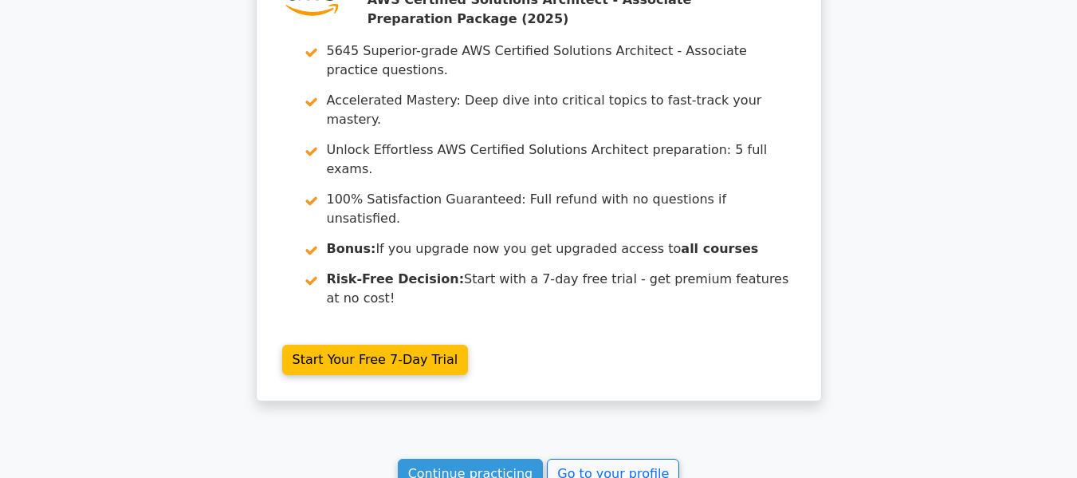
scroll to position [2074, 0]
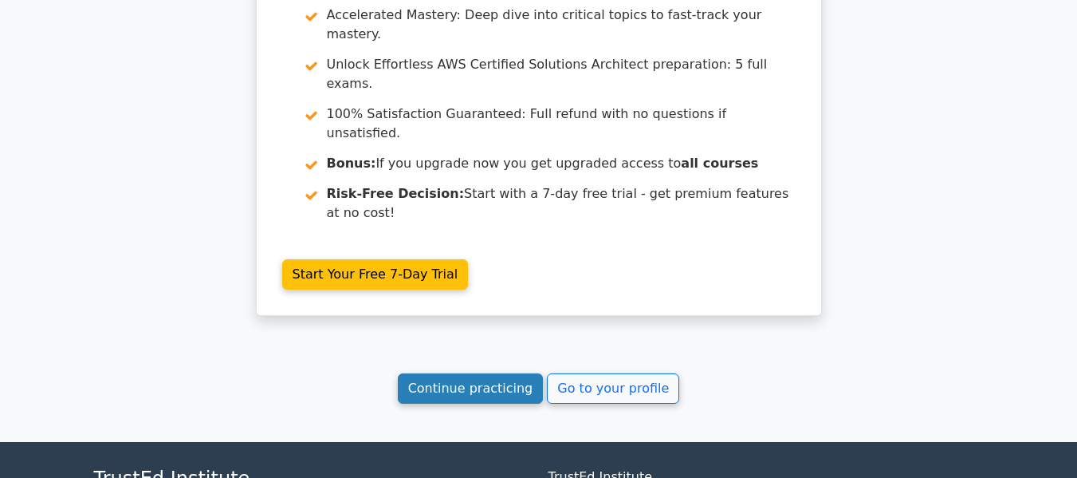
click at [426, 373] on link "Continue practicing" at bounding box center [471, 388] width 146 height 30
click at [473, 373] on link "Continue practicing" at bounding box center [471, 388] width 146 height 30
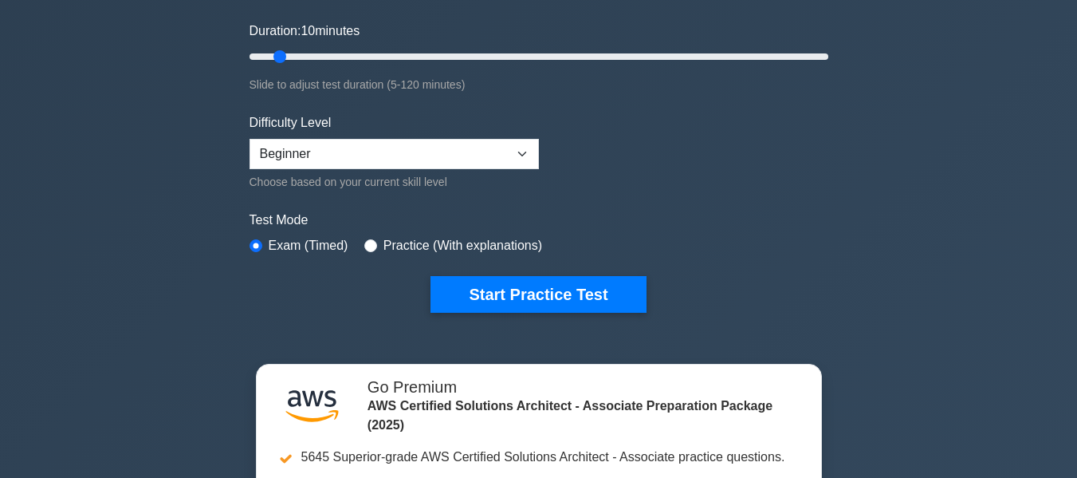
scroll to position [319, 0]
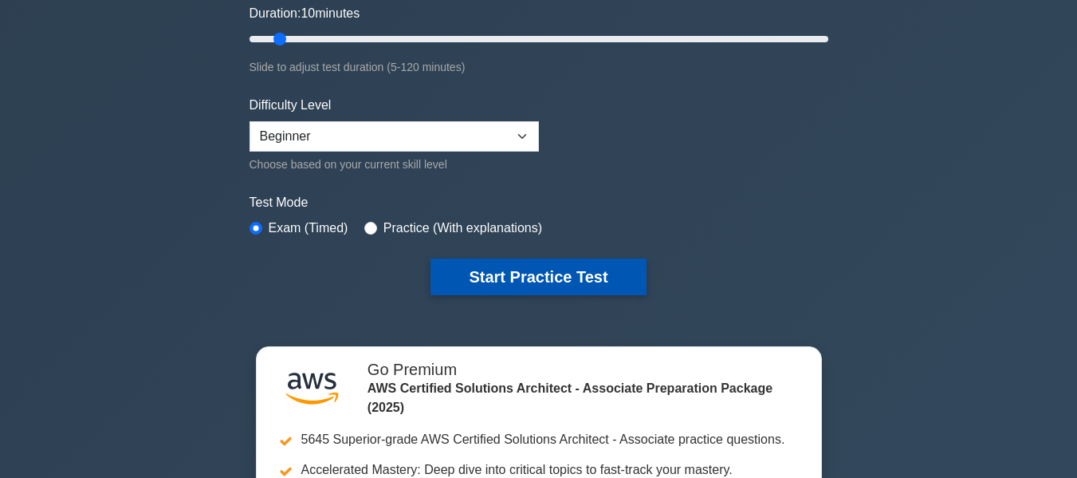
click at [563, 273] on button "Start Practice Test" at bounding box center [538, 276] width 215 height 37
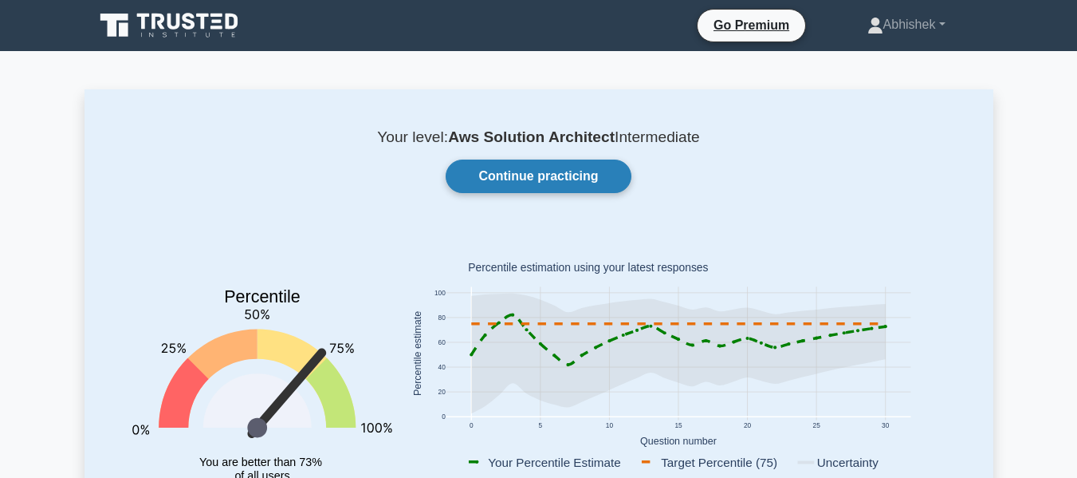
click at [550, 179] on link "Continue practicing" at bounding box center [538, 175] width 185 height 33
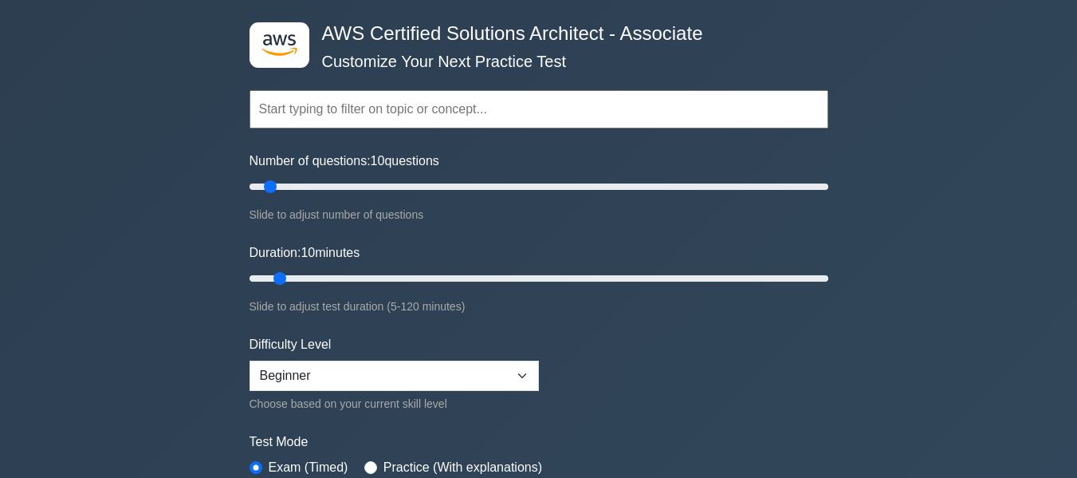
scroll to position [319, 0]
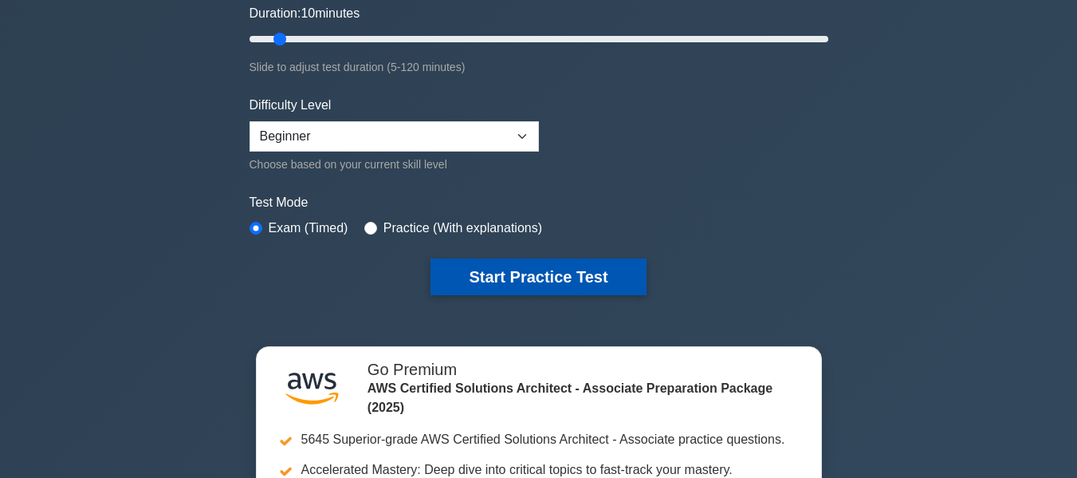
click at [478, 271] on button "Start Practice Test" at bounding box center [538, 276] width 215 height 37
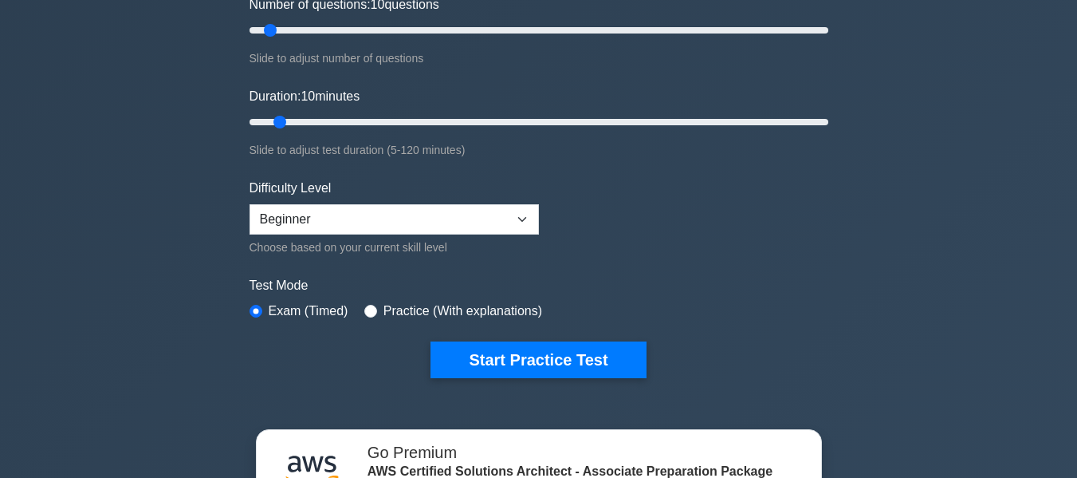
scroll to position [239, 0]
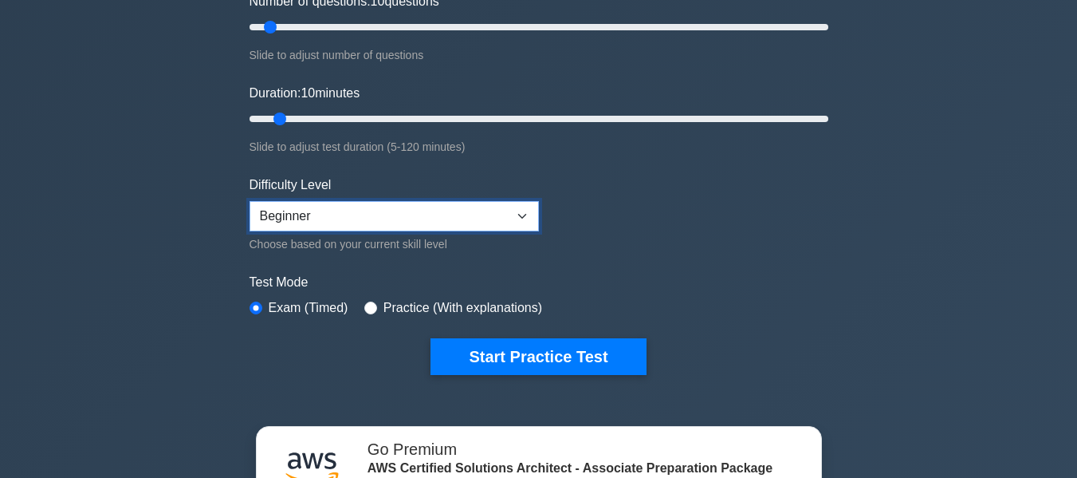
click at [362, 214] on select "Beginner Intermediate Expert" at bounding box center [394, 216] width 289 height 30
select select "expert"
click at [250, 201] on select "Beginner Intermediate Expert" at bounding box center [394, 216] width 289 height 30
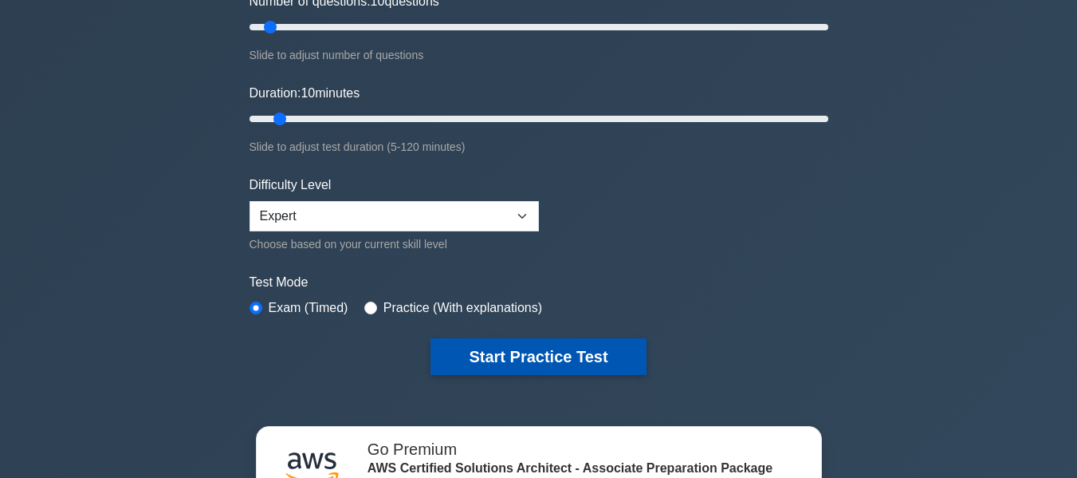
click at [489, 353] on button "Start Practice Test" at bounding box center [538, 356] width 215 height 37
click at [544, 364] on button "Start Practice Test" at bounding box center [538, 356] width 215 height 37
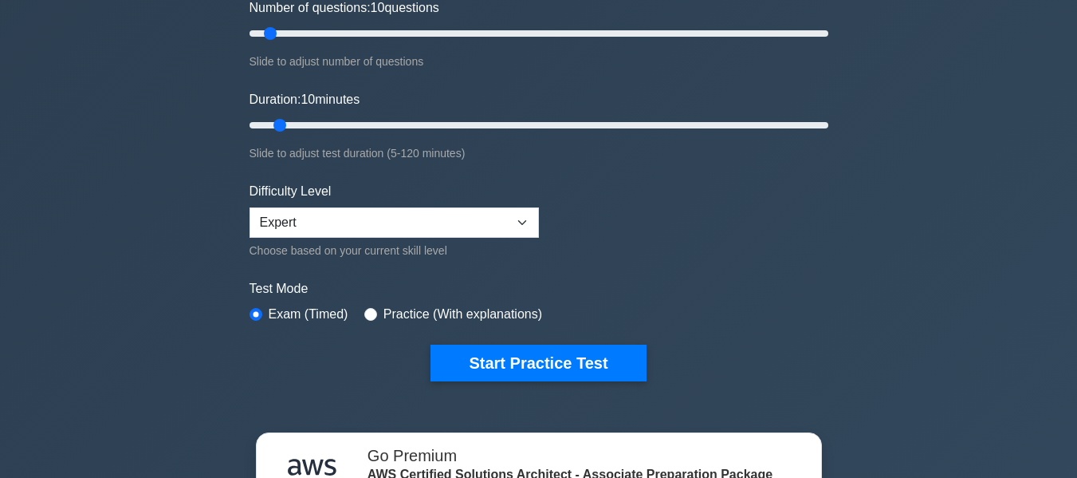
scroll to position [239, 0]
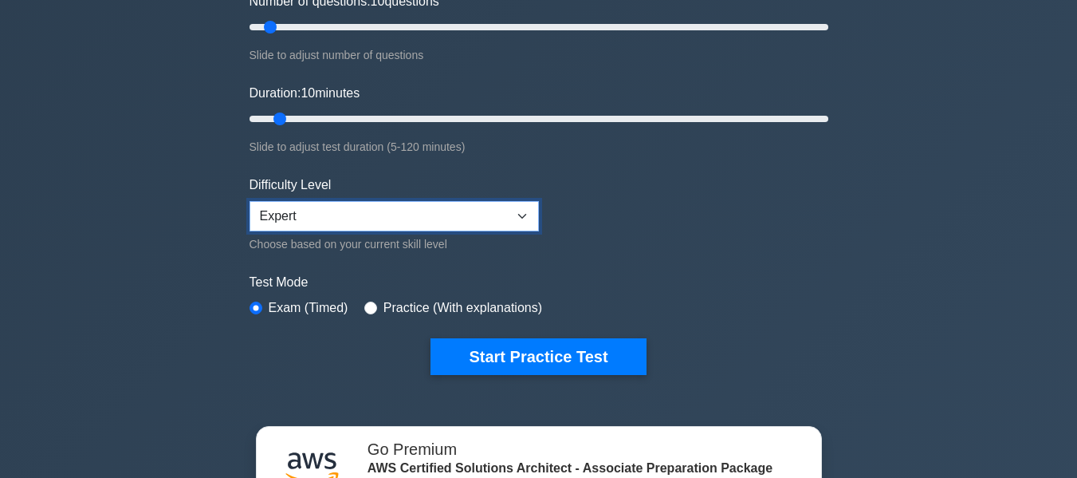
click at [465, 218] on select "Beginner Intermediate Expert" at bounding box center [394, 216] width 289 height 30
select select "beginner"
click at [250, 201] on select "Beginner Intermediate Expert" at bounding box center [394, 216] width 289 height 30
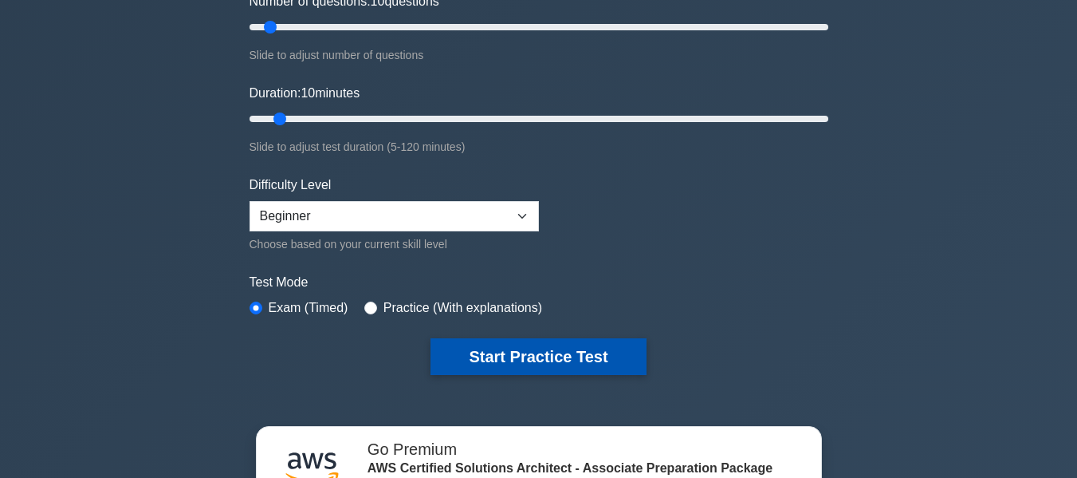
click at [639, 348] on button "Start Practice Test" at bounding box center [538, 356] width 215 height 37
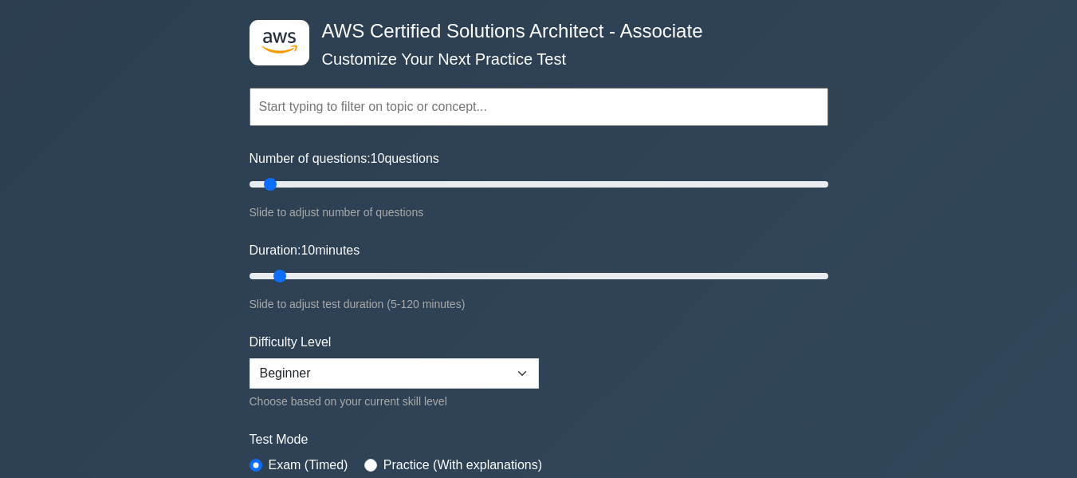
scroll to position [0, 0]
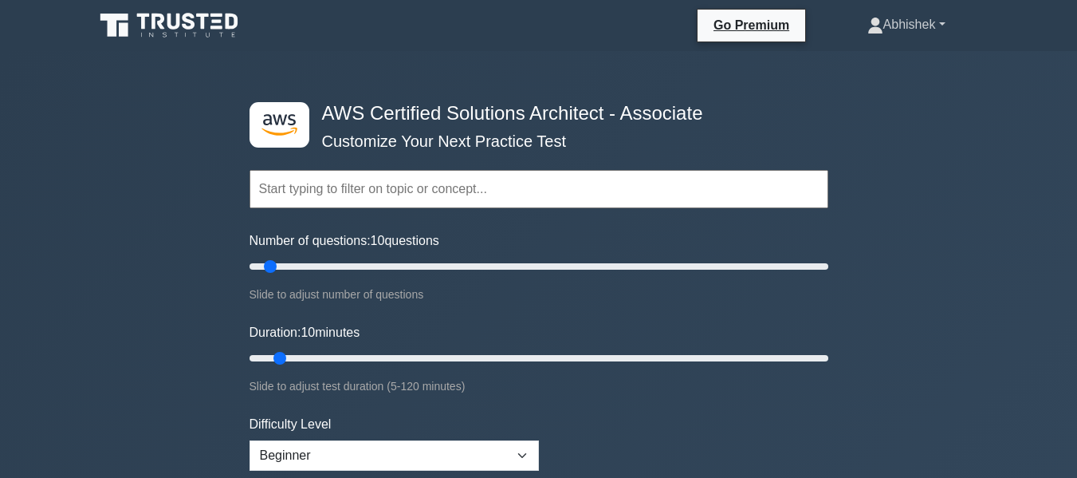
click at [900, 28] on link "Abhishek" at bounding box center [906, 25] width 155 height 32
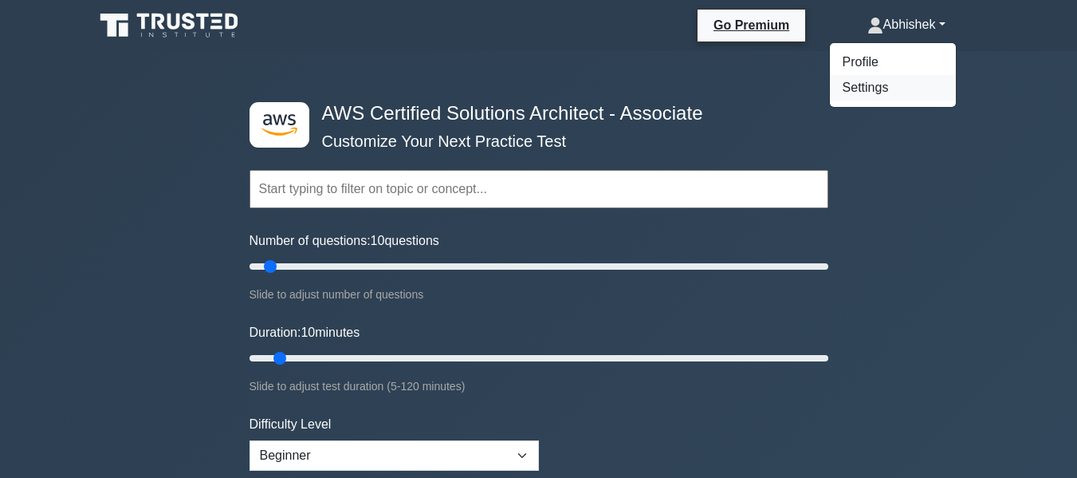
click at [883, 89] on link "Settings" at bounding box center [893, 88] width 126 height 26
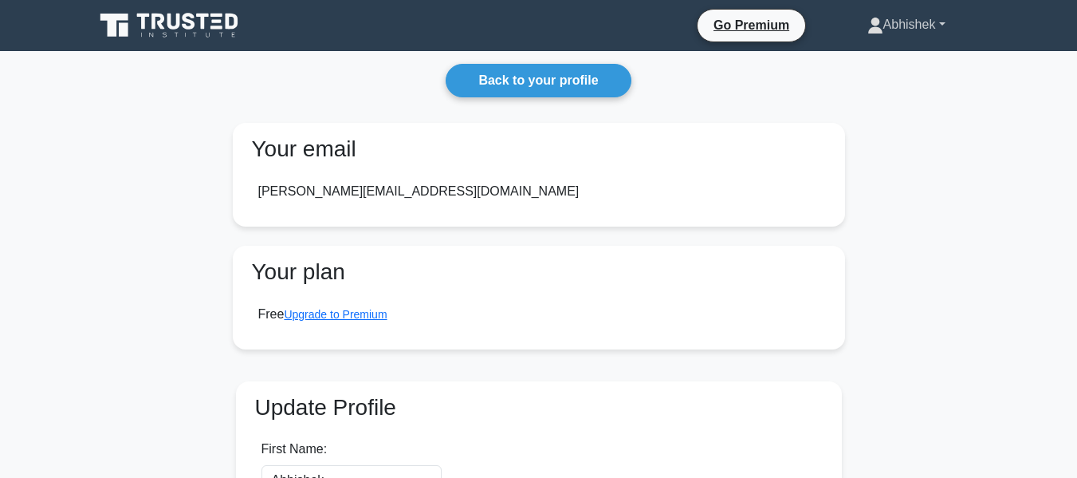
click at [908, 19] on link "Abhishek" at bounding box center [906, 25] width 155 height 32
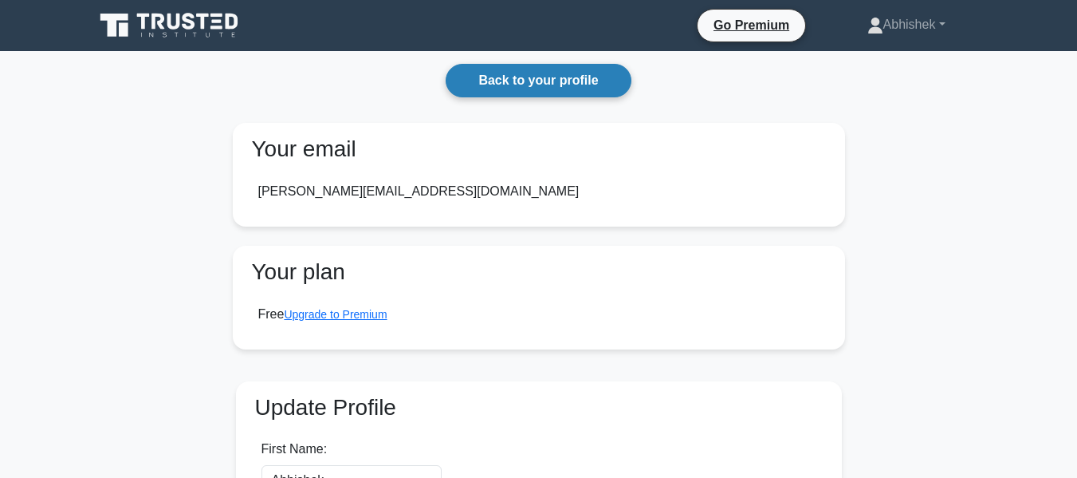
click at [583, 83] on link "Back to your profile" at bounding box center [538, 80] width 185 height 33
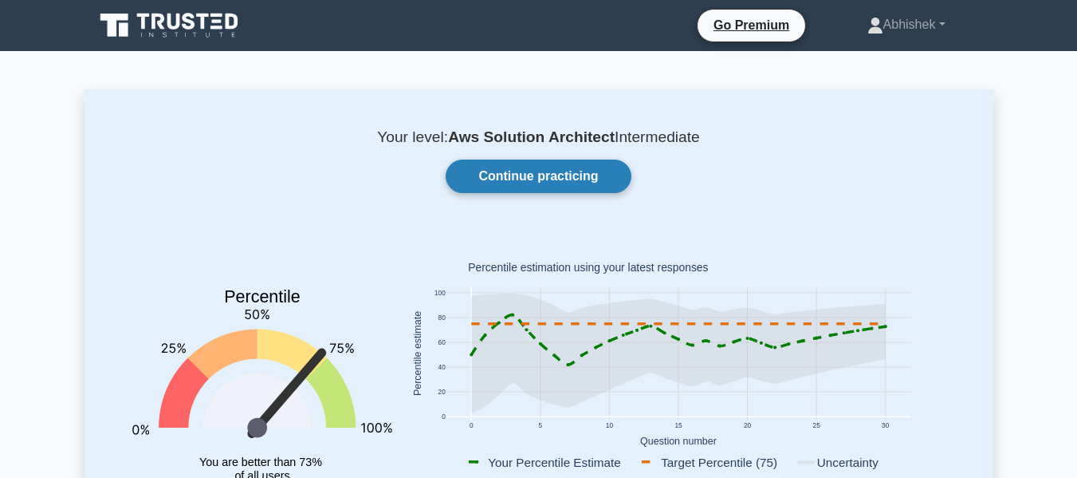
click at [561, 187] on link "Continue practicing" at bounding box center [538, 175] width 185 height 33
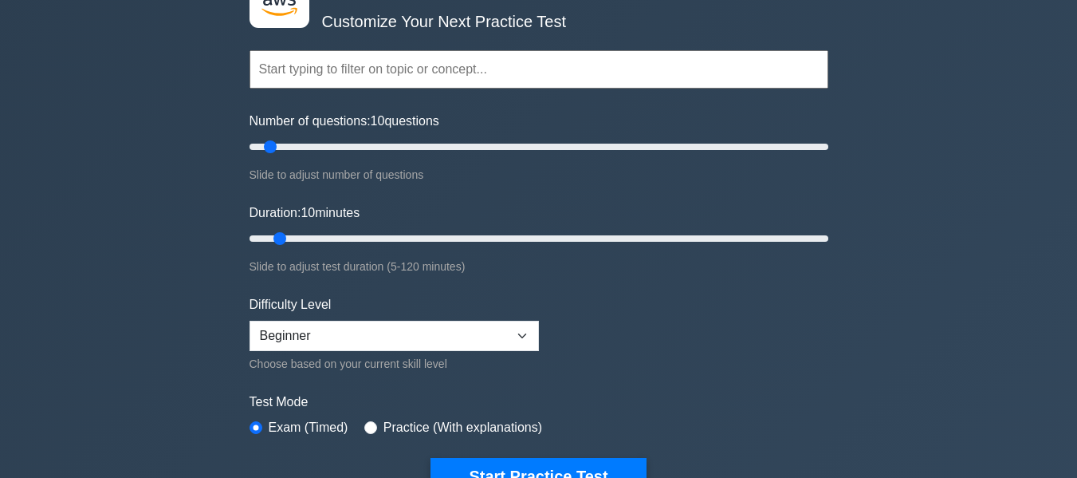
scroll to position [159, 0]
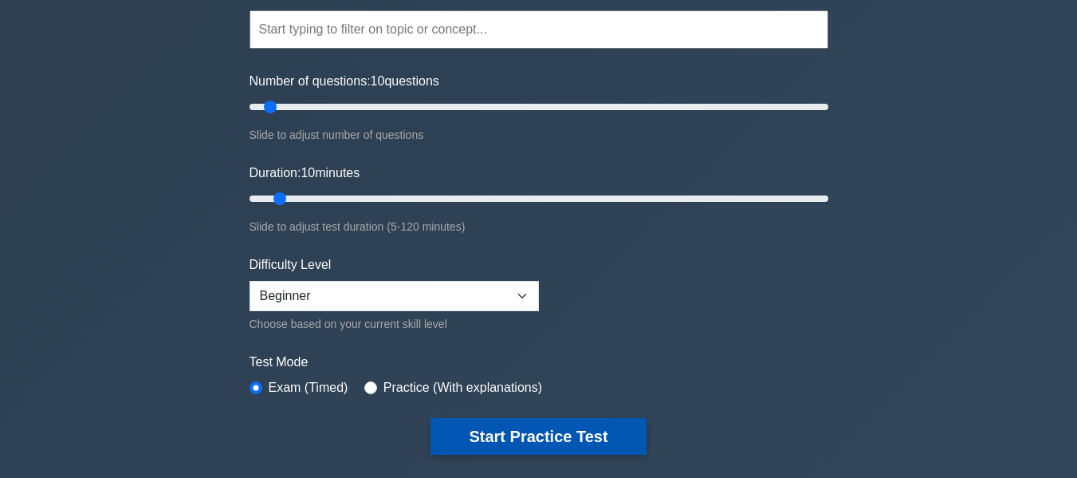
click at [553, 428] on button "Start Practice Test" at bounding box center [538, 436] width 215 height 37
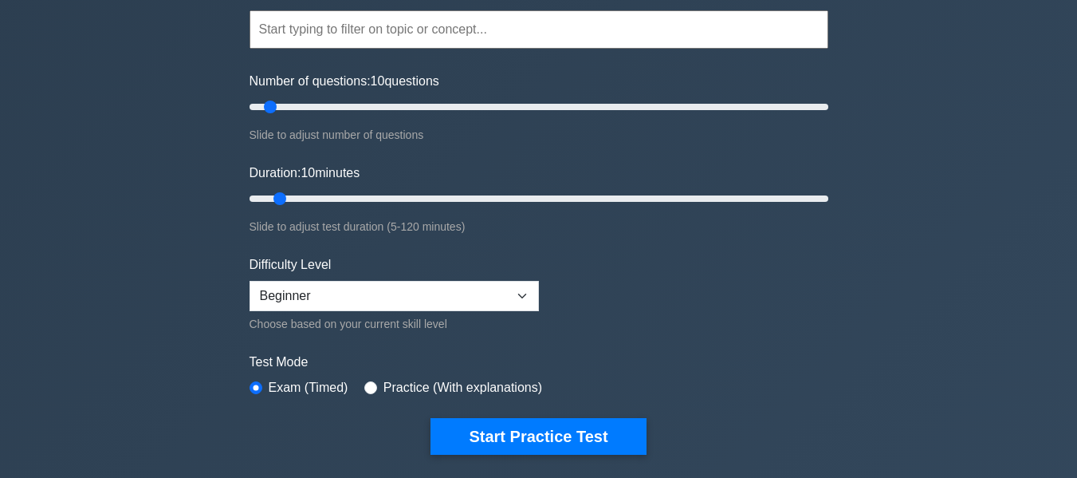
scroll to position [0, 0]
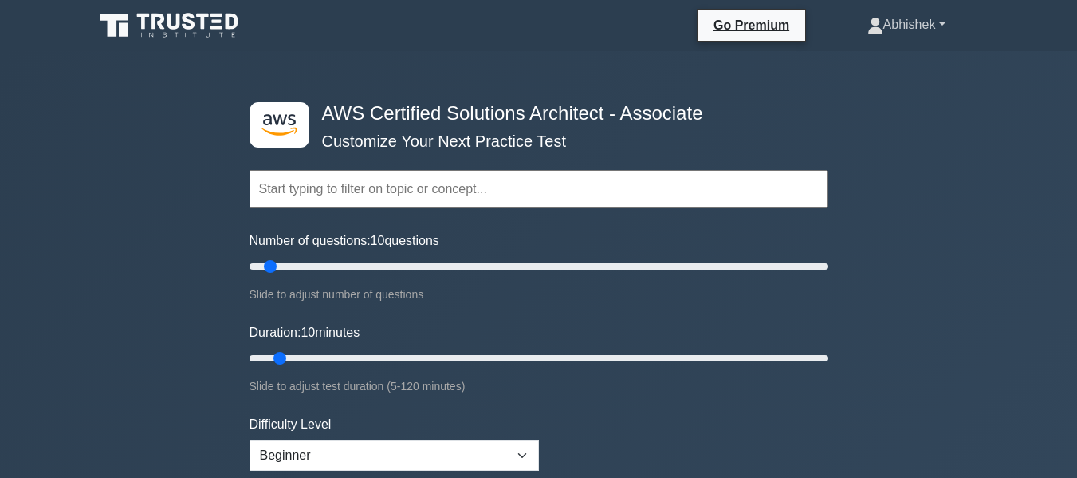
click at [910, 22] on link "Abhishek" at bounding box center [906, 25] width 155 height 32
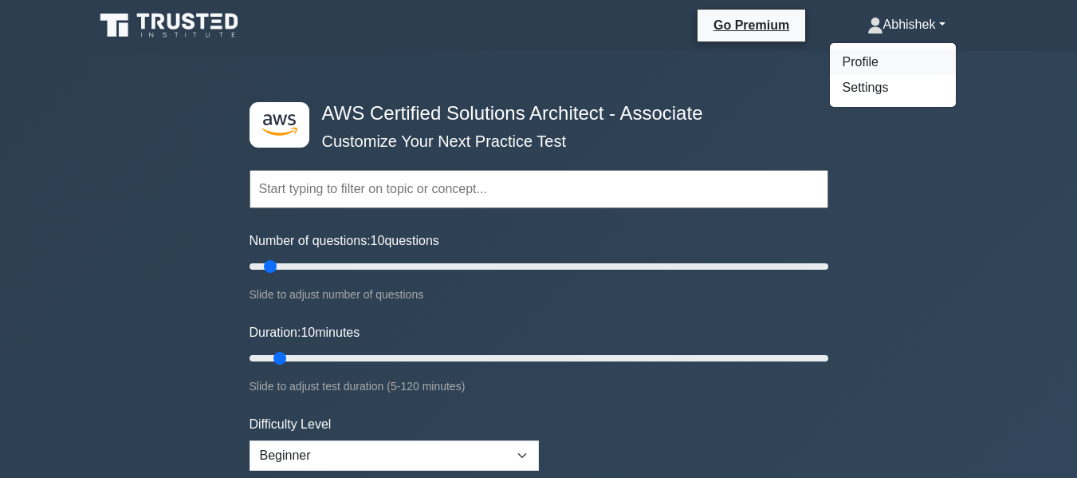
click at [884, 53] on link "Profile" at bounding box center [893, 62] width 126 height 26
